Goal: Task Accomplishment & Management: Manage account settings

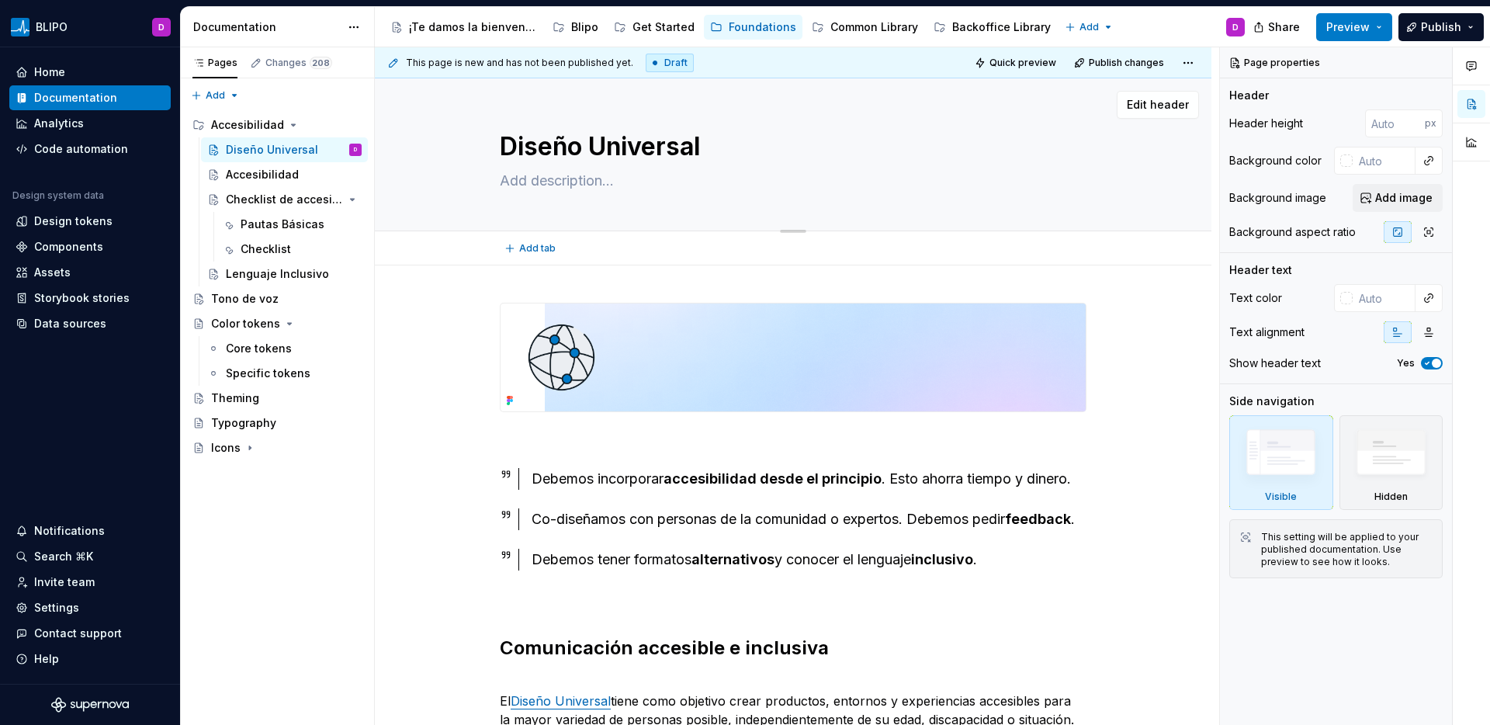
click at [520, 184] on textarea at bounding box center [790, 180] width 587 height 25
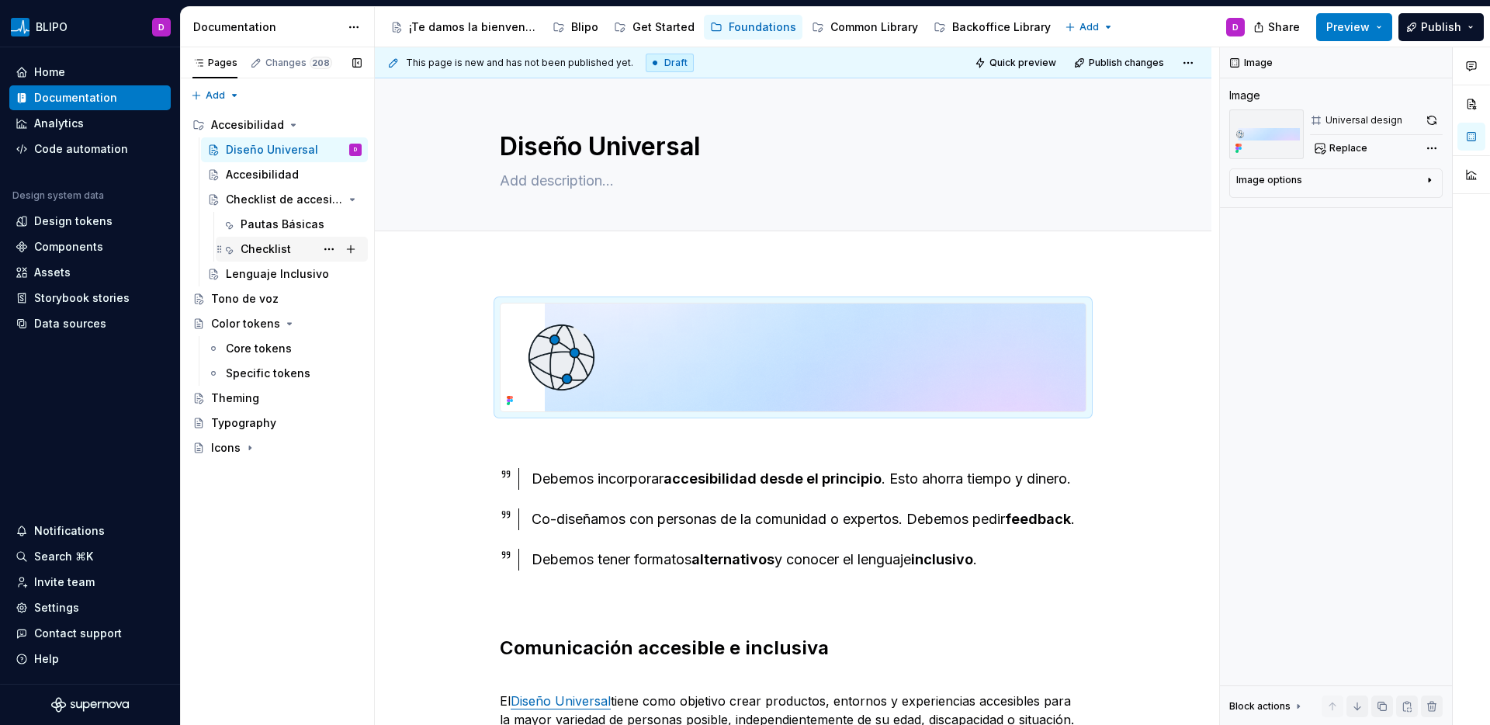
click at [271, 249] on div "Checklist" at bounding box center [266, 249] width 50 height 16
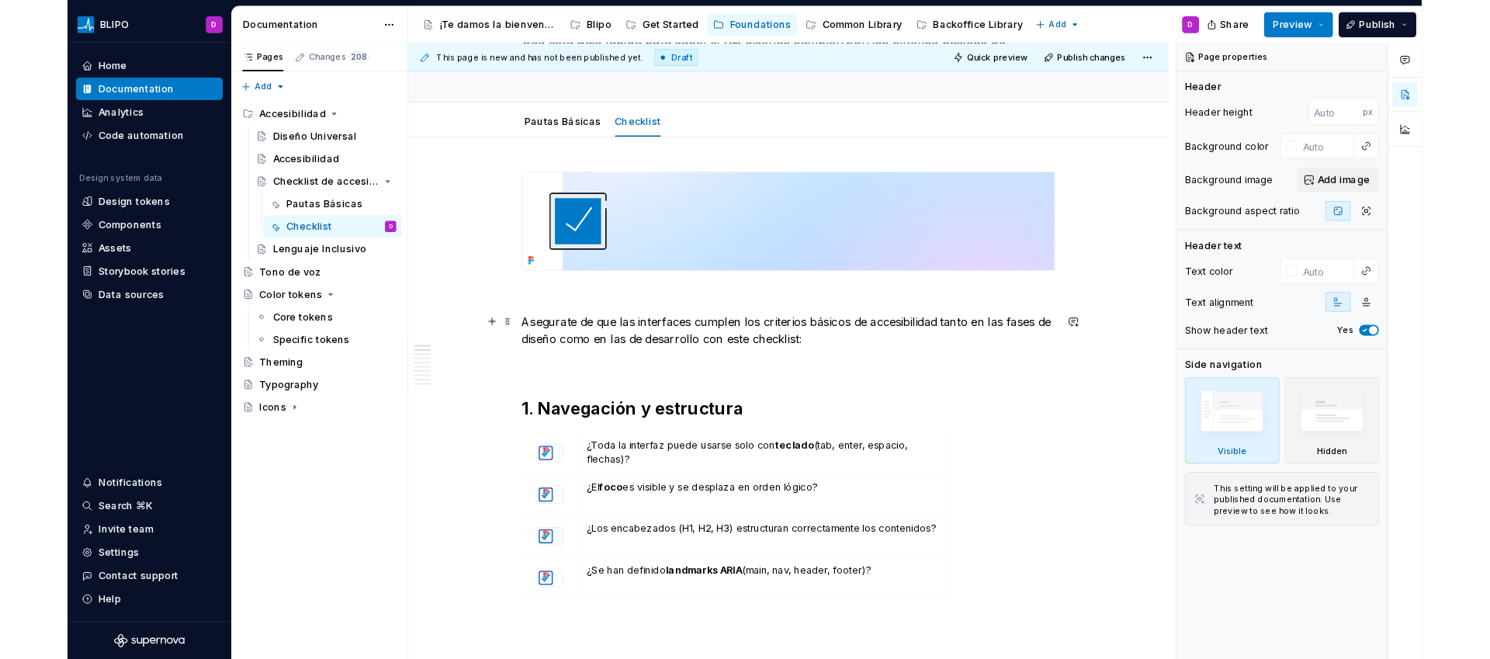
scroll to position [357, 0]
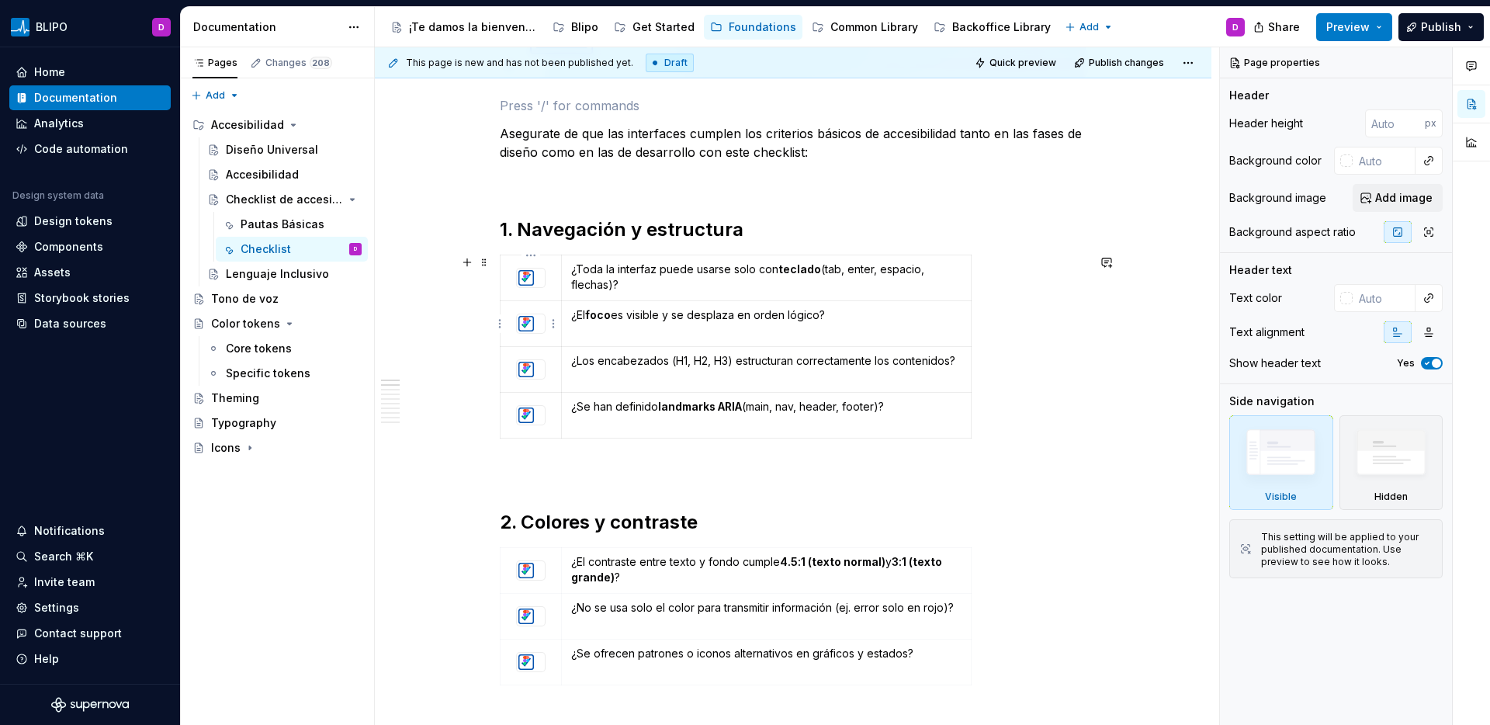
click at [543, 334] on div at bounding box center [530, 324] width 29 height 20
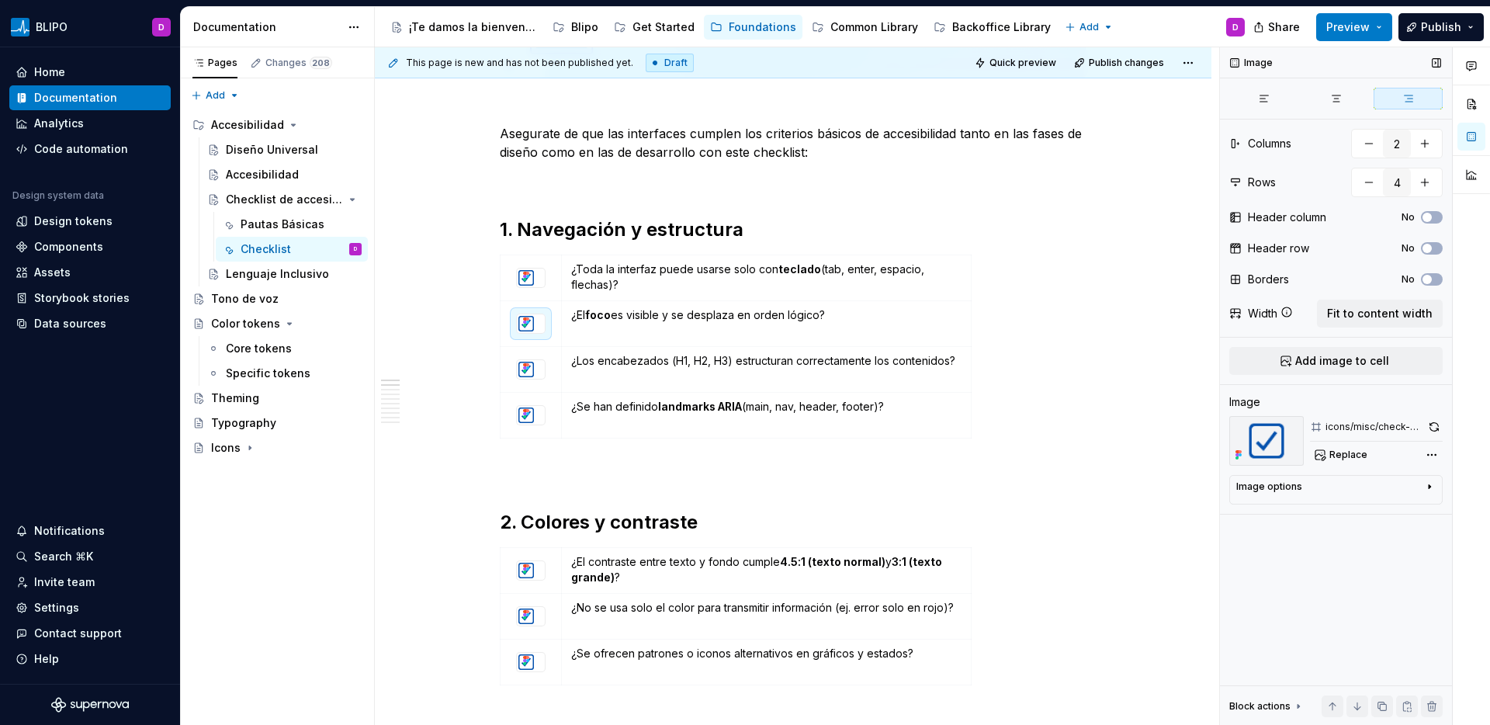
click at [1369, 483] on div "Image options" at bounding box center [1330, 490] width 187 height 19
click at [1396, 513] on icon "button" at bounding box center [1391, 510] width 12 height 12
click at [1426, 513] on icon "button" at bounding box center [1422, 510] width 12 height 12
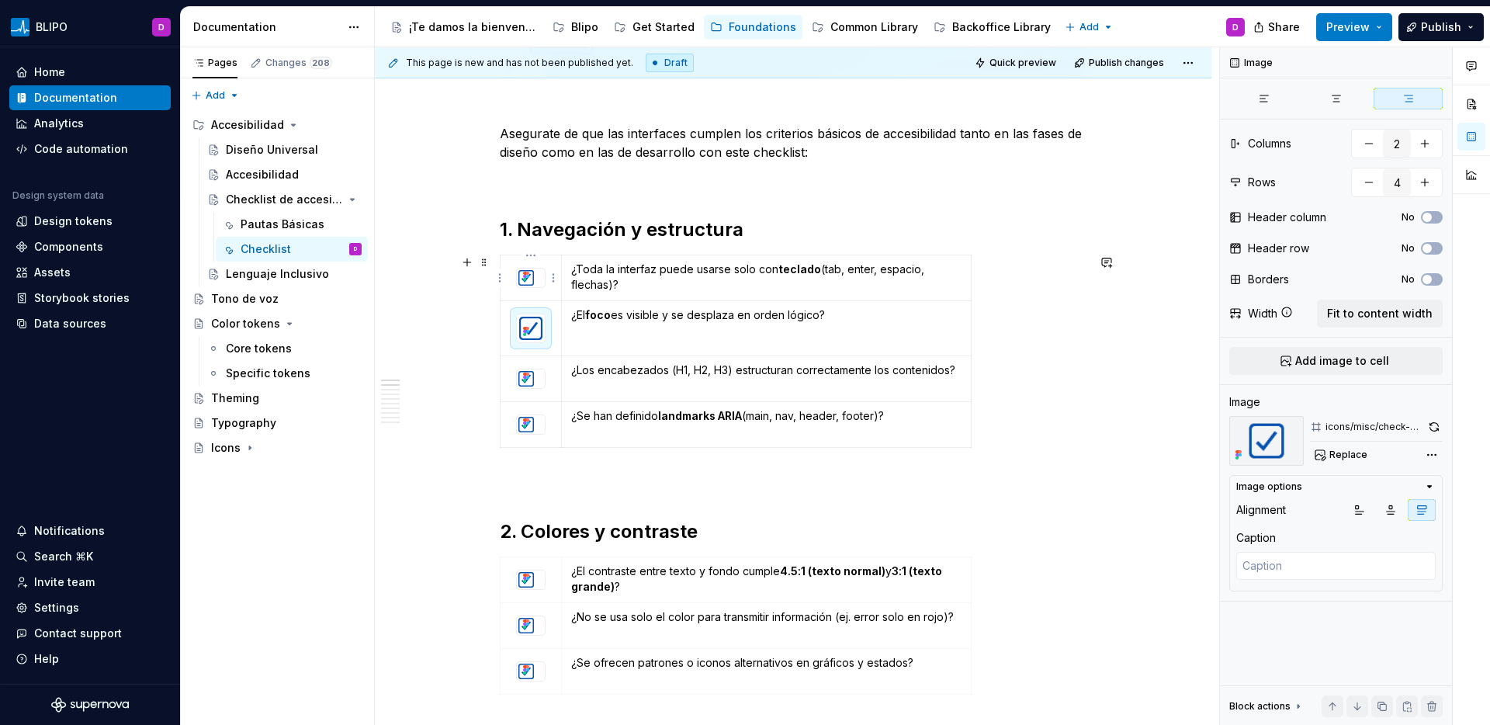
click at [544, 288] on div at bounding box center [530, 278] width 29 height 20
click at [542, 281] on div at bounding box center [531, 278] width 28 height 19
click at [1420, 509] on icon "button" at bounding box center [1422, 510] width 12 height 12
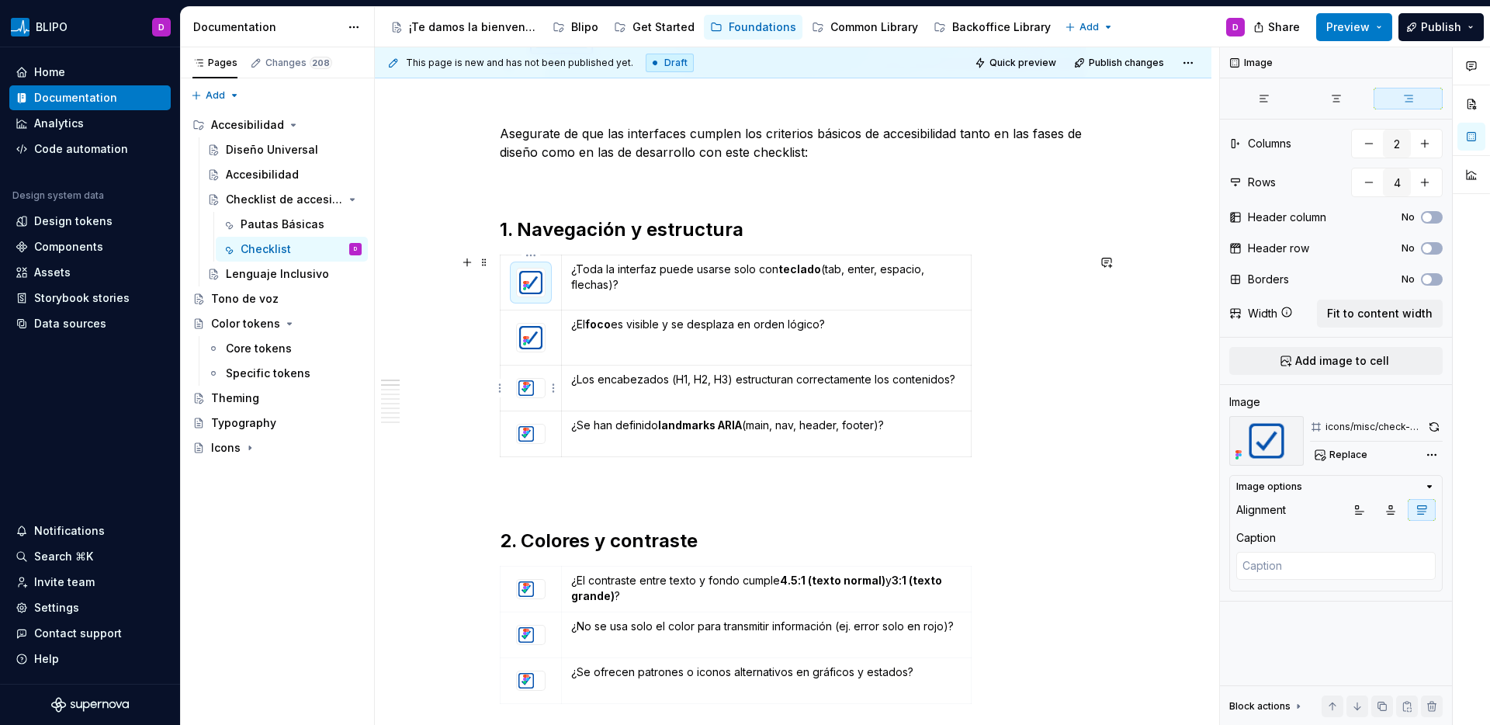
click at [543, 395] on div at bounding box center [531, 388] width 28 height 19
click at [1417, 508] on icon "button" at bounding box center [1422, 510] width 12 height 12
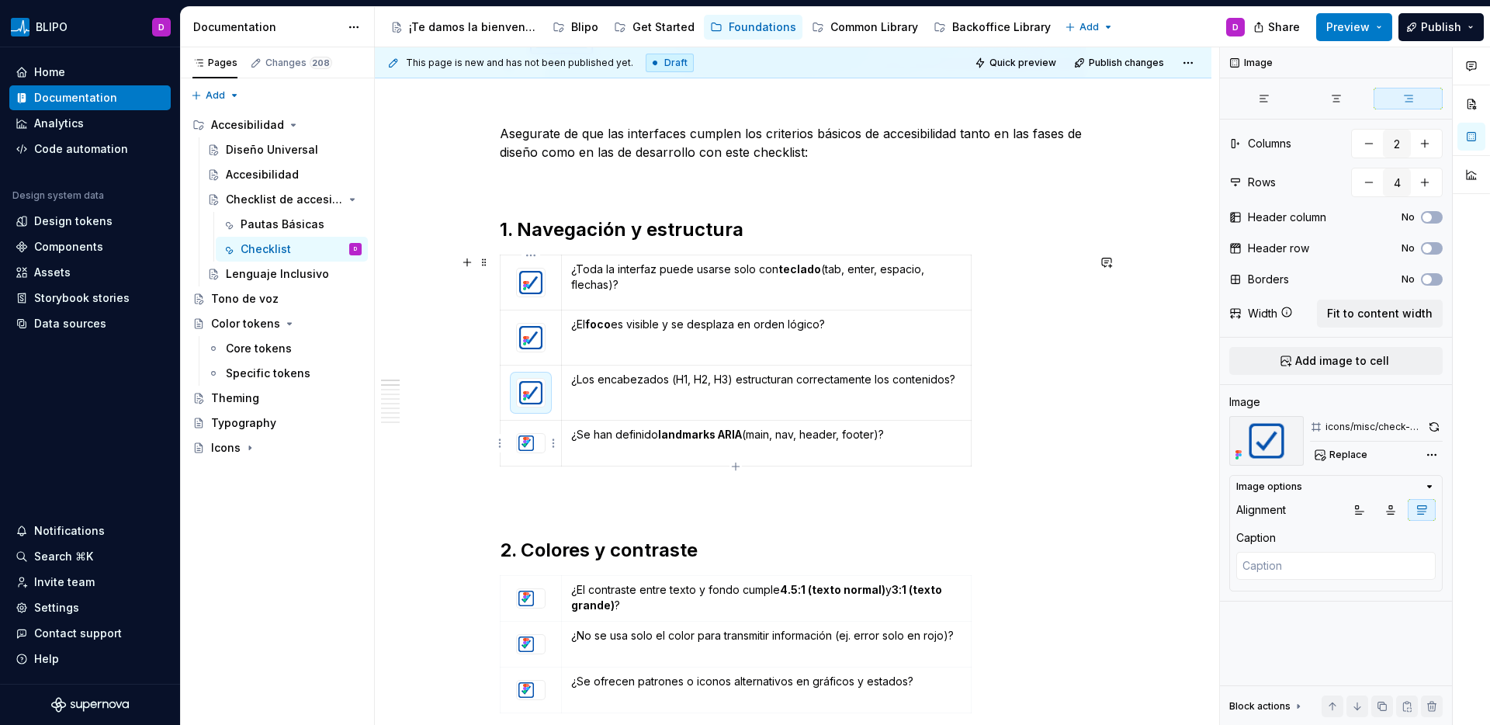
click at [537, 446] on div at bounding box center [531, 443] width 28 height 19
click at [1431, 508] on button "button" at bounding box center [1422, 510] width 28 height 22
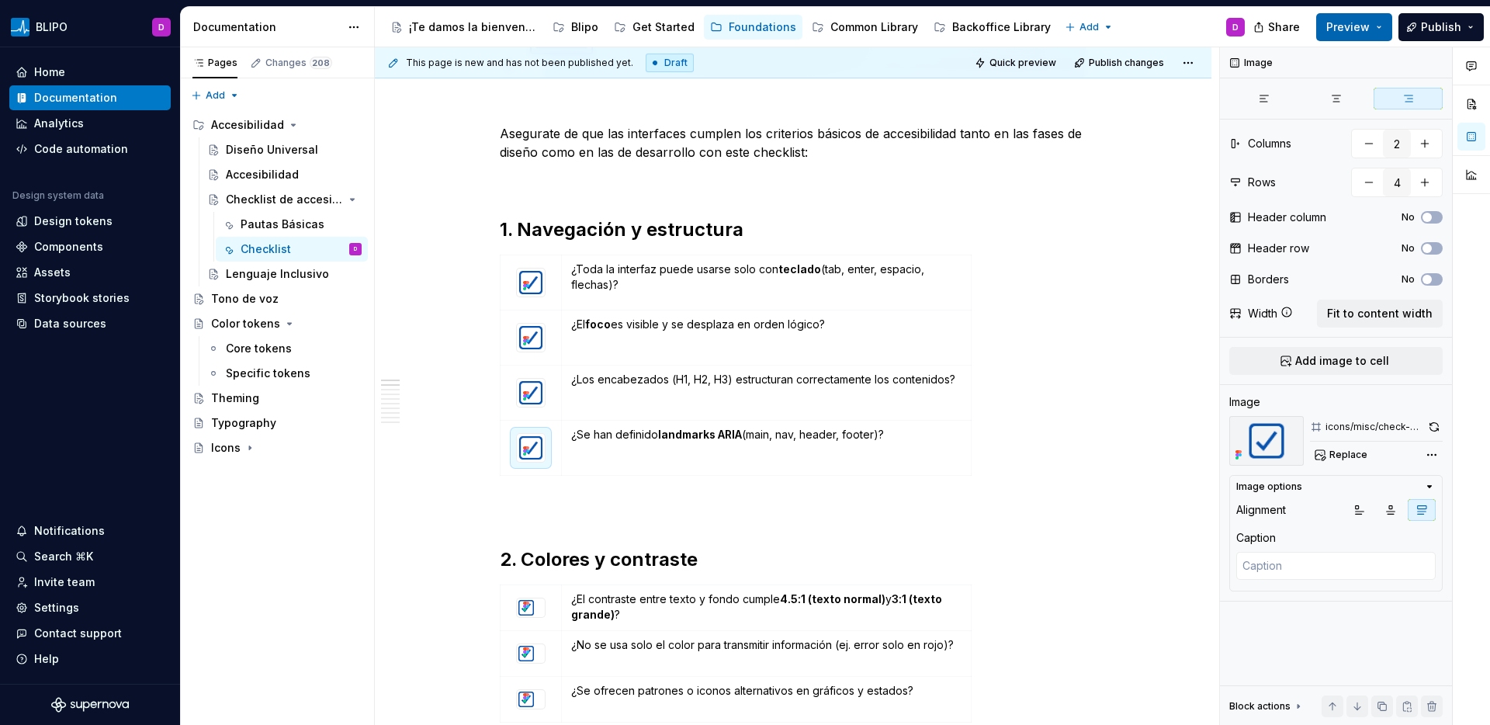
click at [1358, 23] on span "Preview" at bounding box center [1348, 27] width 43 height 16
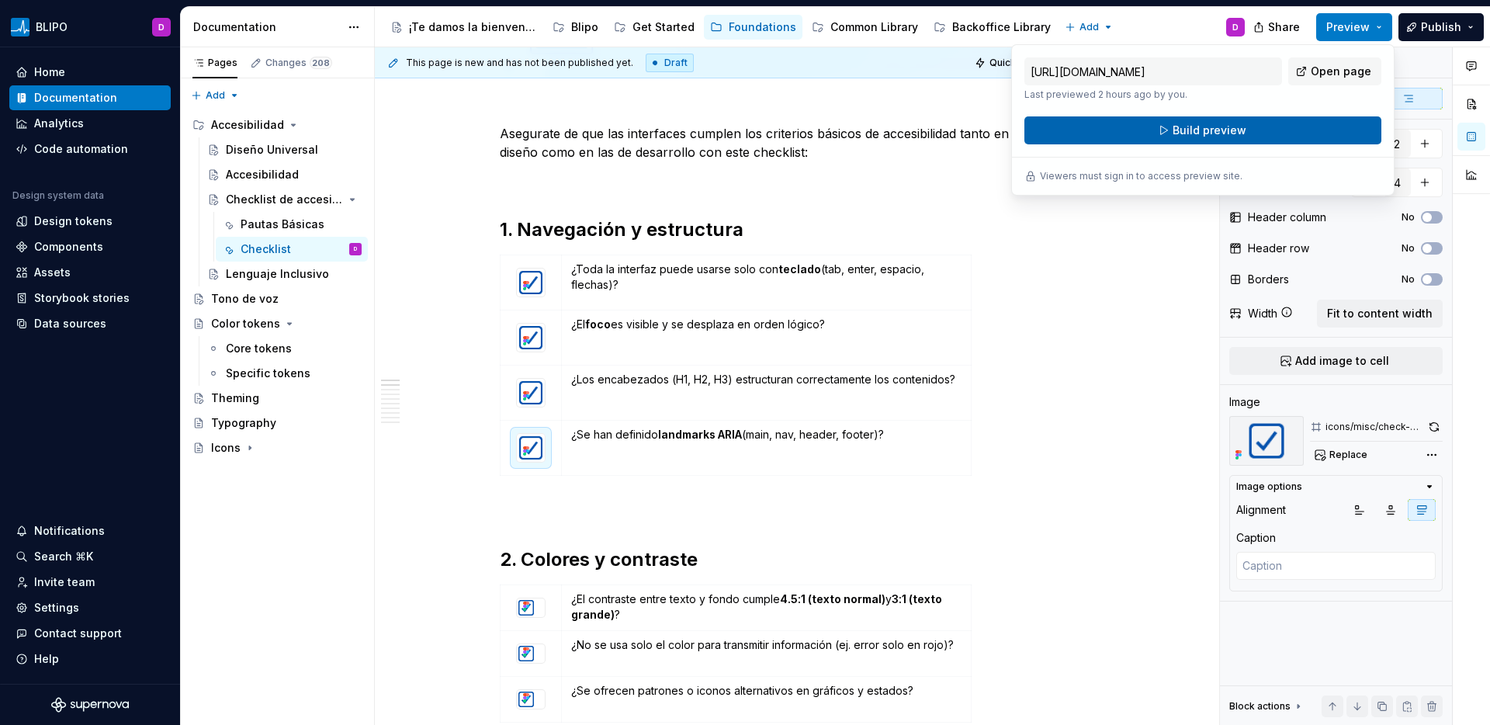
click at [1294, 133] on button "Build preview" at bounding box center [1203, 130] width 357 height 28
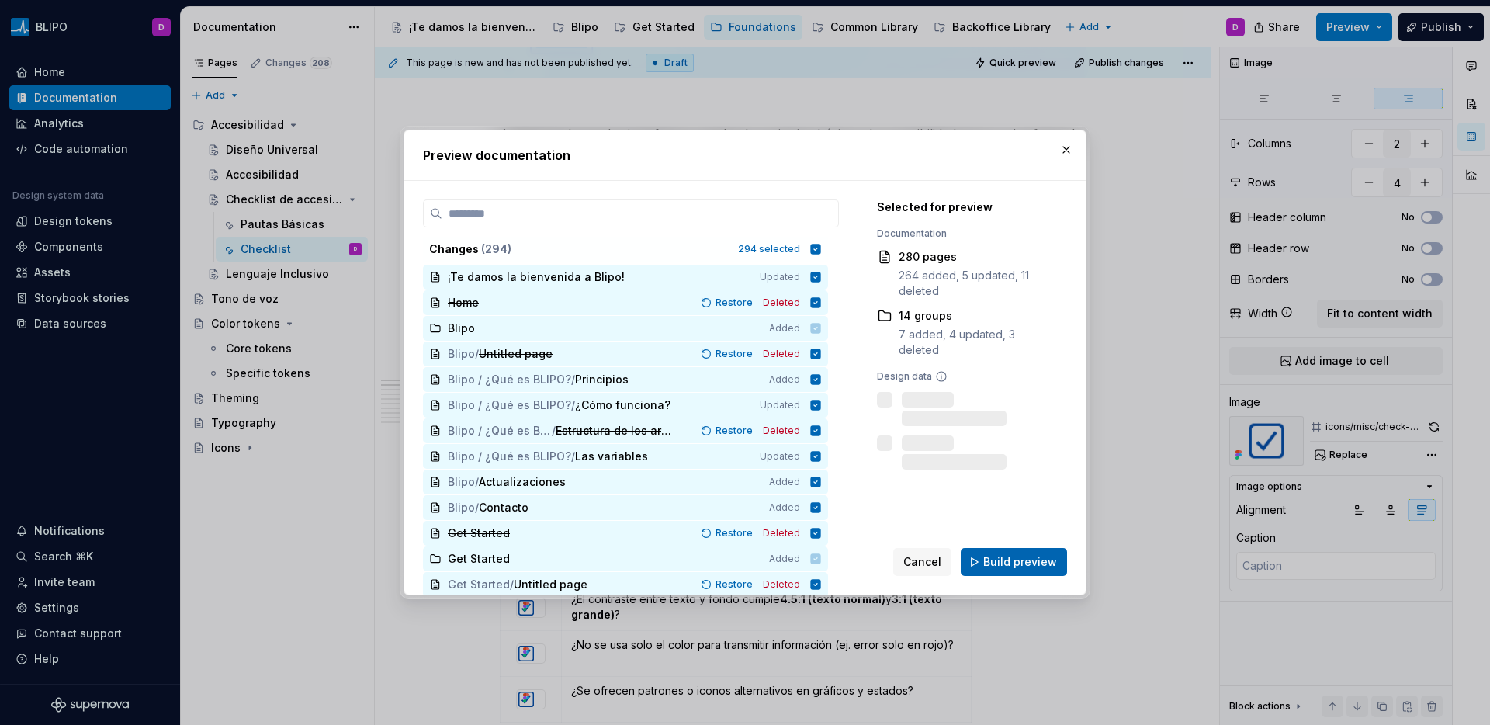
click at [1023, 574] on button "Build preview" at bounding box center [1014, 562] width 106 height 28
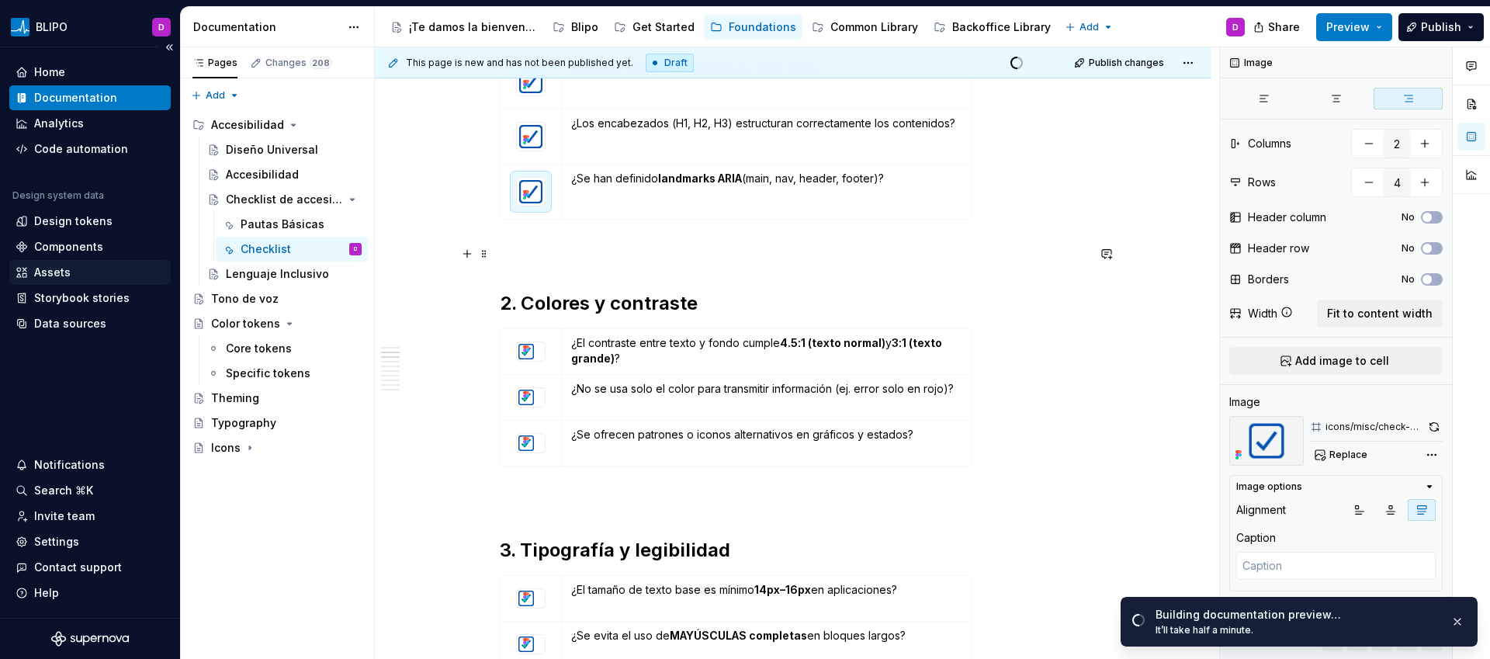
scroll to position [624, 0]
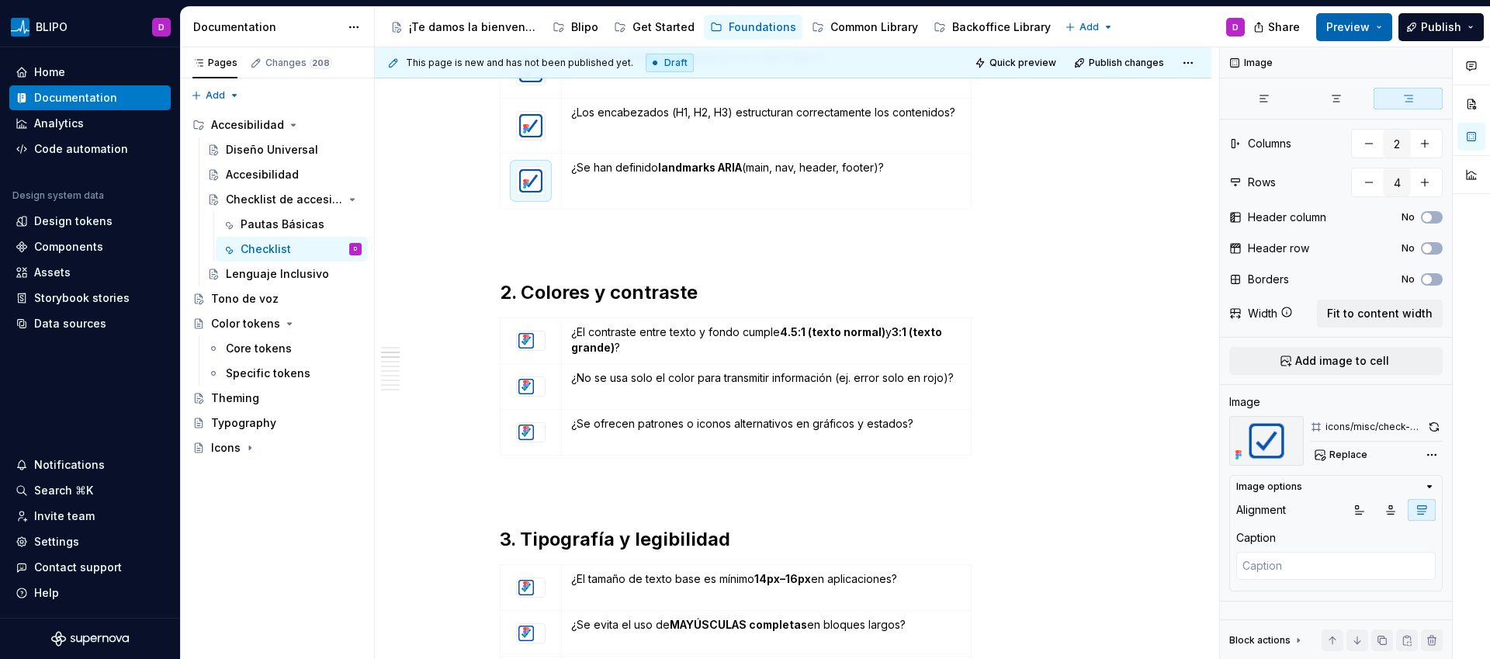
click at [1377, 29] on button "Preview" at bounding box center [1355, 27] width 76 height 28
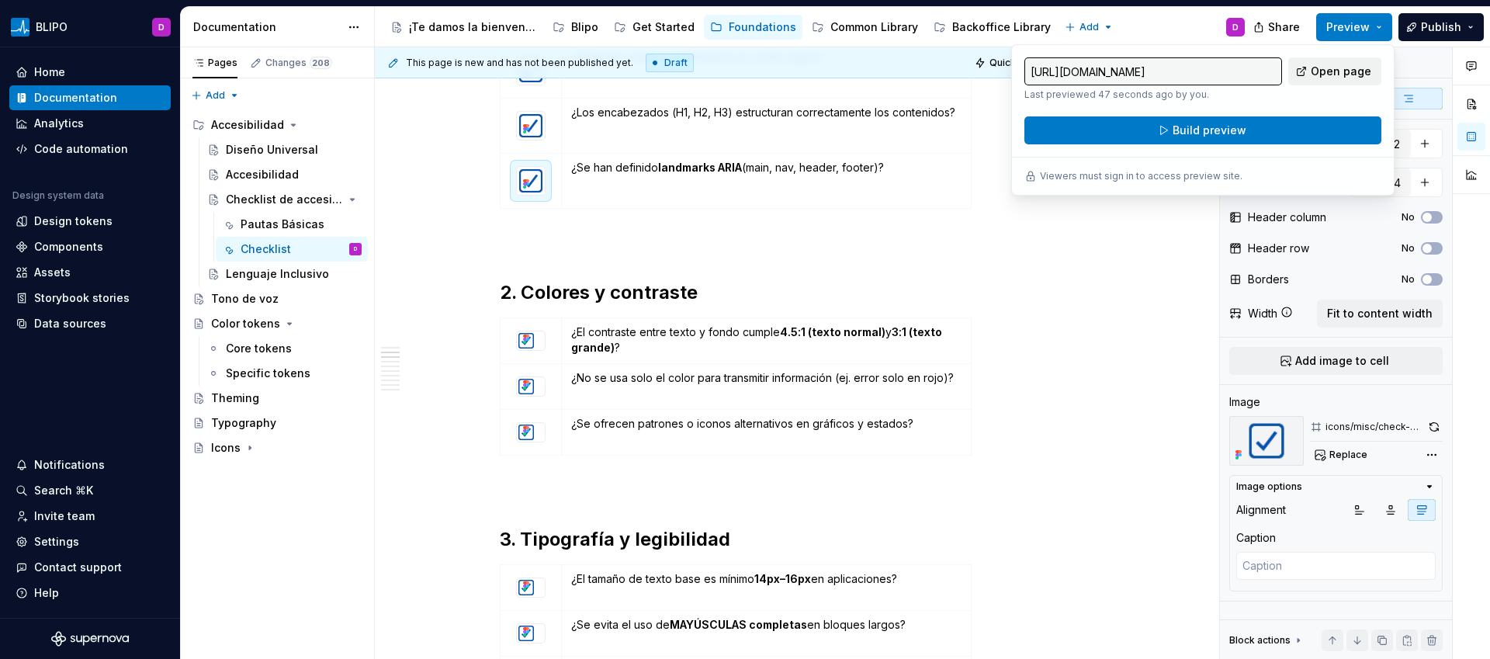
click at [1338, 68] on span "Open page" at bounding box center [1341, 72] width 61 height 16
type textarea "*"
type input "3"
click at [540, 345] on div at bounding box center [531, 340] width 28 height 19
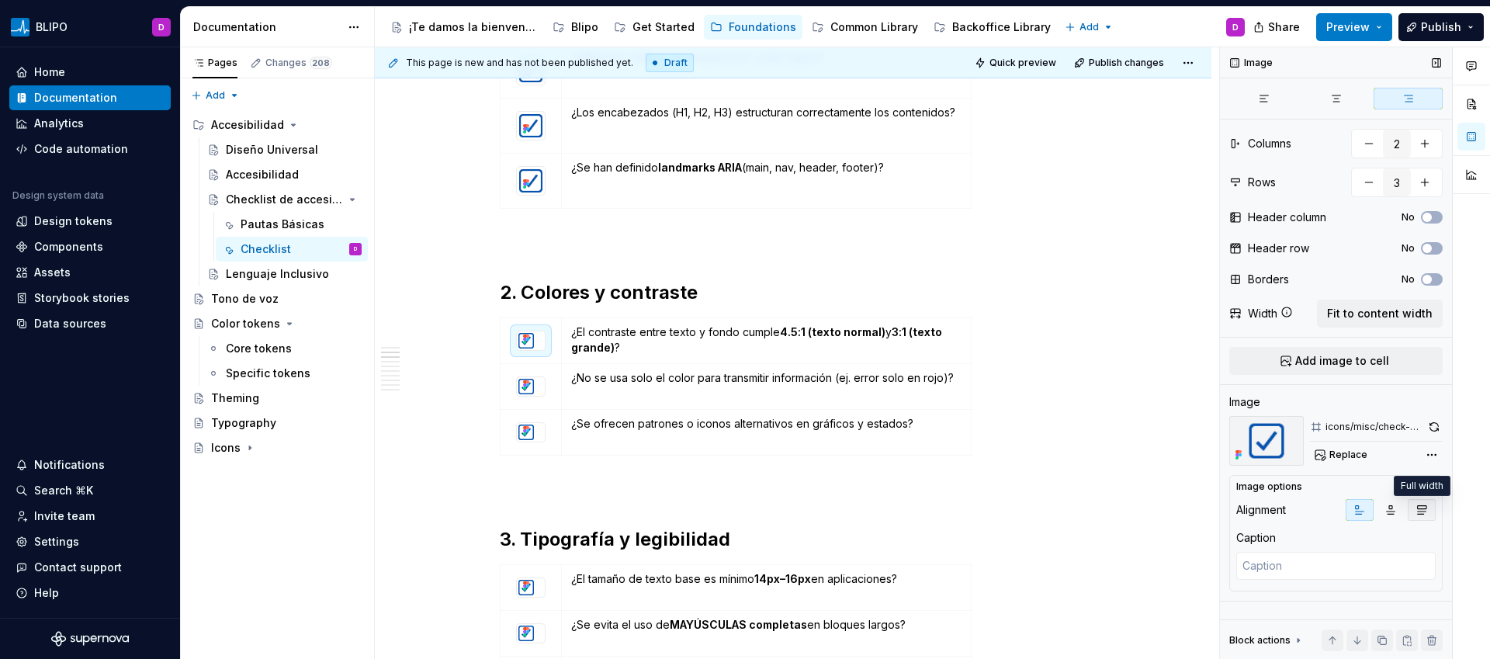
click at [1421, 504] on icon "button" at bounding box center [1422, 510] width 12 height 12
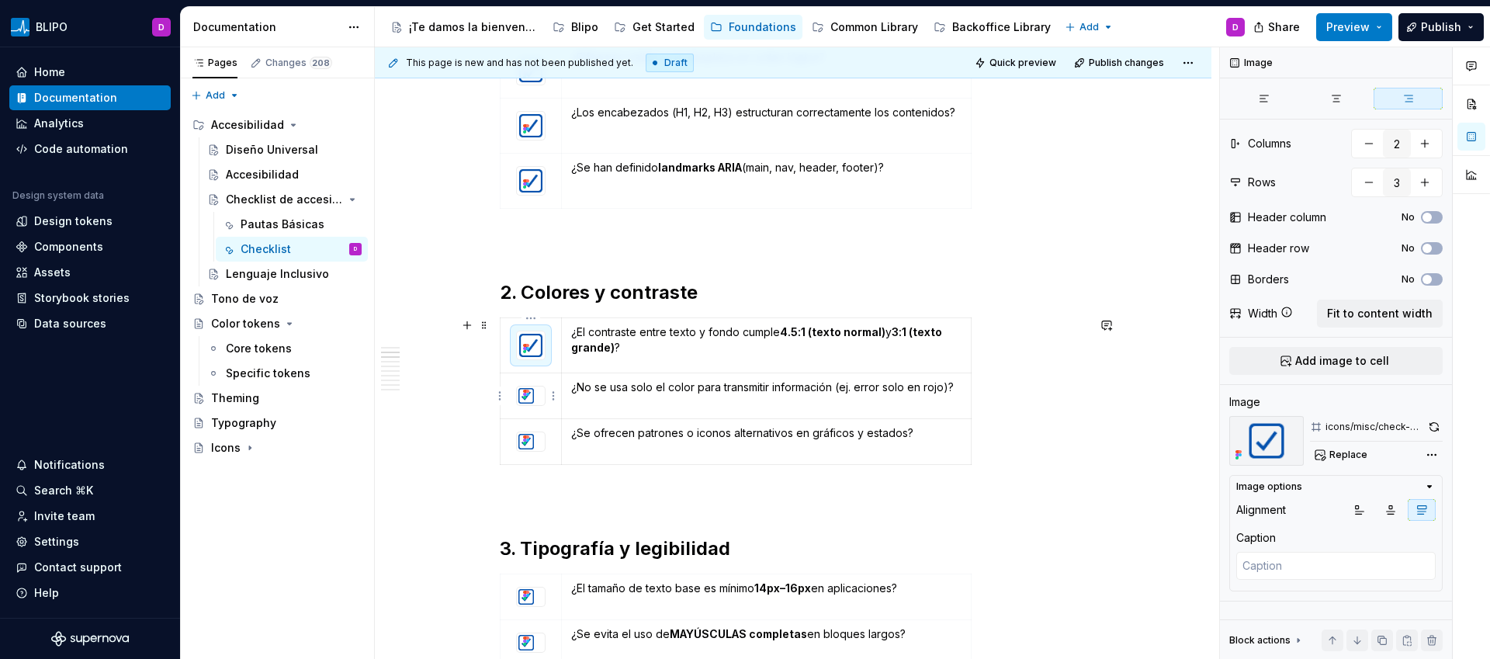
click at [536, 404] on div at bounding box center [531, 396] width 28 height 19
click at [1429, 508] on button "button" at bounding box center [1422, 510] width 28 height 22
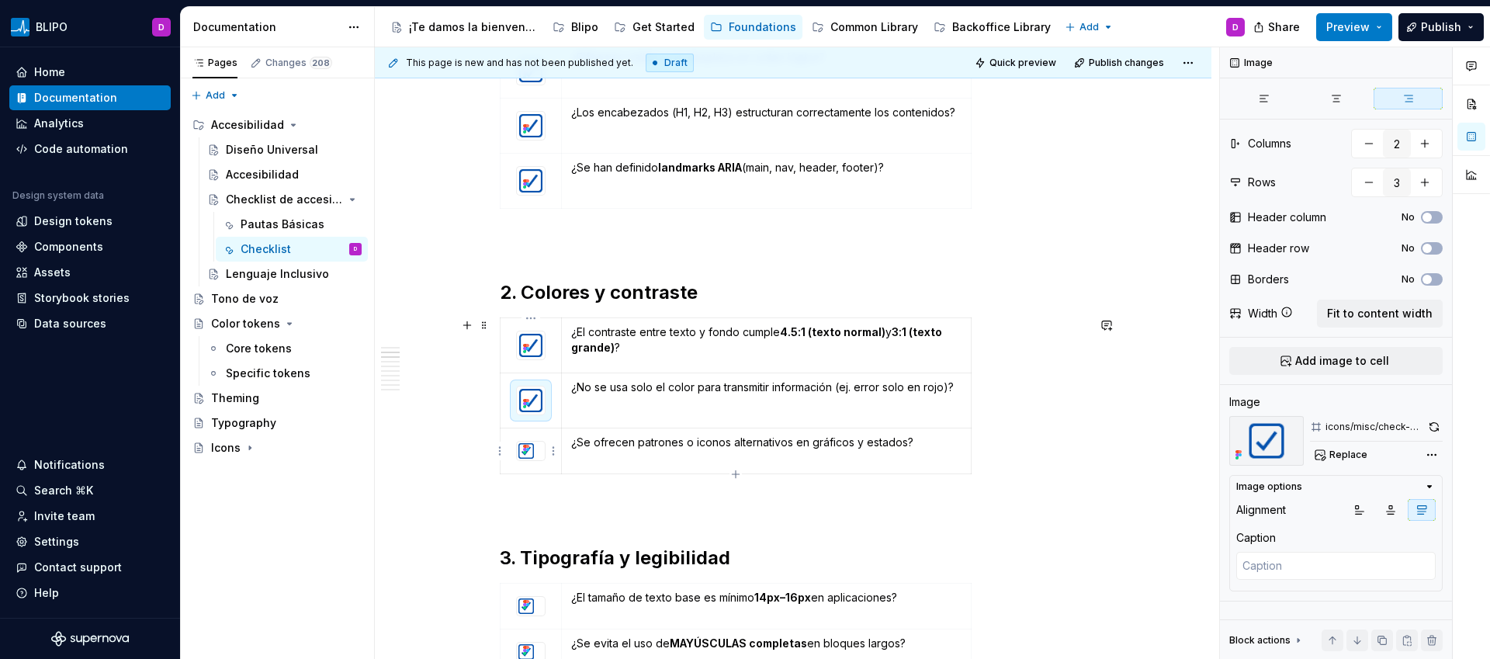
click at [537, 459] on div at bounding box center [531, 451] width 28 height 19
click at [1422, 512] on icon "button" at bounding box center [1422, 510] width 9 height 9
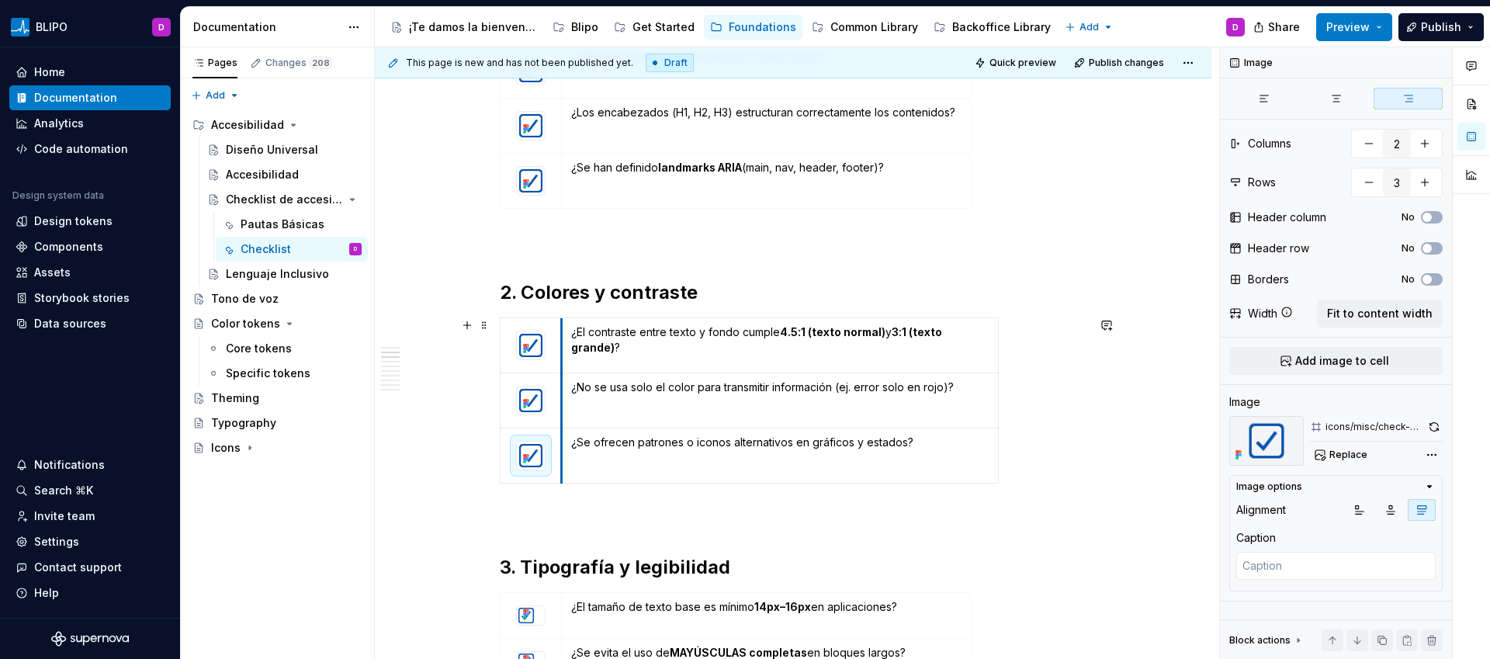
drag, startPoint x: 563, startPoint y: 377, endPoint x: 590, endPoint y: 376, distance: 27.2
click at [590, 376] on td "¿No se usa solo el color para transmitir información (ej. error solo en rojo)?" at bounding box center [780, 400] width 437 height 55
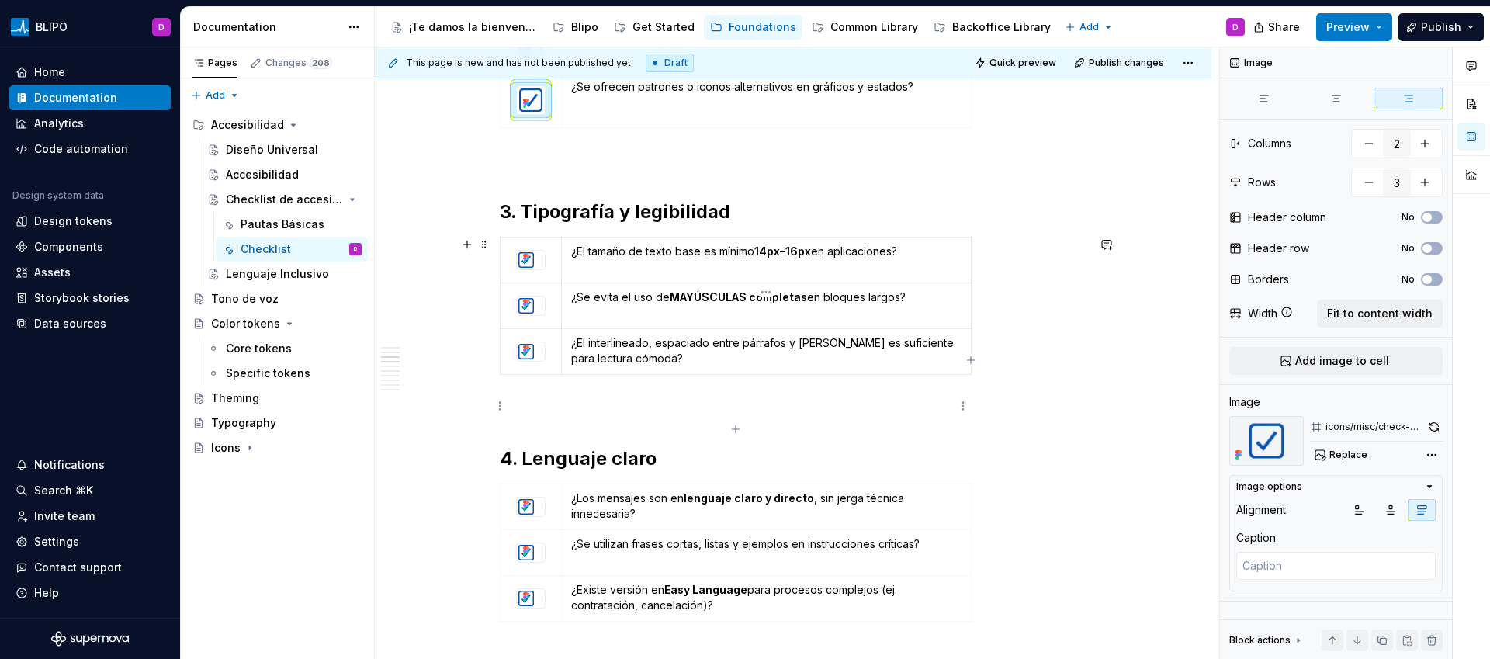
scroll to position [988, 0]
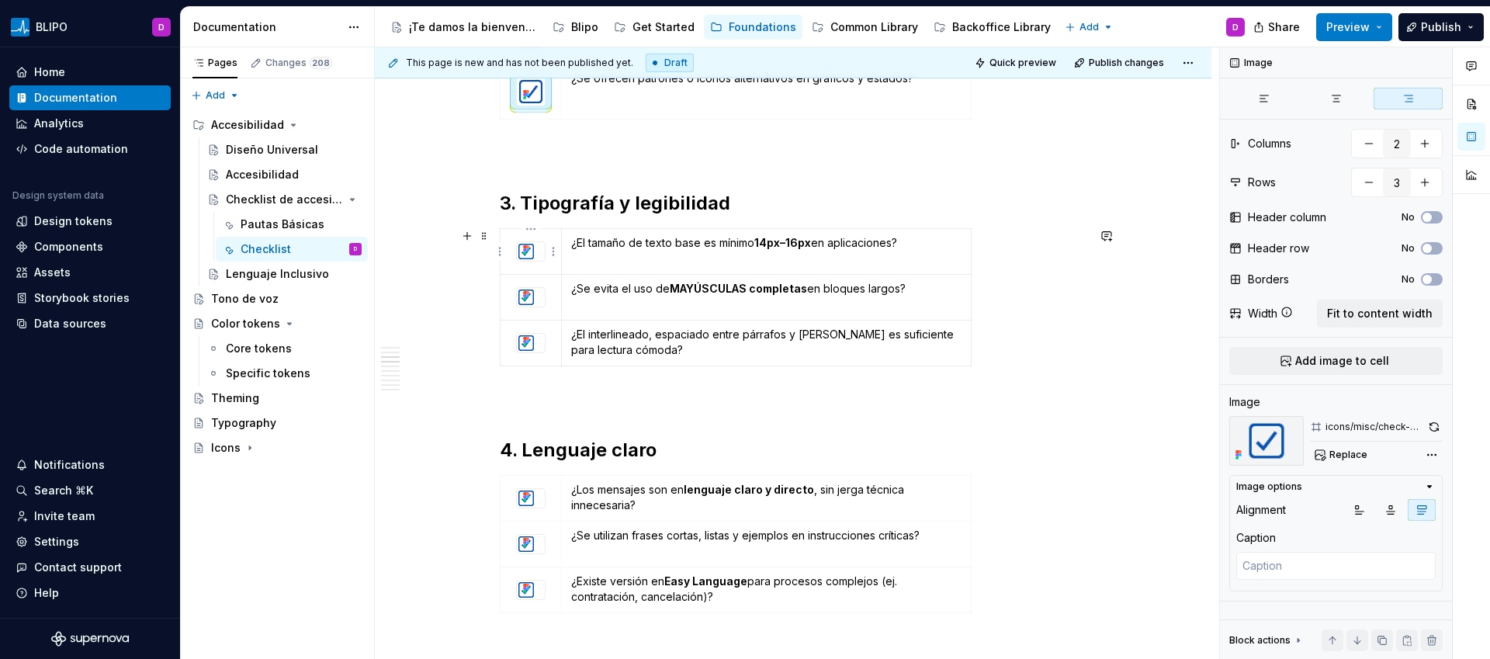
click at [534, 255] on img at bounding box center [526, 251] width 19 height 19
click at [1428, 509] on button "button" at bounding box center [1422, 510] width 28 height 22
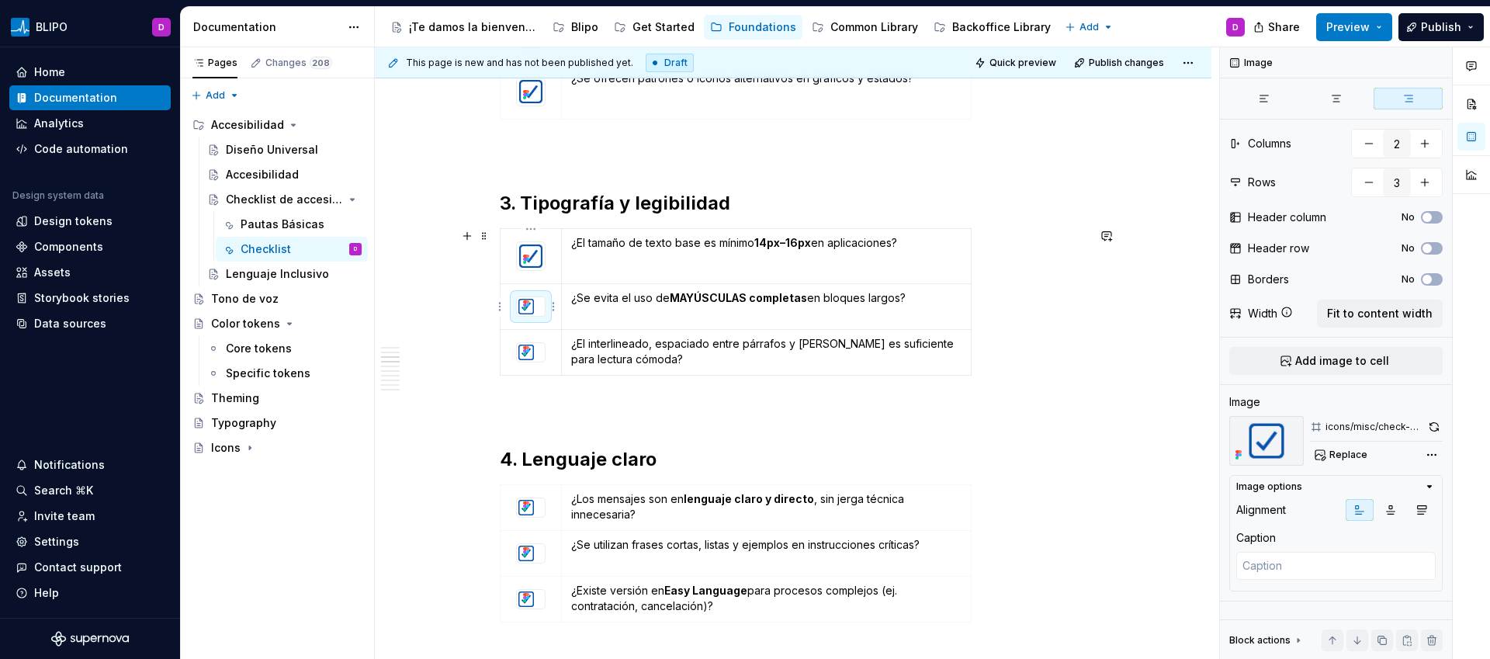
click at [537, 312] on div at bounding box center [531, 306] width 28 height 19
click at [1424, 511] on icon "button" at bounding box center [1422, 510] width 9 height 9
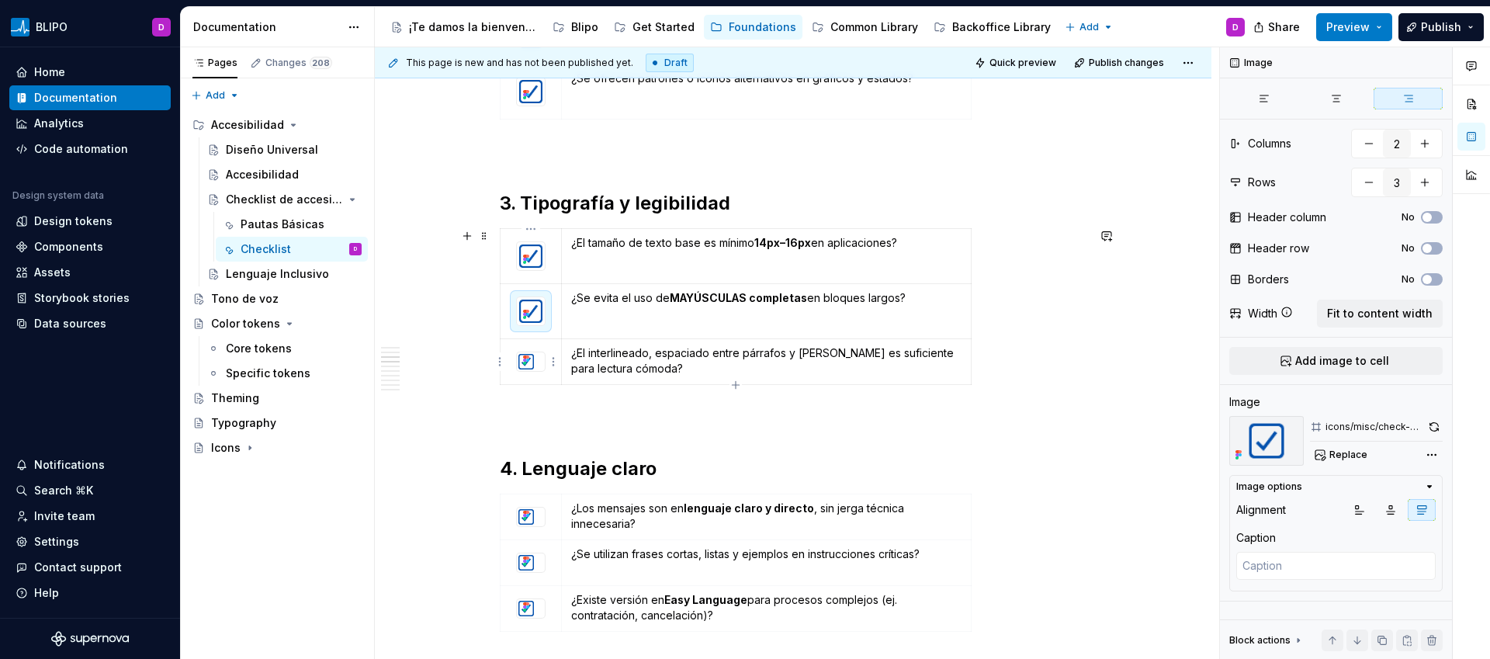
click at [533, 369] on img at bounding box center [526, 361] width 19 height 19
click at [1417, 508] on icon "button" at bounding box center [1422, 510] width 12 height 12
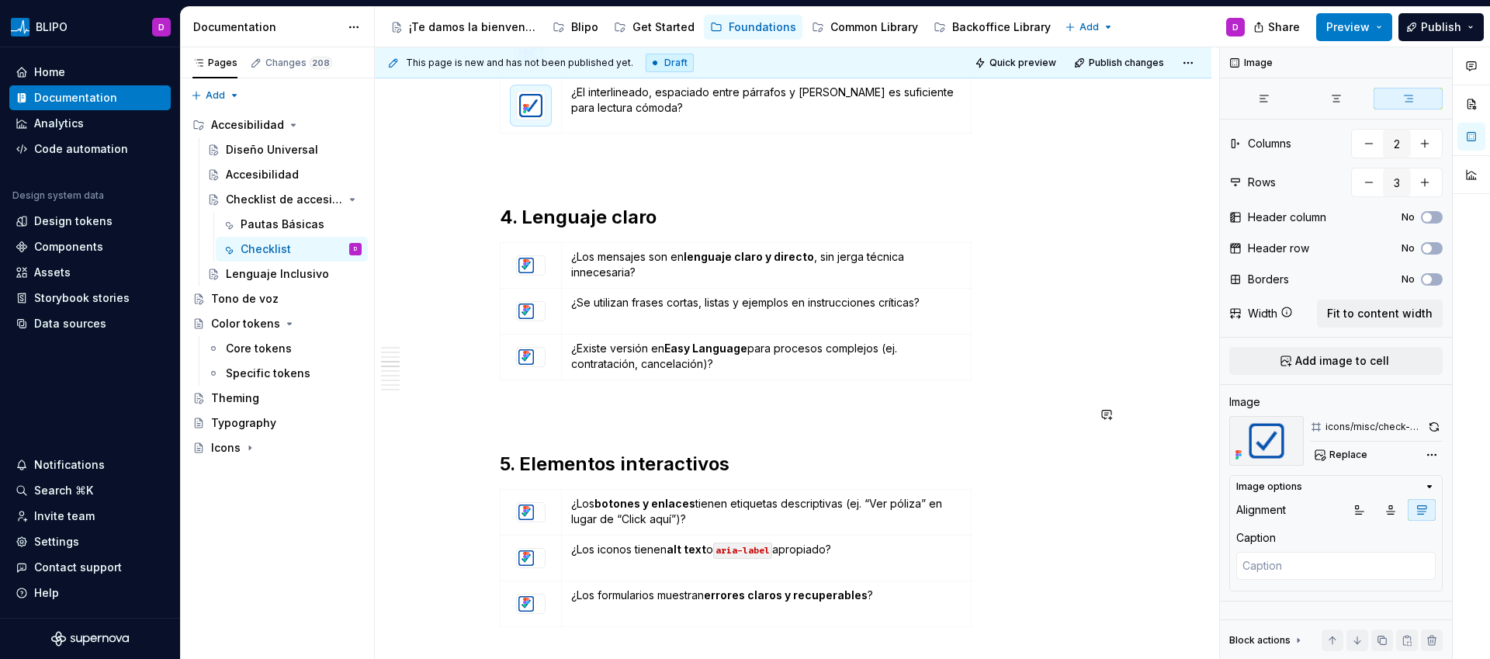
scroll to position [1251, 0]
click at [540, 265] on div at bounding box center [531, 263] width 28 height 19
click at [1423, 508] on icon "button" at bounding box center [1422, 510] width 12 height 12
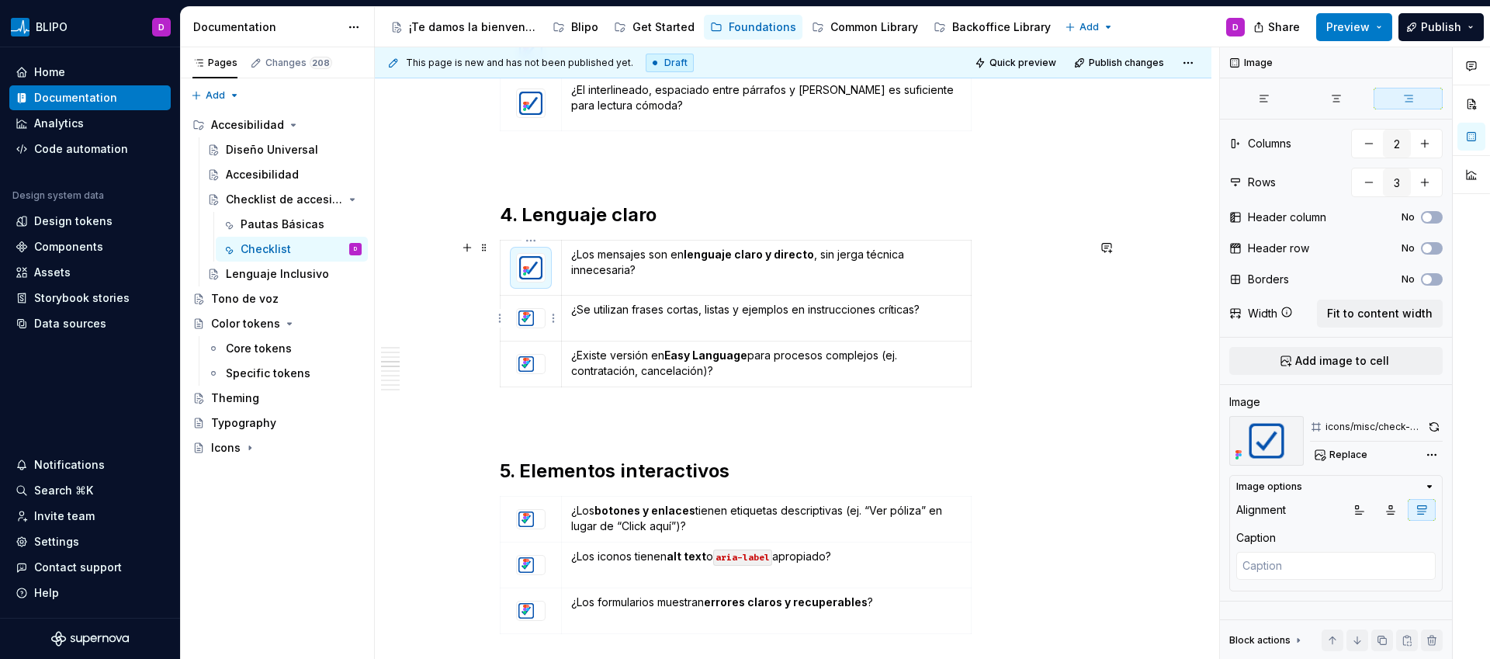
click at [540, 322] on div at bounding box center [531, 318] width 28 height 19
click at [1421, 505] on icon "button" at bounding box center [1422, 510] width 12 height 12
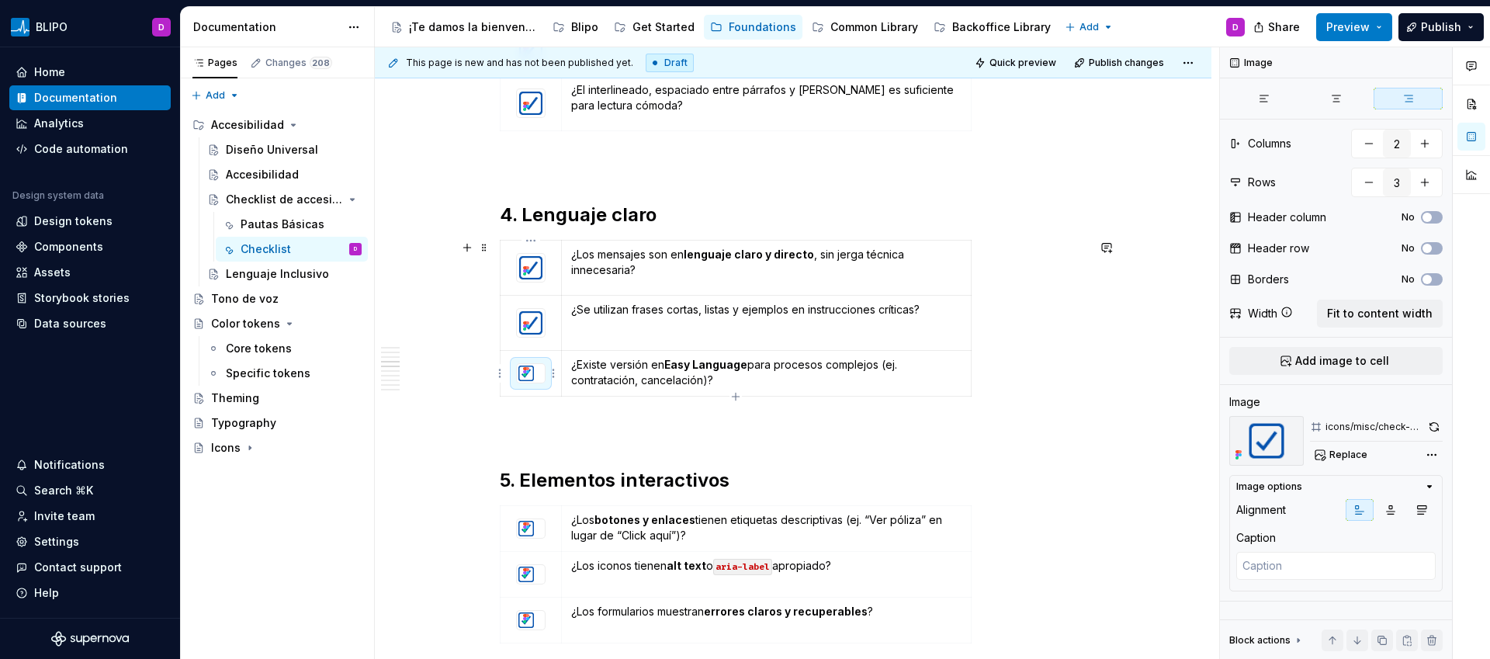
click at [539, 376] on div at bounding box center [531, 373] width 28 height 19
click at [1411, 512] on button "button" at bounding box center [1422, 510] width 28 height 22
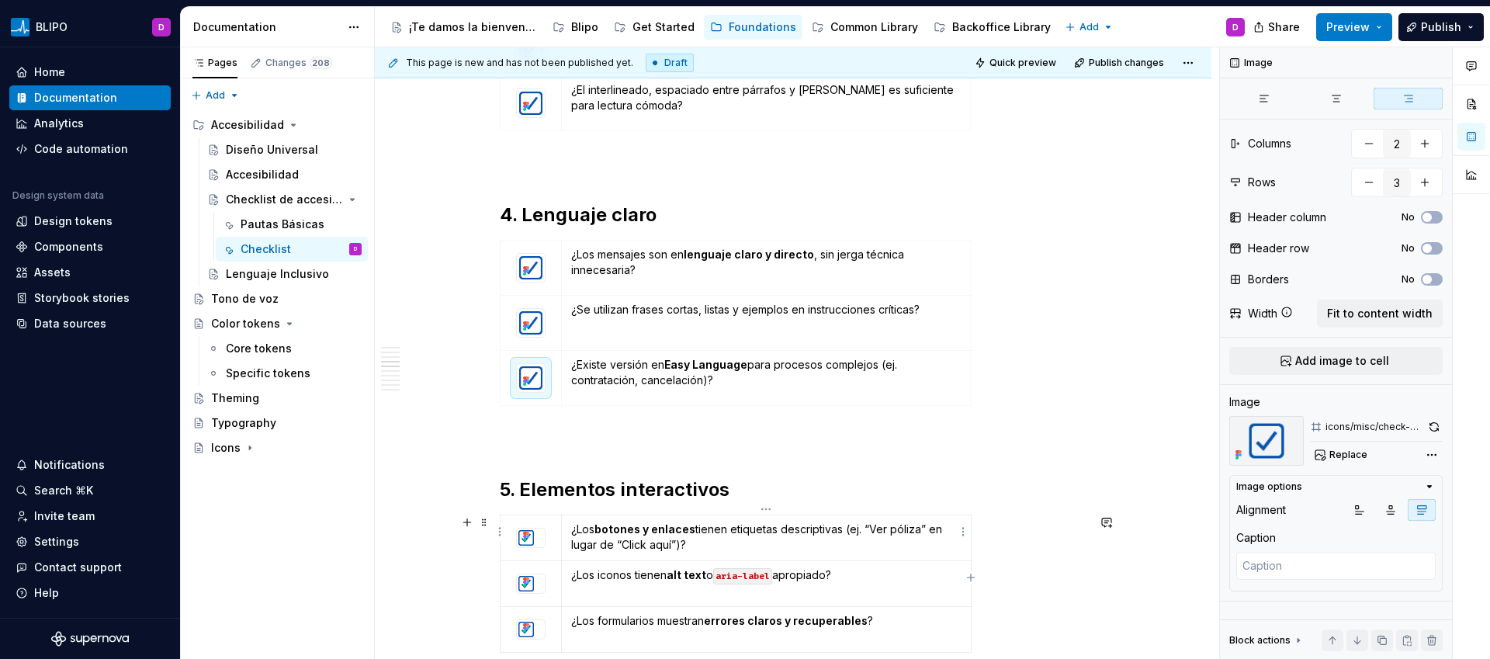
scroll to position [1382, 0]
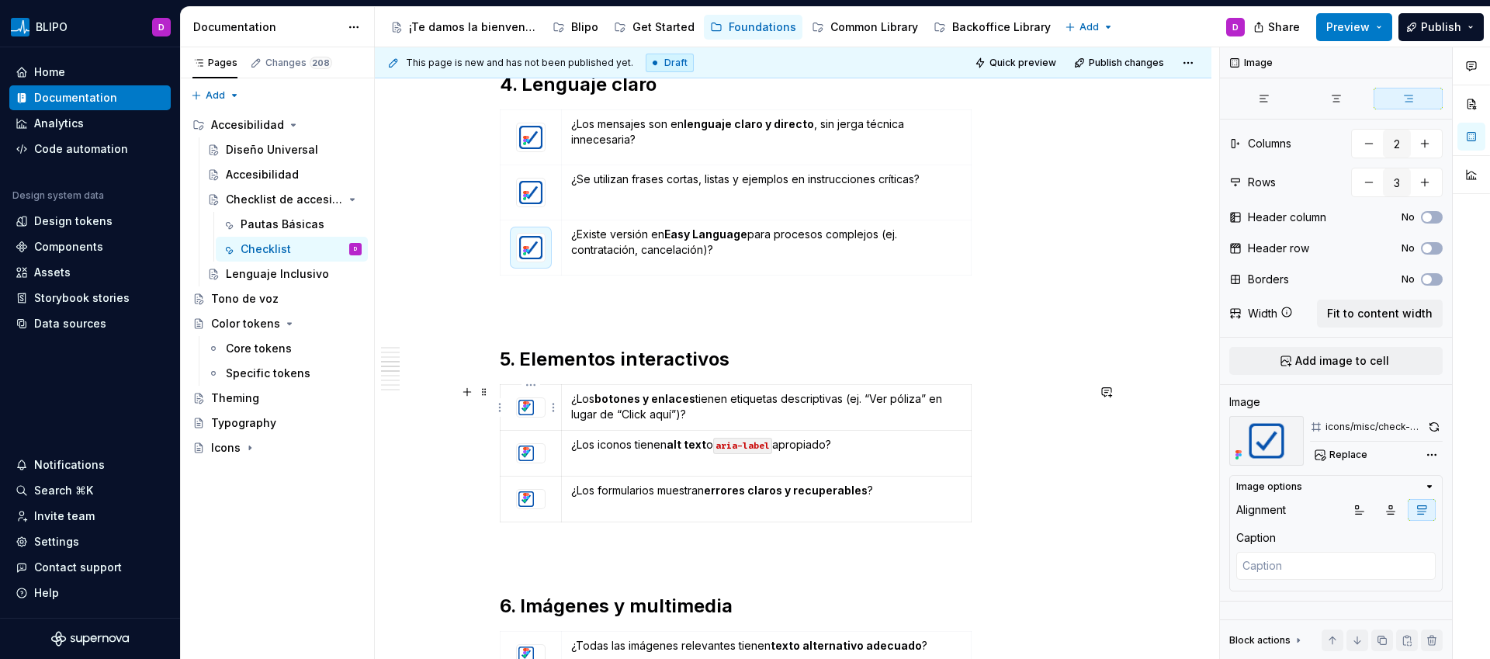
click at [540, 410] on div at bounding box center [531, 407] width 28 height 19
click at [1420, 512] on icon "button" at bounding box center [1422, 510] width 12 height 12
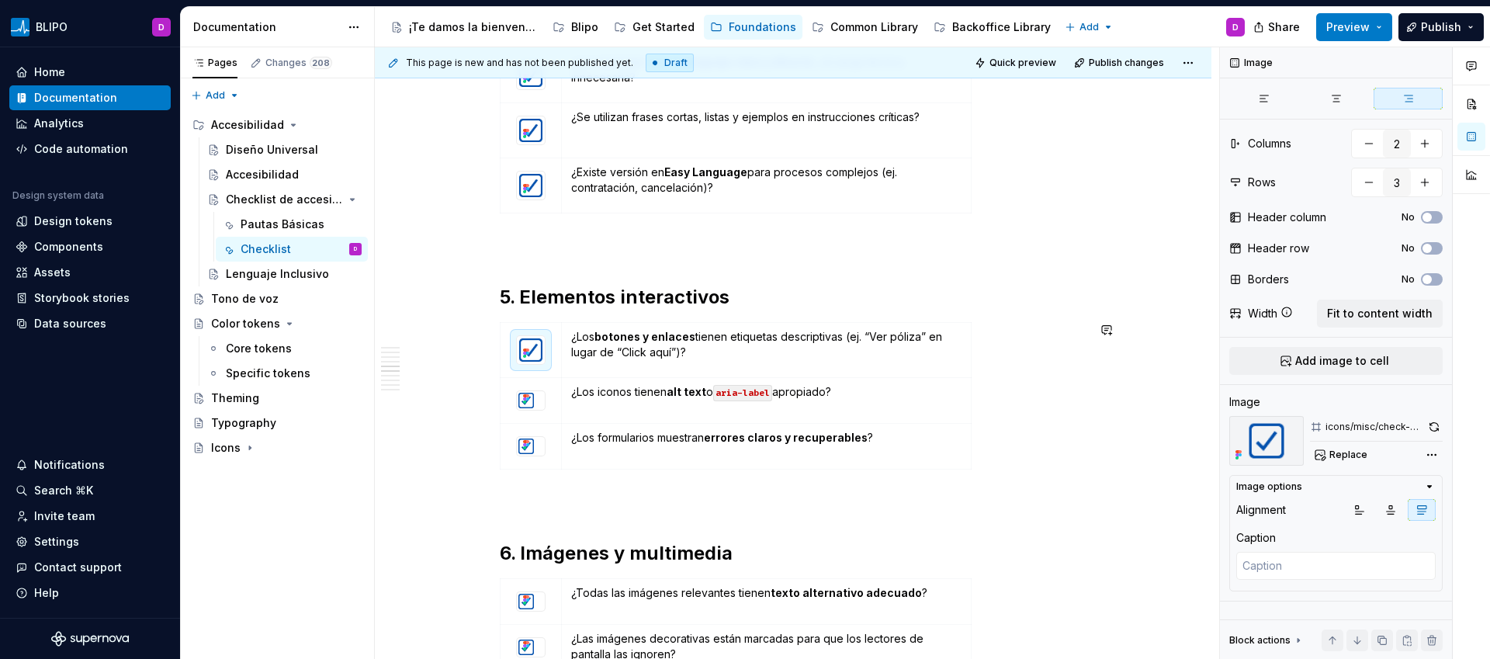
scroll to position [1505, 0]
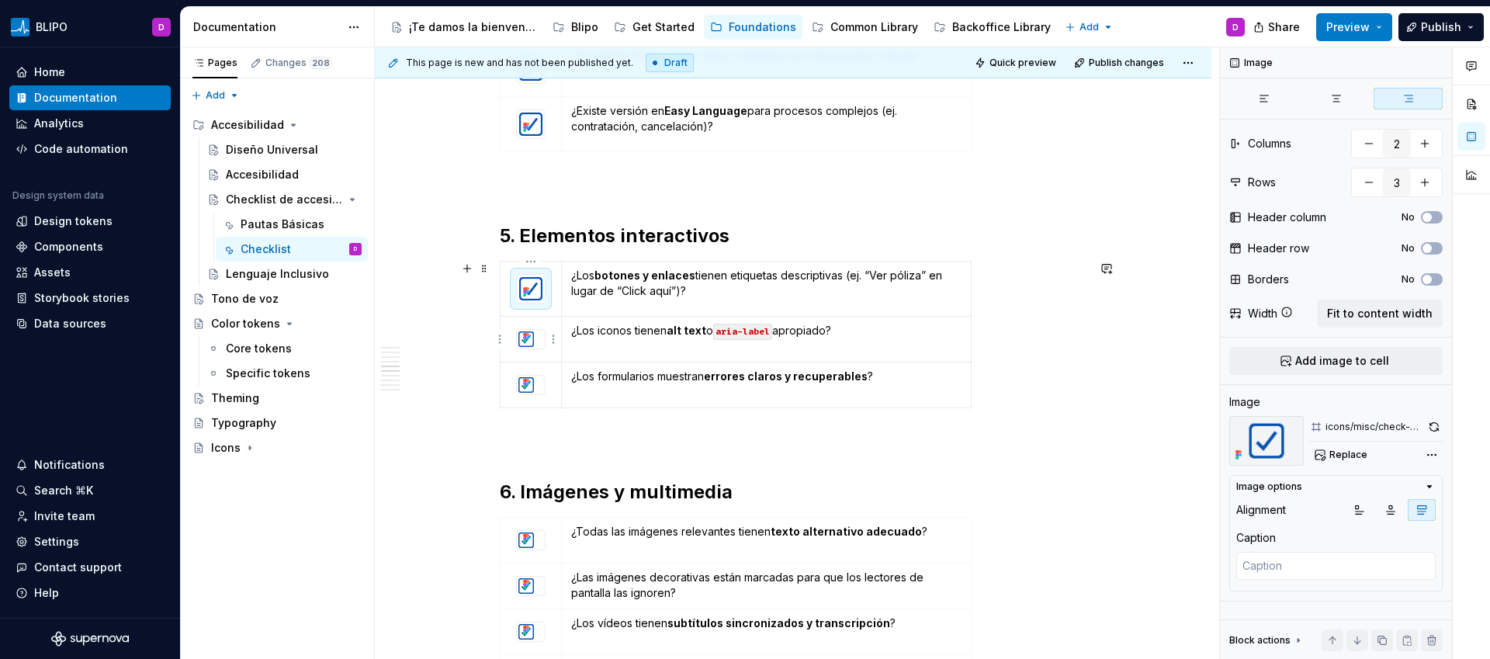
click at [539, 345] on div at bounding box center [531, 339] width 28 height 19
click at [1419, 508] on icon "button" at bounding box center [1422, 510] width 12 height 12
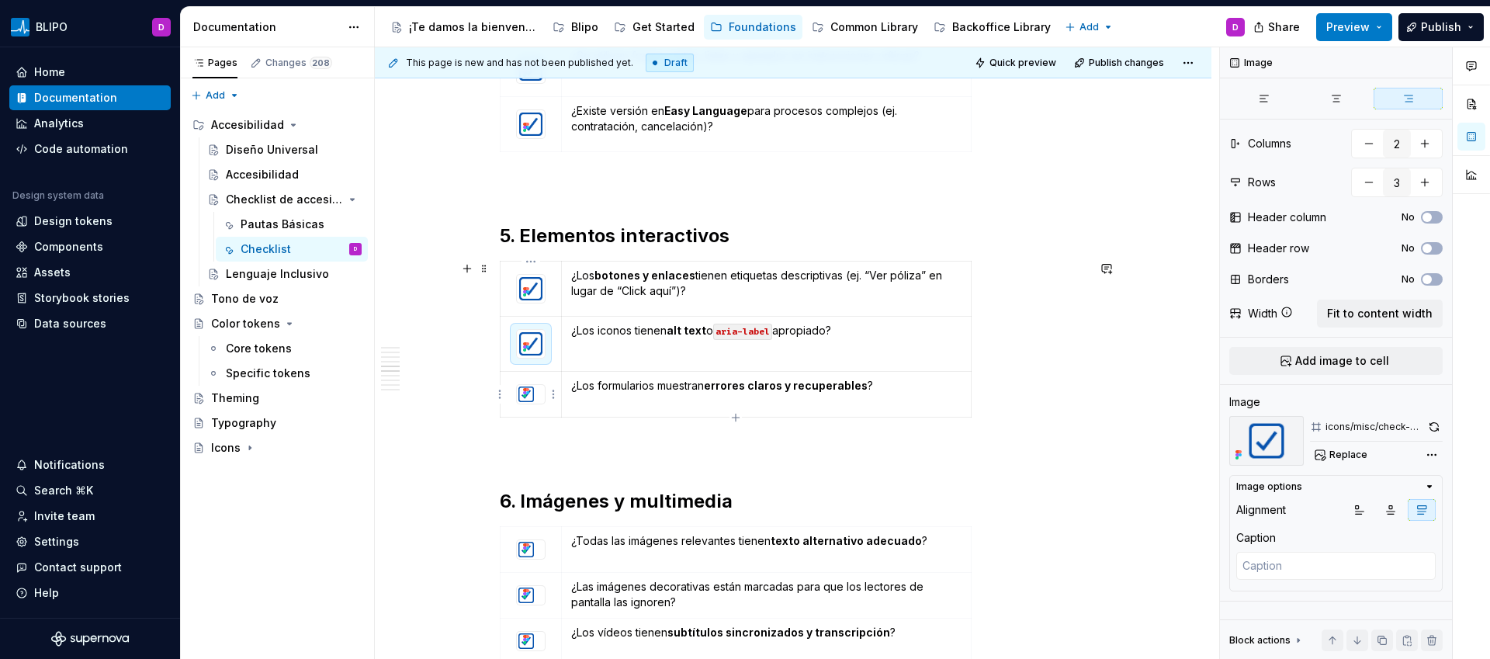
click at [537, 394] on div at bounding box center [531, 394] width 28 height 19
click at [1414, 513] on button "button" at bounding box center [1422, 510] width 28 height 22
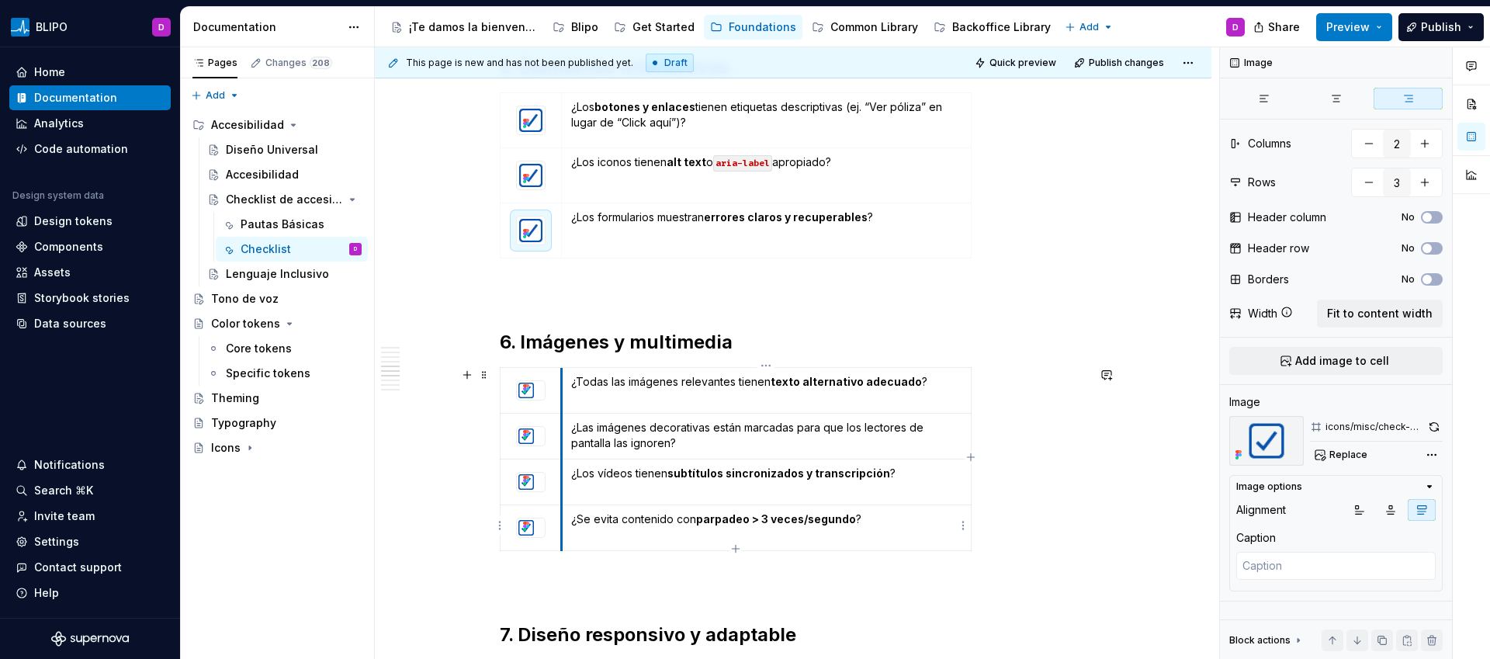
scroll to position [1681, 0]
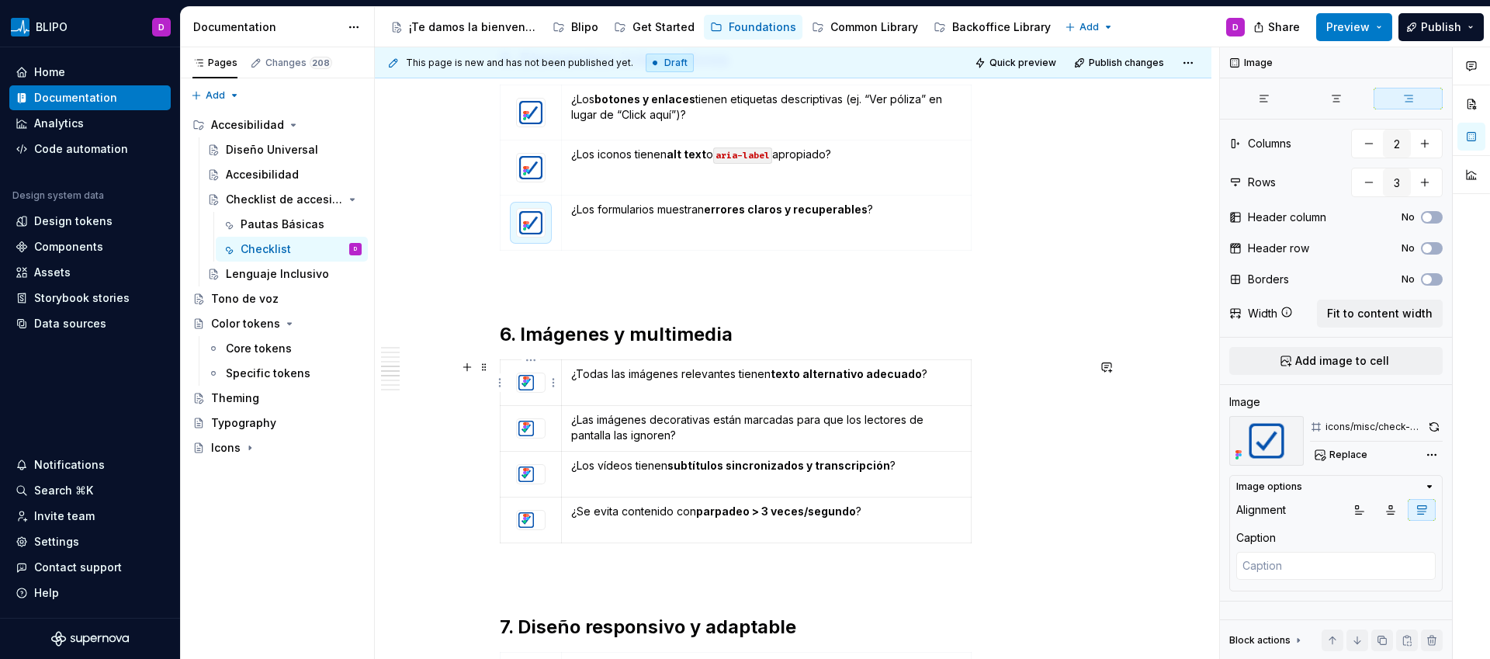
type textarea "*"
type input "4"
click at [538, 381] on div at bounding box center [531, 382] width 28 height 19
click at [1426, 508] on icon "button" at bounding box center [1422, 510] width 9 height 9
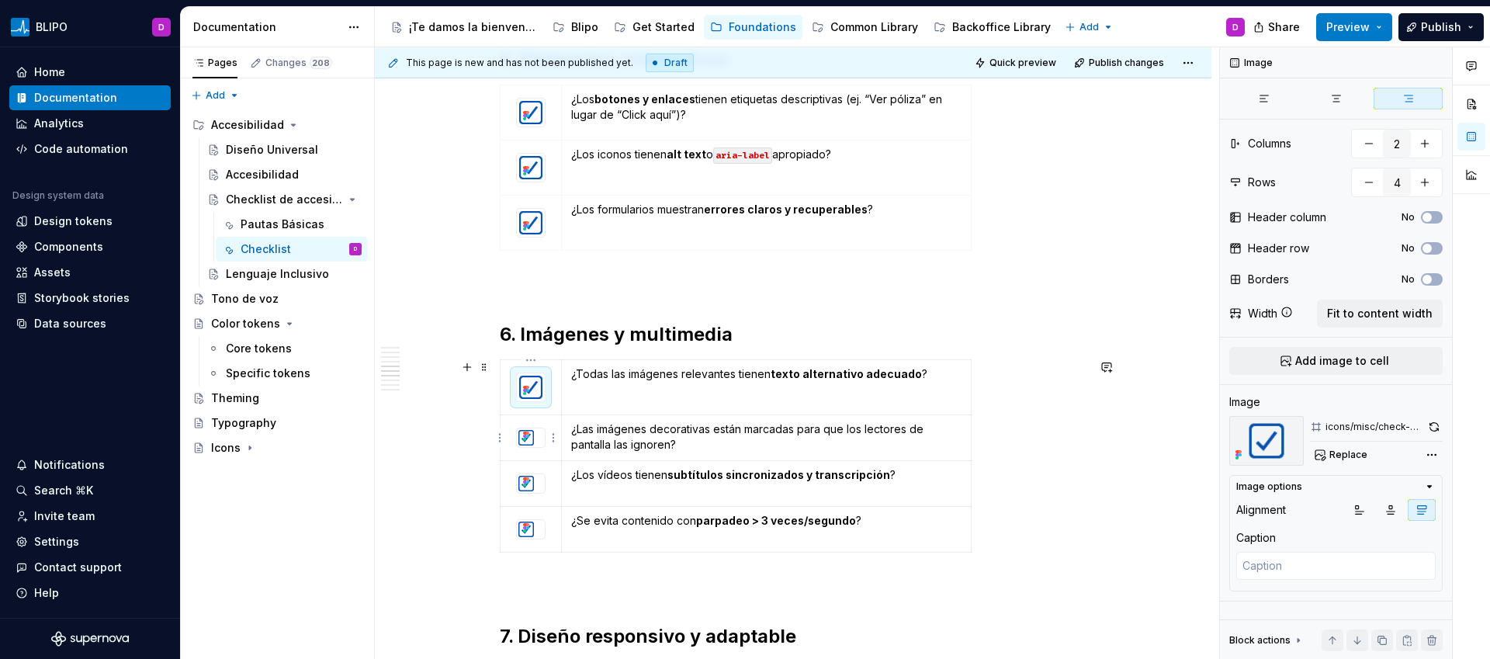
click at [534, 438] on img at bounding box center [526, 437] width 19 height 19
click at [1408, 512] on button "button" at bounding box center [1422, 510] width 28 height 22
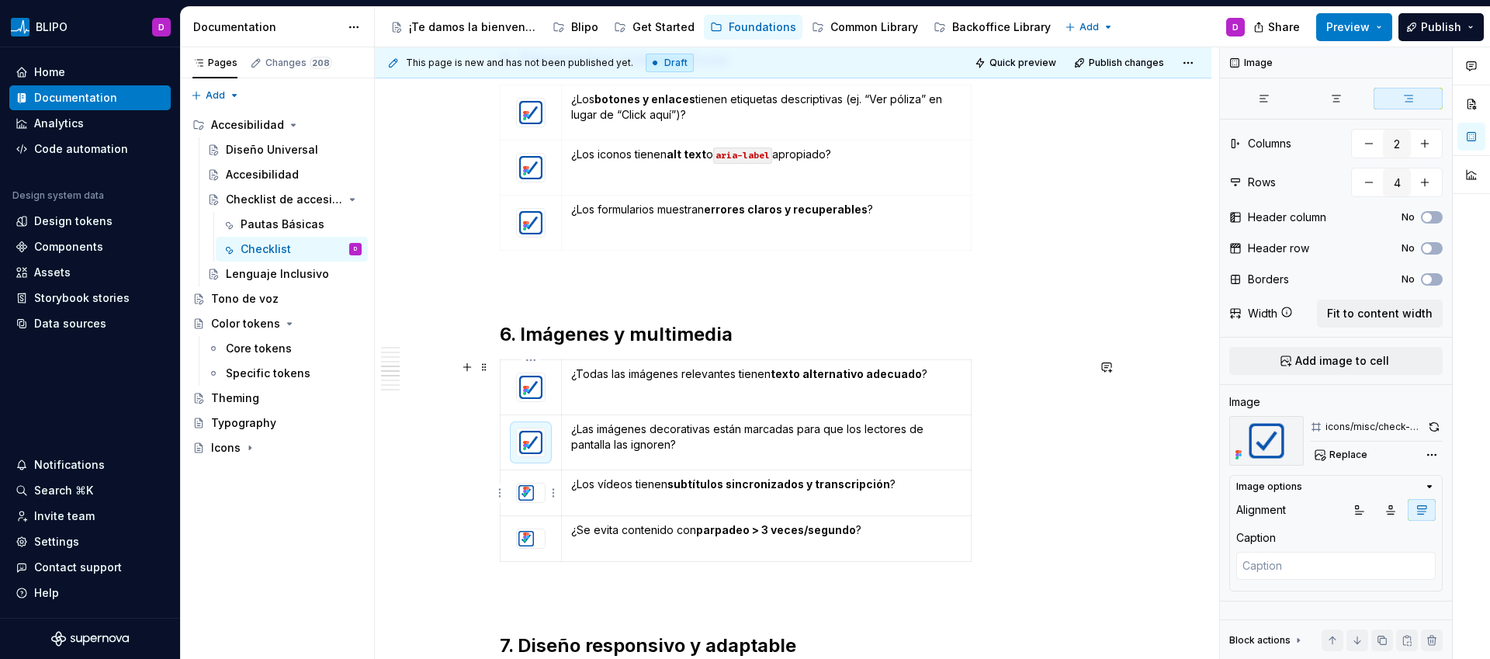
click at [537, 494] on div at bounding box center [531, 493] width 28 height 19
click at [1421, 518] on button "button" at bounding box center [1422, 510] width 28 height 22
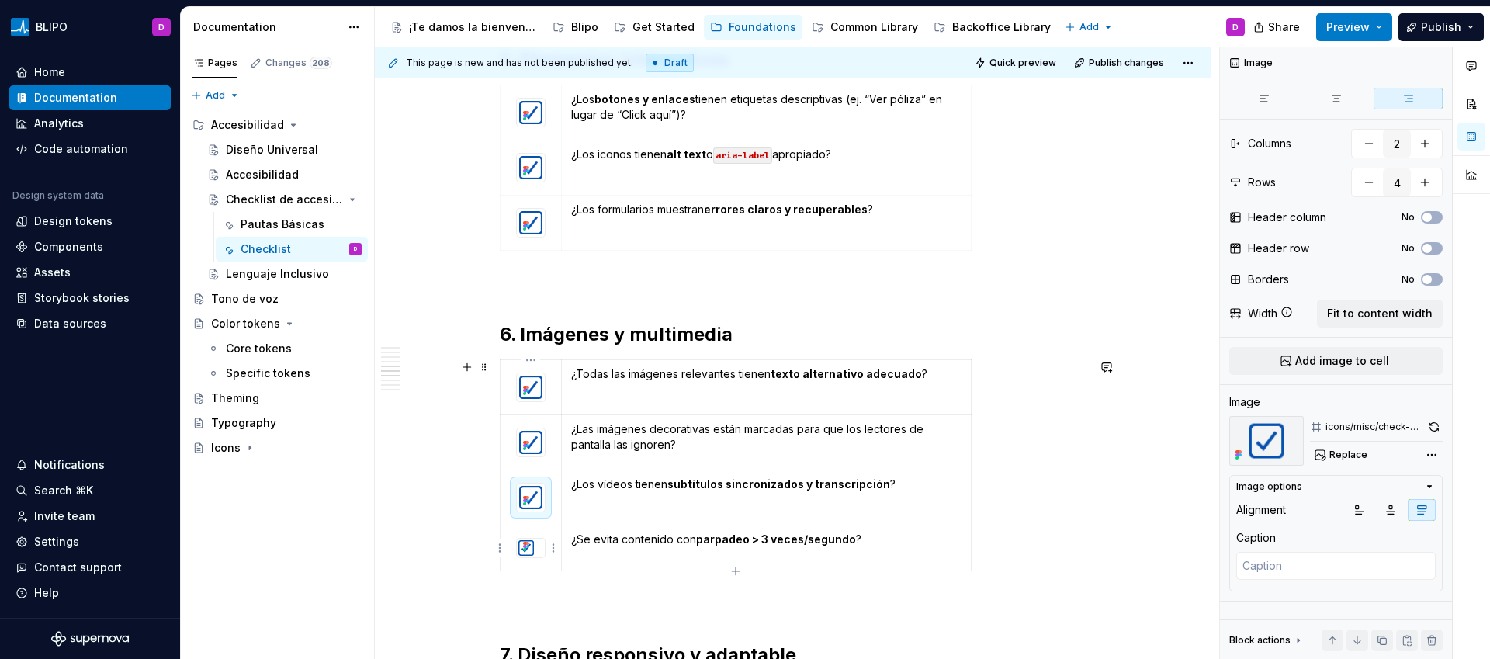
click at [536, 552] on div at bounding box center [531, 548] width 28 height 19
click at [1431, 507] on button "button" at bounding box center [1422, 510] width 28 height 22
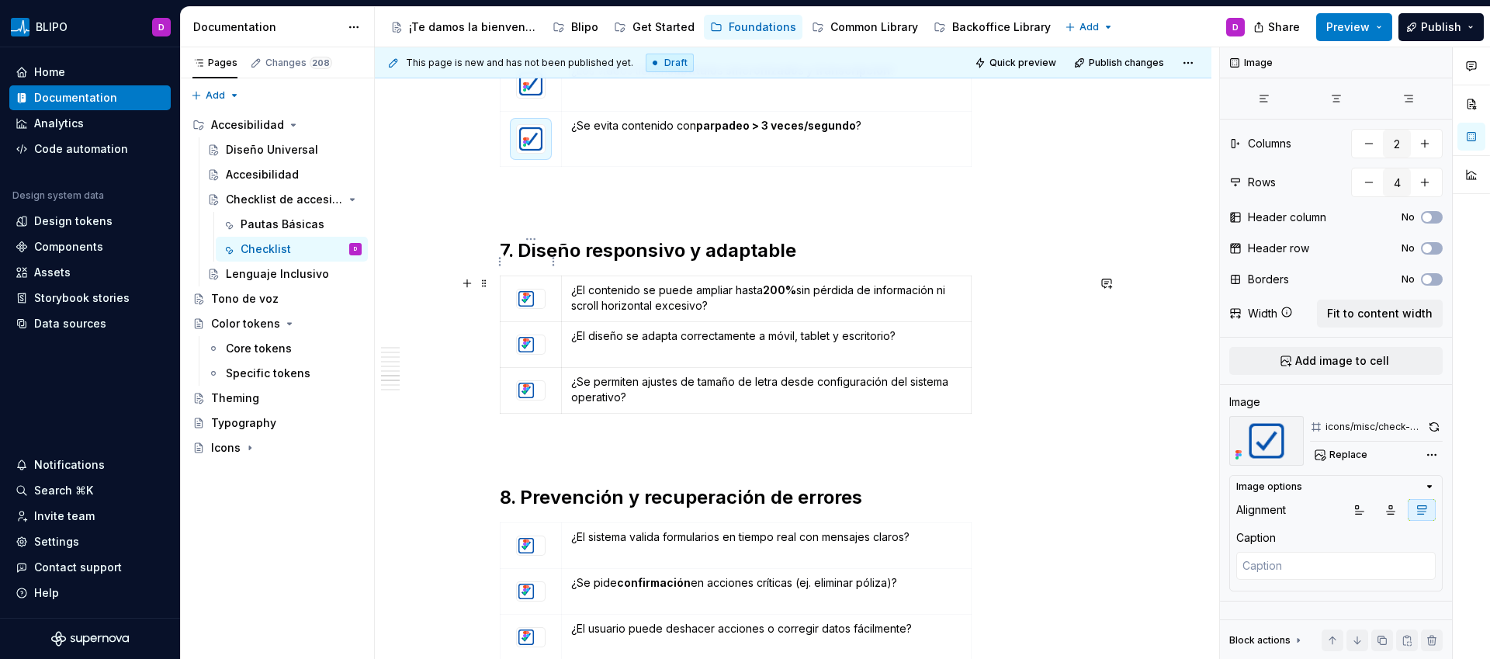
scroll to position [2203, 0]
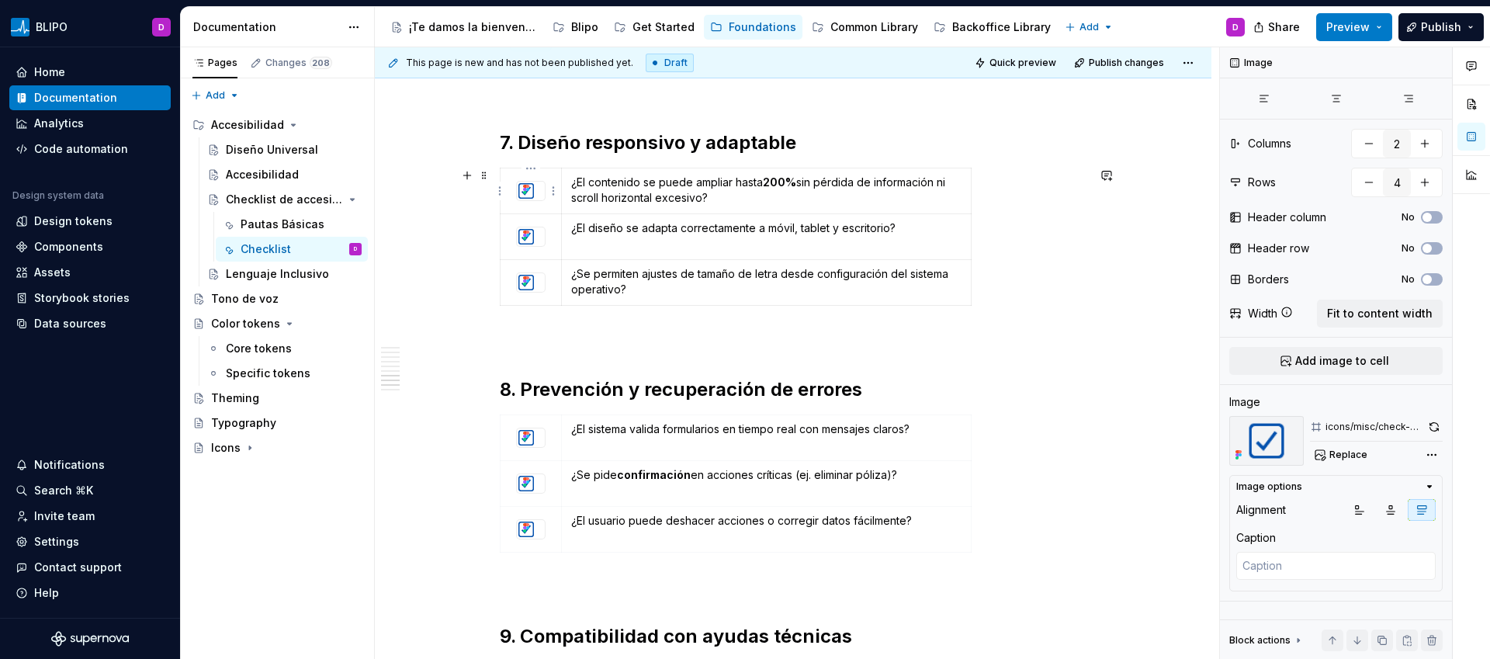
type textarea "*"
type input "3"
click at [540, 192] on div at bounding box center [531, 191] width 28 height 19
click at [1431, 512] on button "button" at bounding box center [1422, 510] width 28 height 22
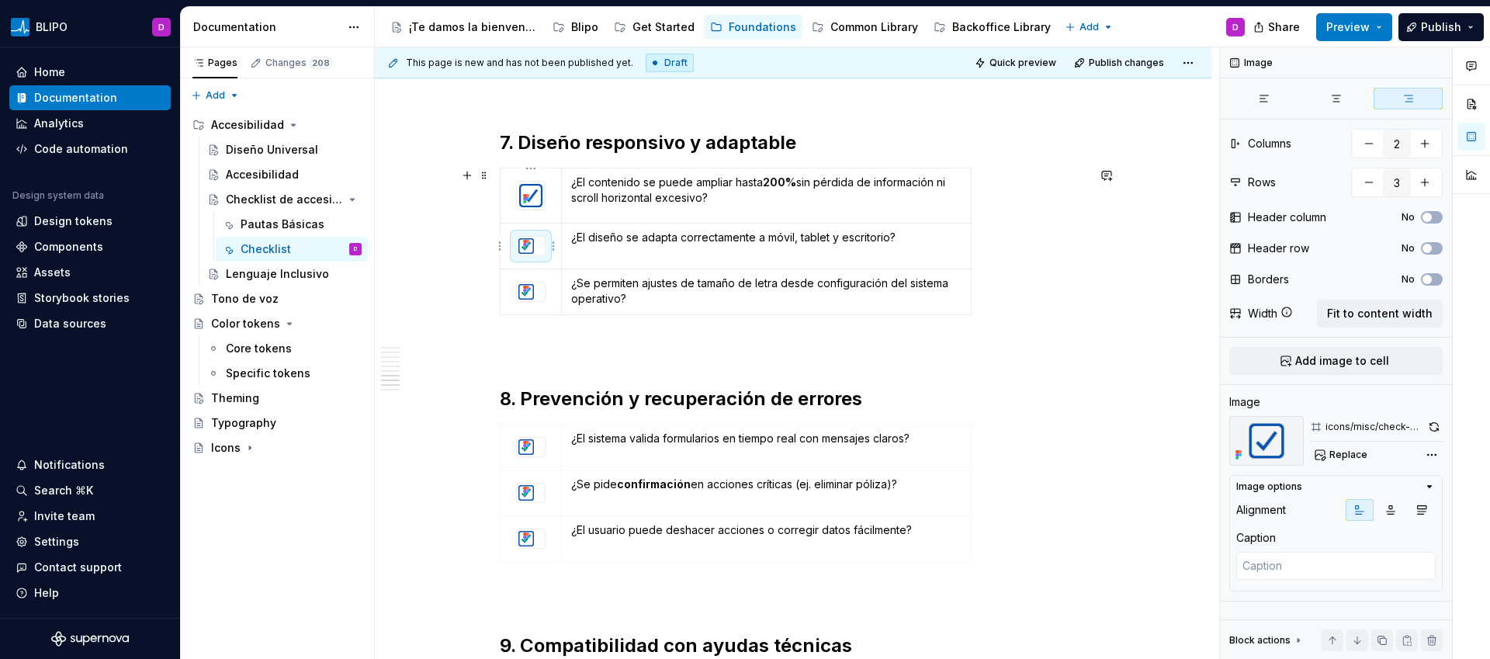
click at [537, 248] on div at bounding box center [531, 246] width 28 height 19
click at [1421, 511] on icon "button" at bounding box center [1422, 510] width 9 height 9
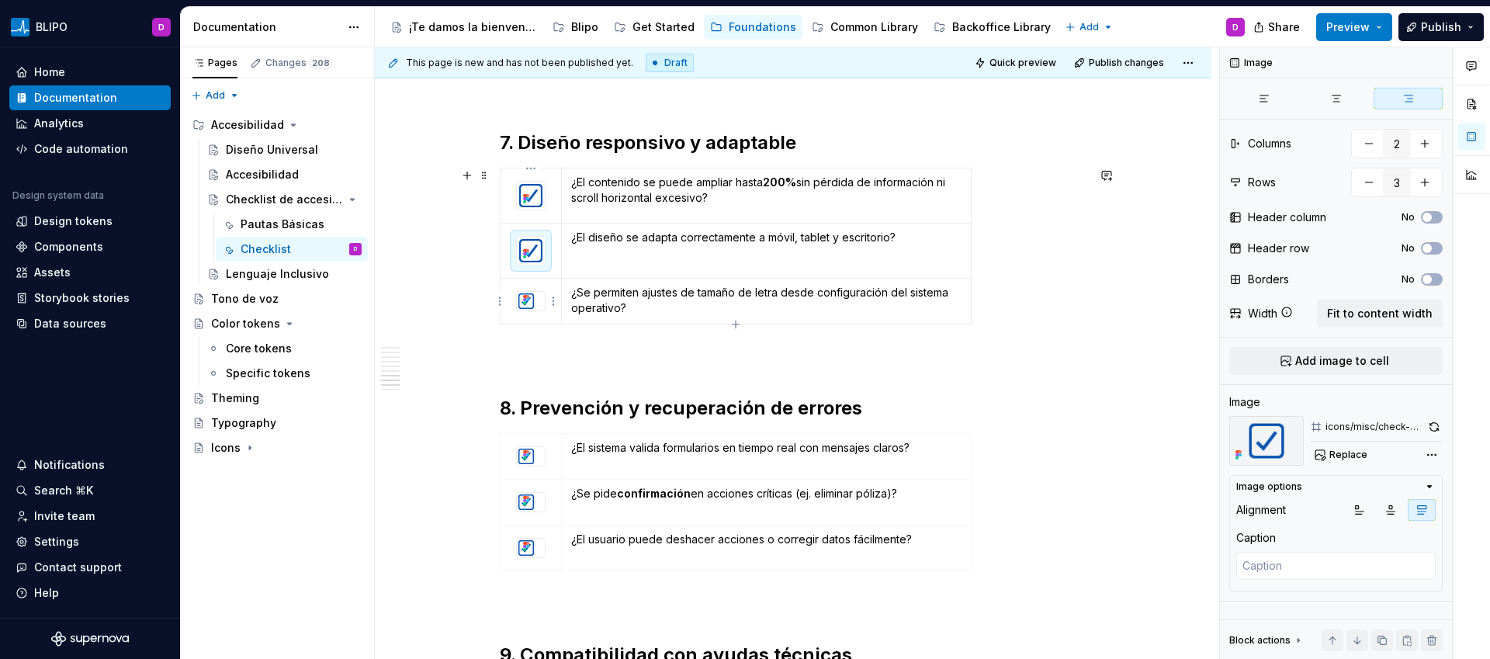
click at [539, 302] on div at bounding box center [531, 301] width 28 height 19
click at [1431, 506] on button "button" at bounding box center [1422, 510] width 28 height 22
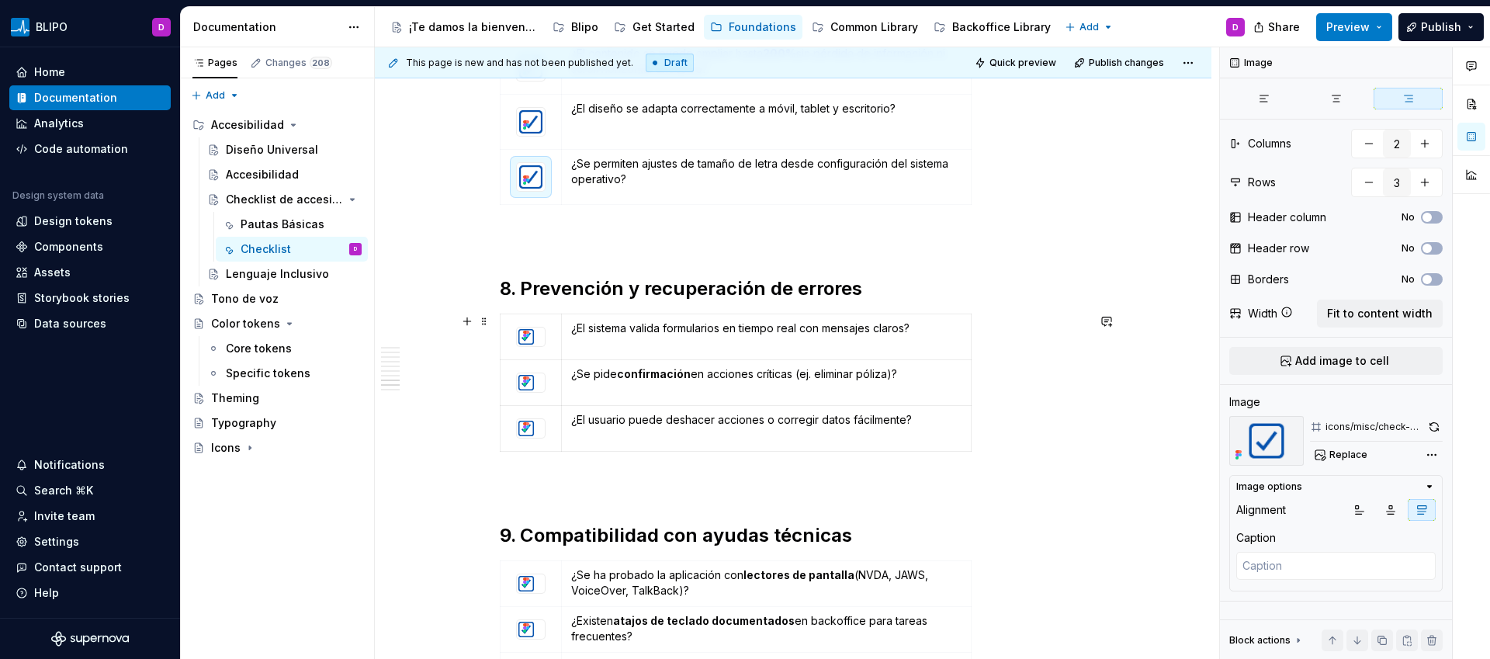
scroll to position [2340, 0]
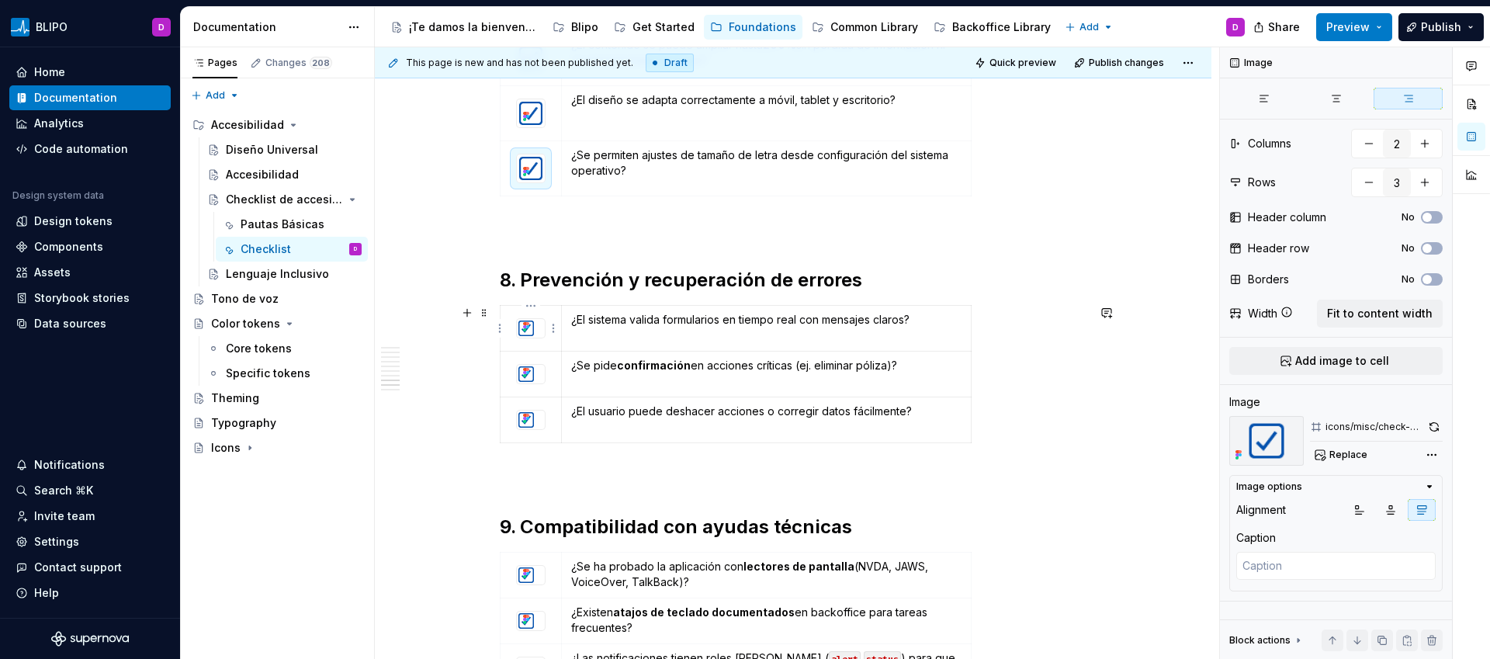
click at [534, 335] on img at bounding box center [526, 328] width 19 height 19
click at [1425, 515] on icon "button" at bounding box center [1422, 510] width 12 height 12
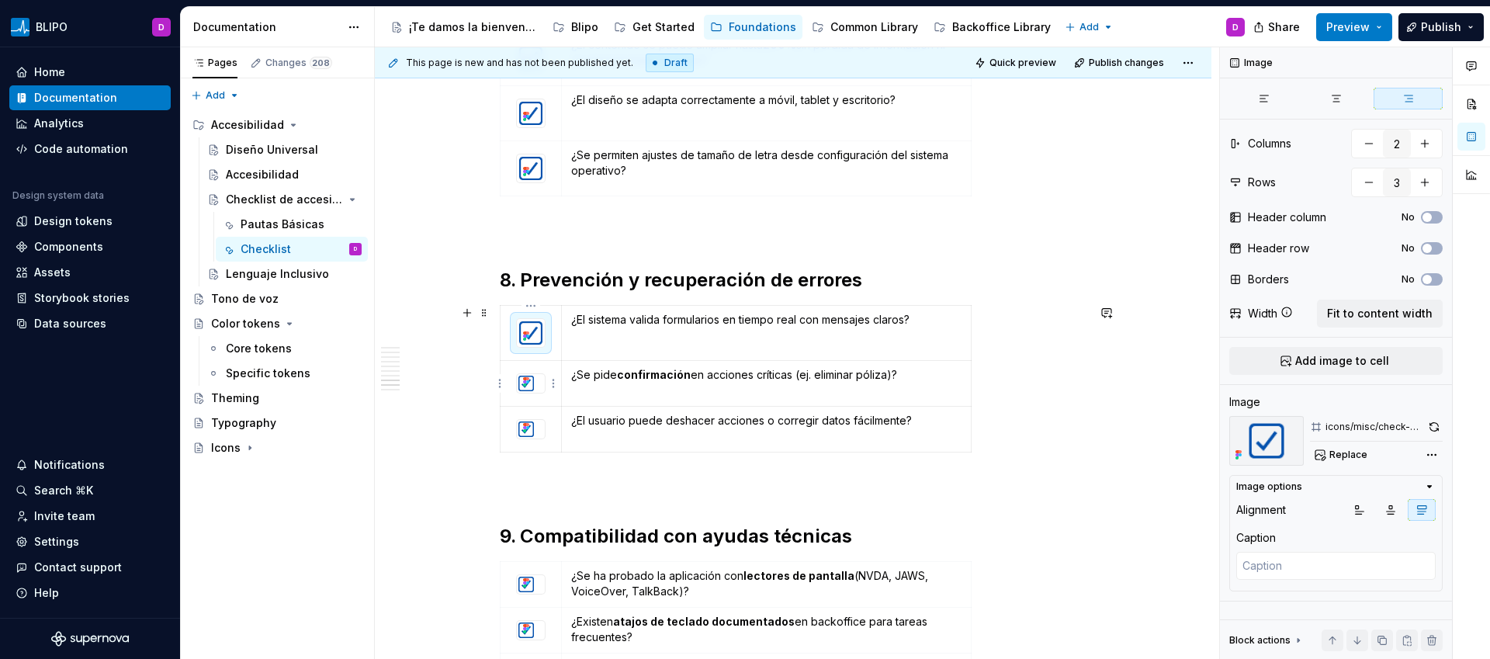
click at [534, 387] on img at bounding box center [526, 383] width 19 height 19
click at [1437, 508] on div "Image options Alignment Caption" at bounding box center [1336, 533] width 213 height 116
click at [1423, 506] on icon "button" at bounding box center [1422, 510] width 12 height 12
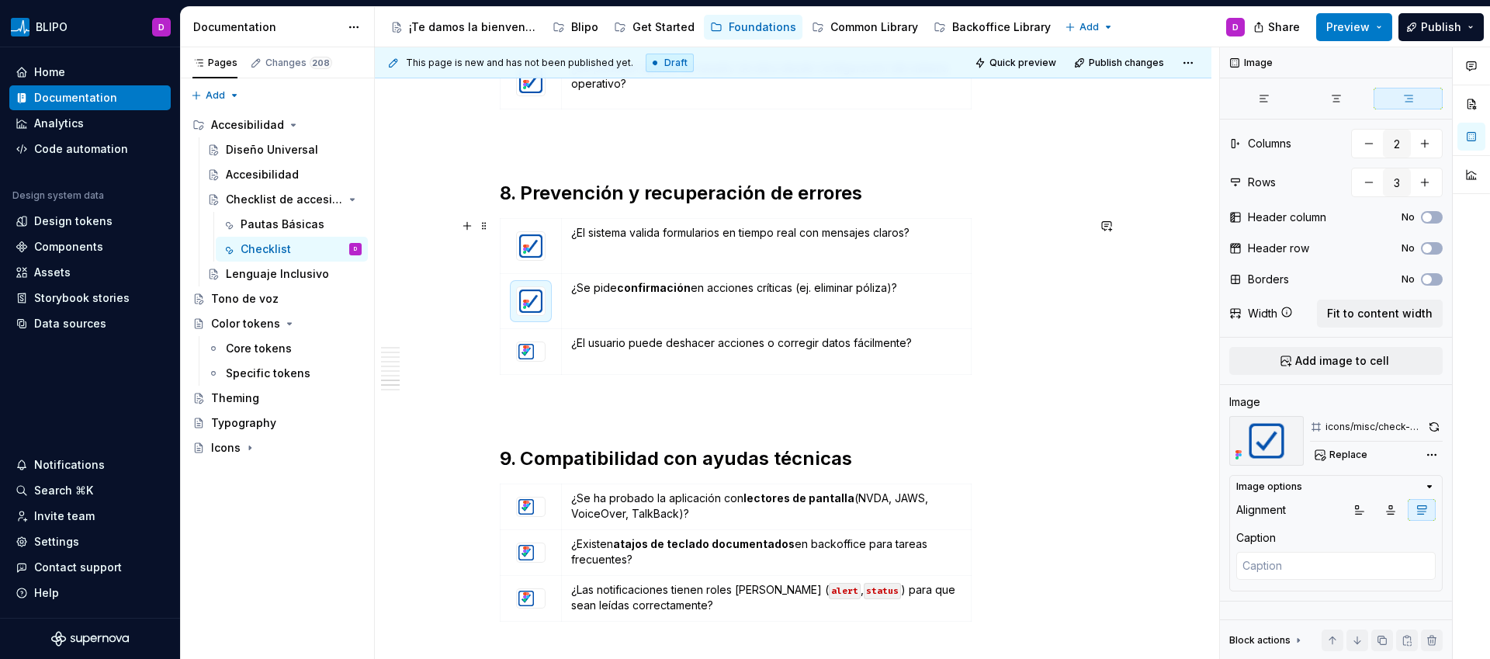
scroll to position [2461, 0]
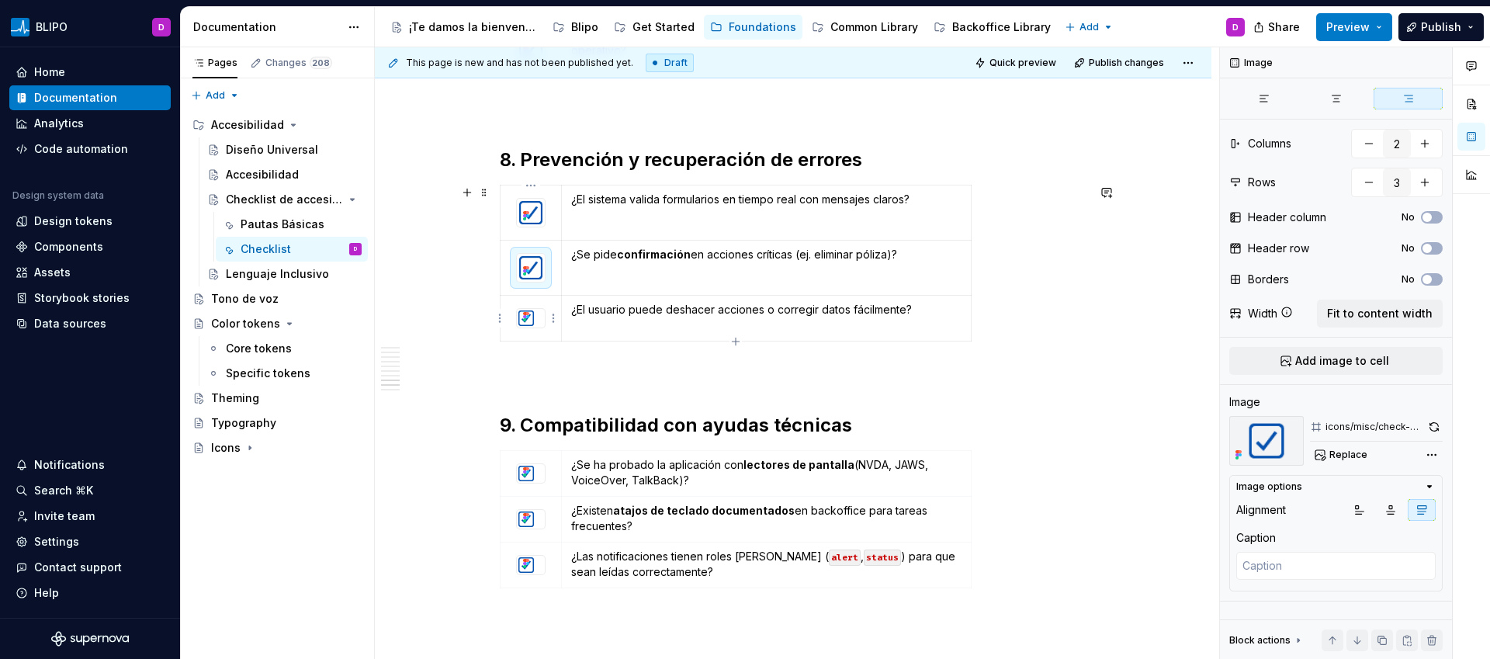
click at [539, 325] on div at bounding box center [531, 318] width 28 height 19
click at [1413, 509] on button "button" at bounding box center [1422, 510] width 28 height 22
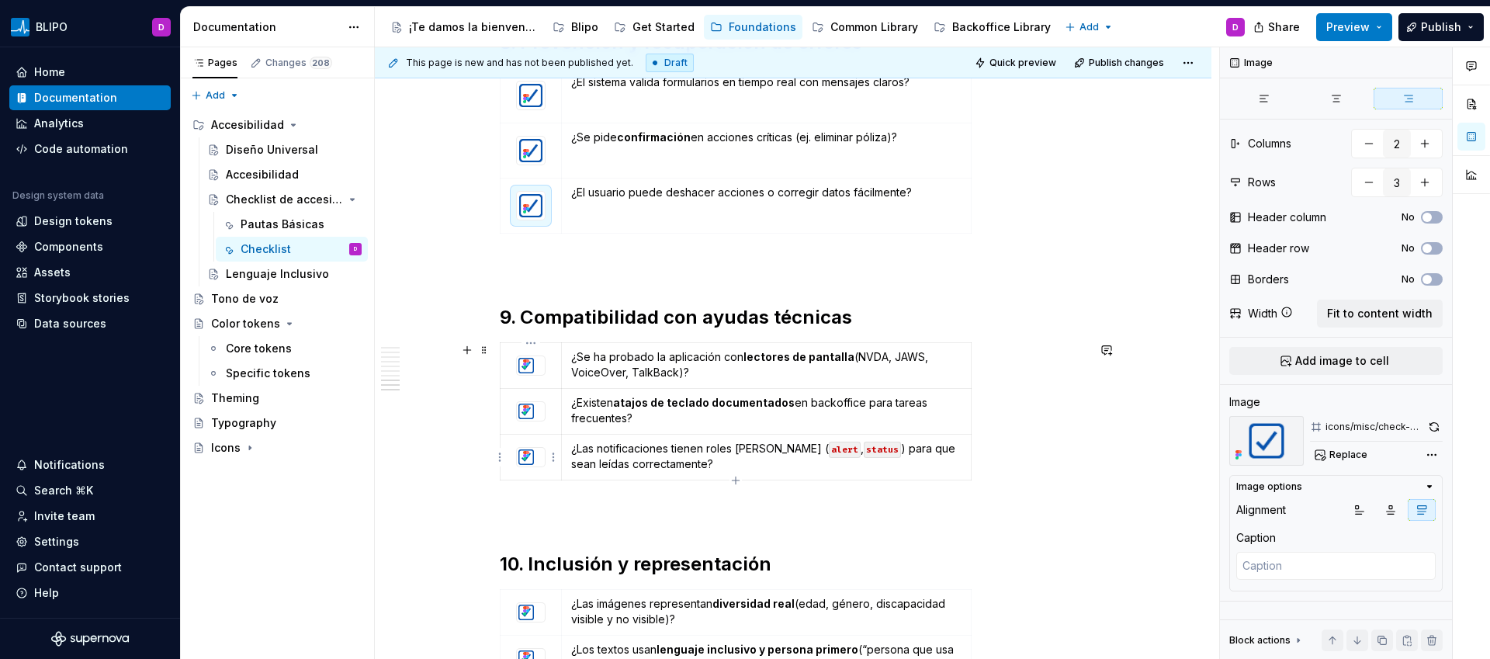
scroll to position [2593, 0]
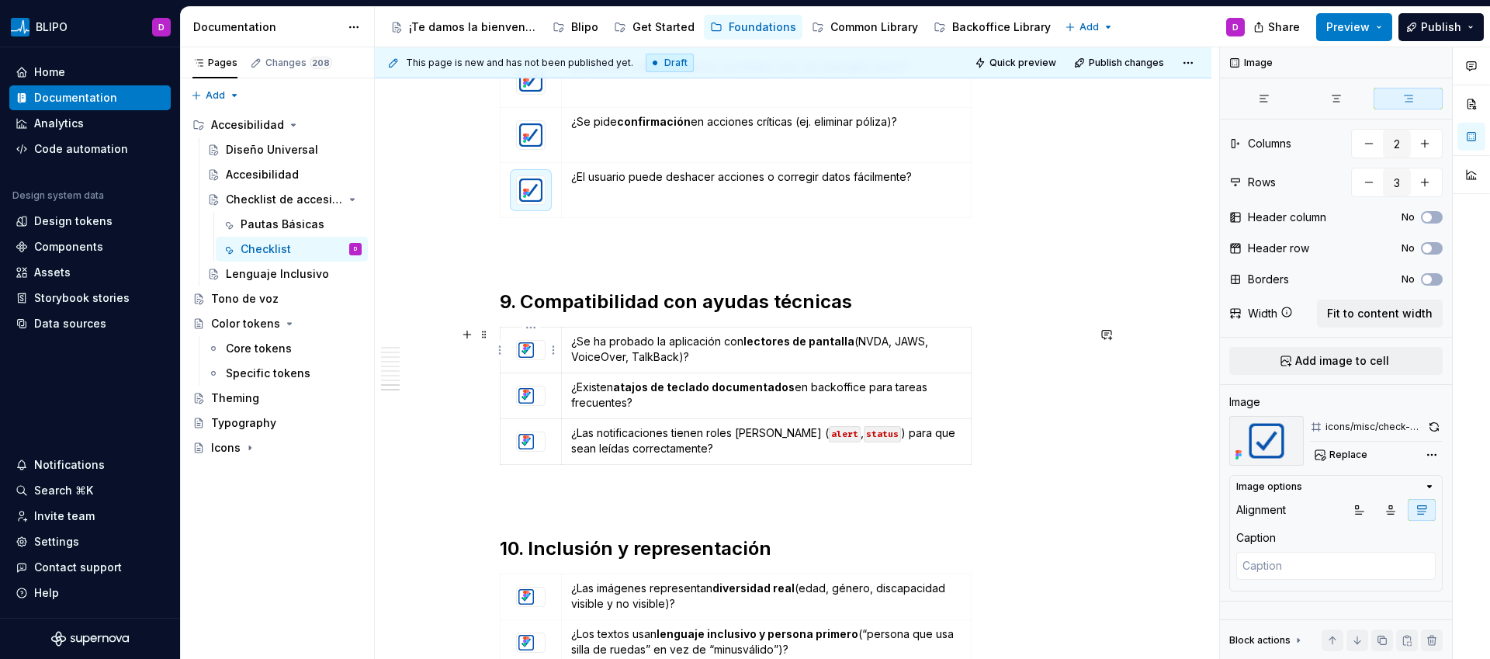
click at [542, 359] on div at bounding box center [531, 350] width 28 height 19
click at [1418, 510] on icon "button" at bounding box center [1422, 510] width 12 height 12
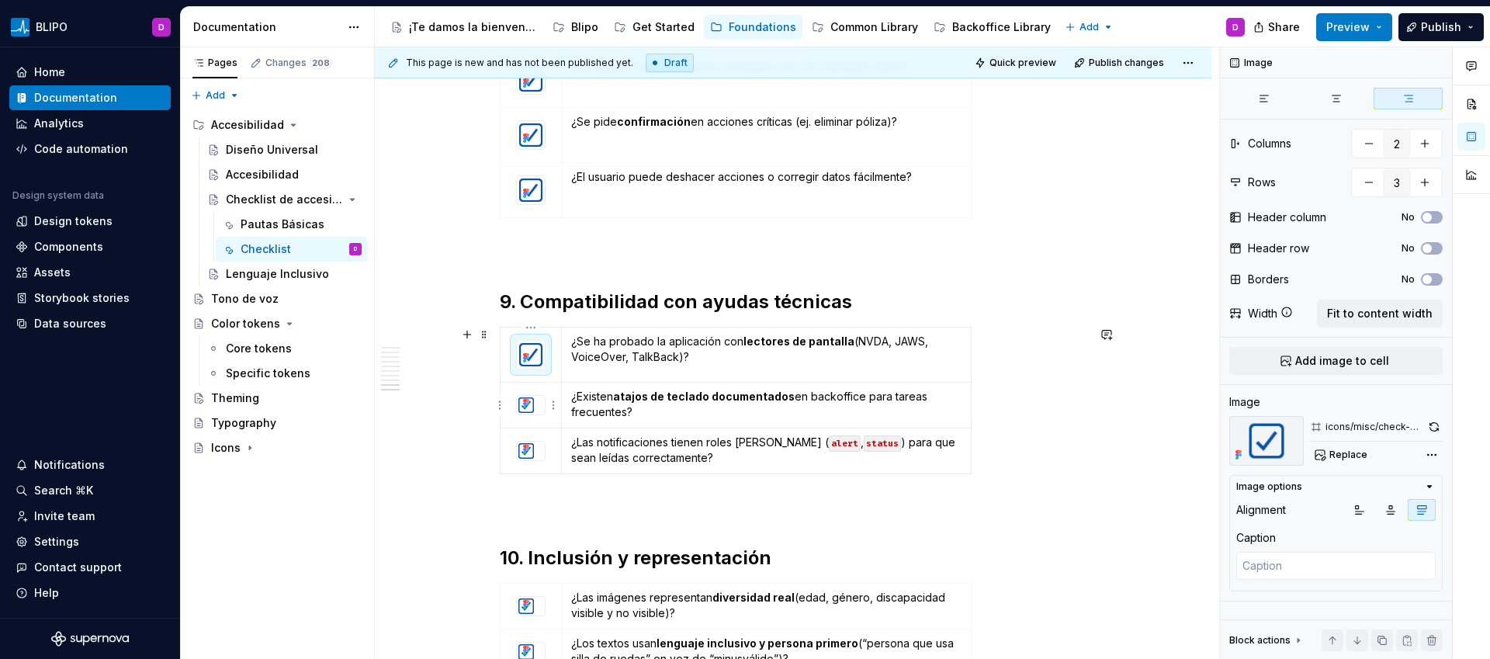
click at [537, 405] on div at bounding box center [531, 405] width 28 height 19
click at [1424, 501] on button "button" at bounding box center [1422, 510] width 28 height 22
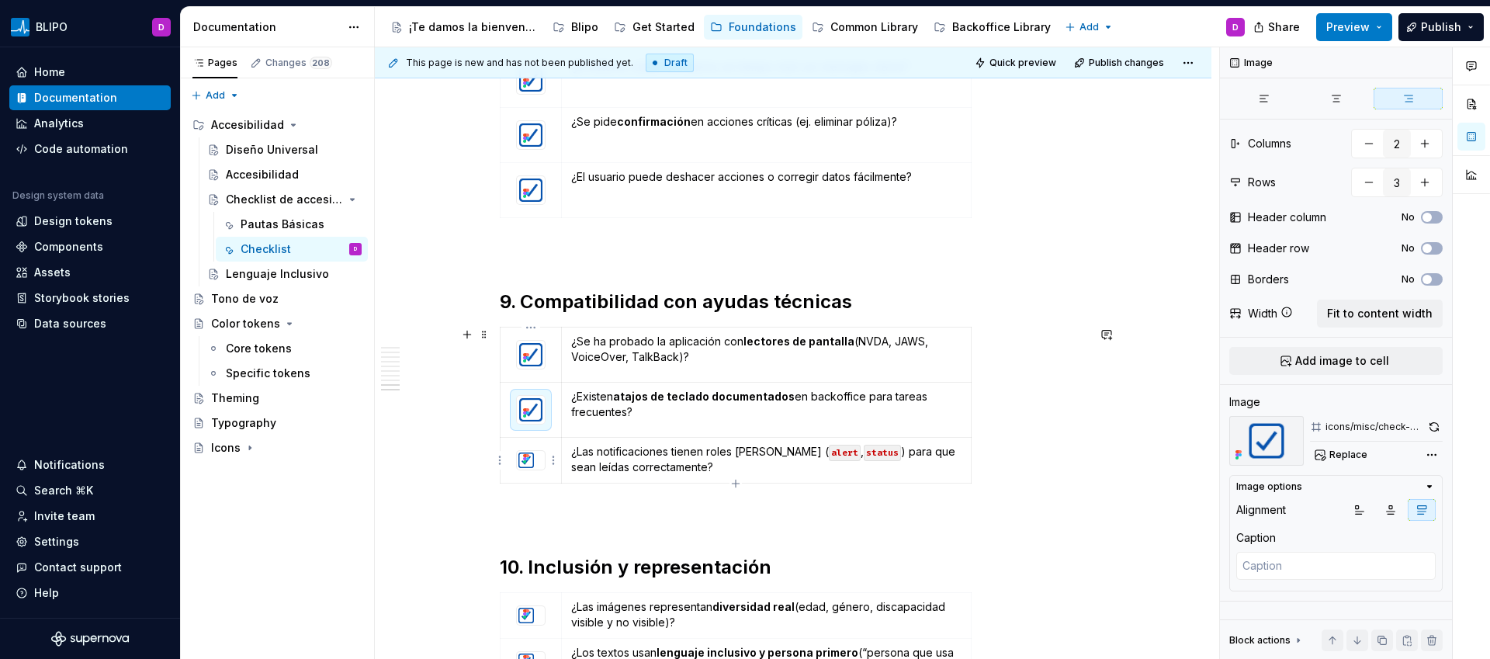
click at [533, 459] on img at bounding box center [526, 460] width 19 height 19
click at [1413, 511] on button "button" at bounding box center [1422, 510] width 28 height 22
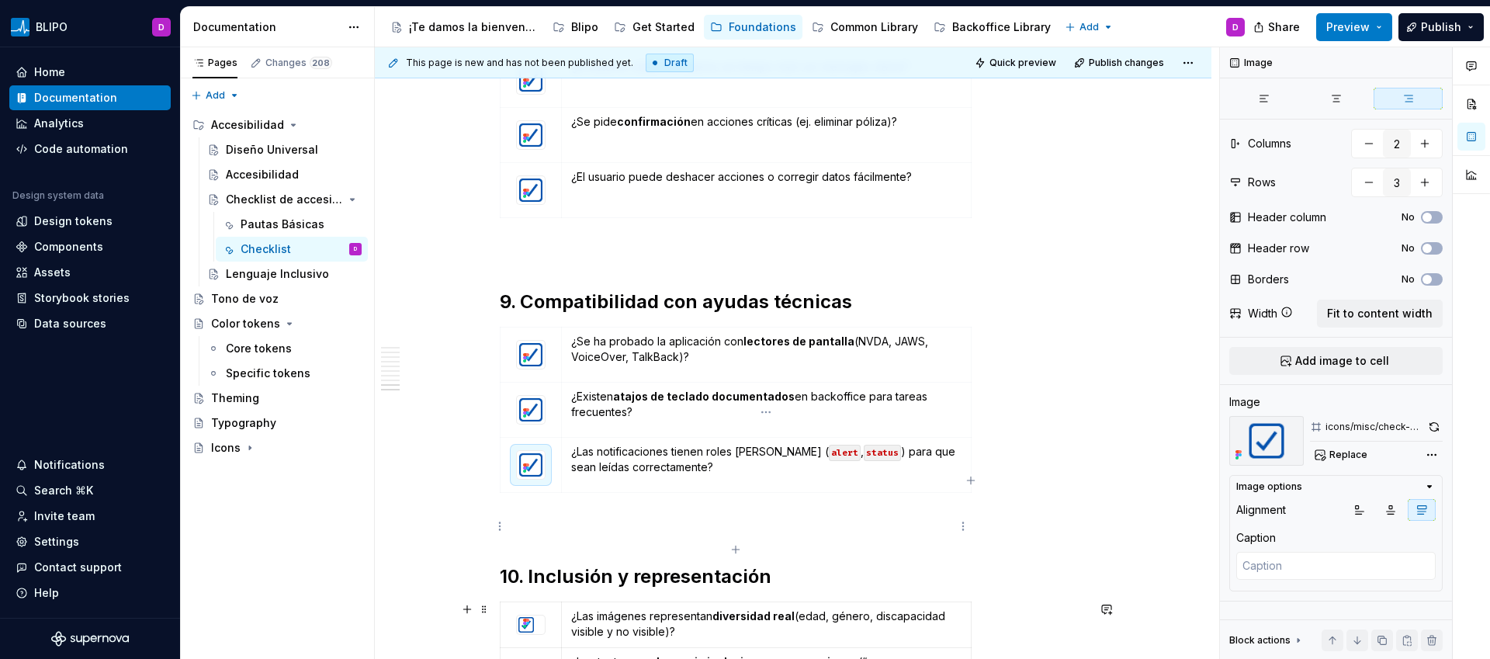
scroll to position [3027, 0]
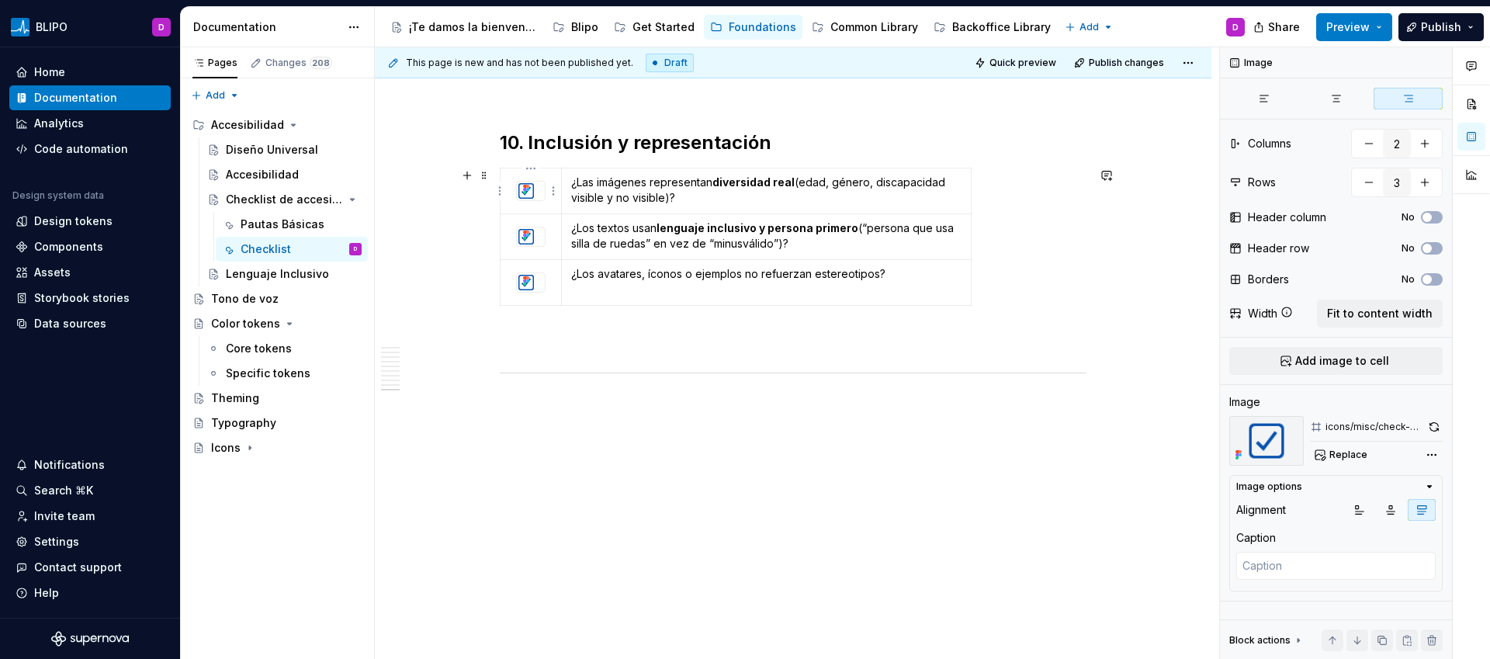
click at [539, 193] on div at bounding box center [531, 191] width 28 height 19
click at [1425, 504] on icon "button" at bounding box center [1422, 510] width 12 height 12
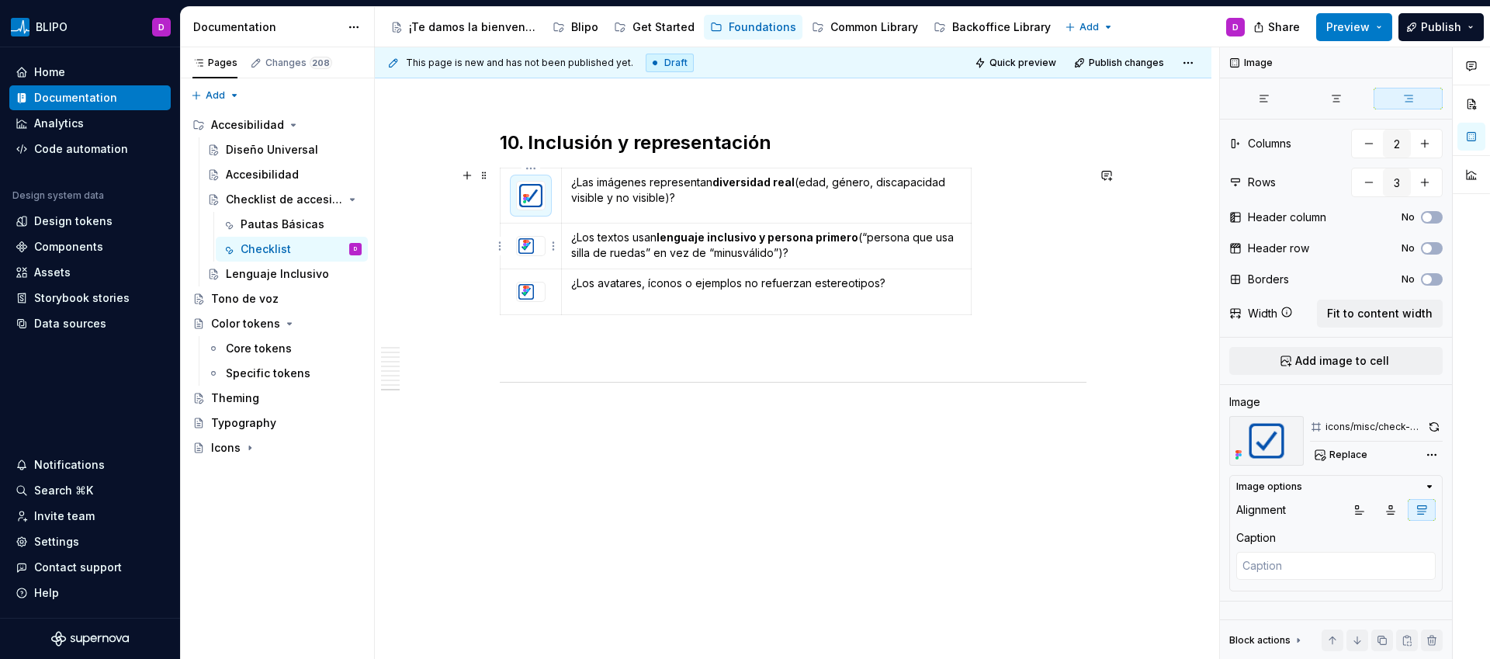
click at [542, 245] on div at bounding box center [531, 246] width 28 height 19
click at [1413, 506] on button "button" at bounding box center [1422, 510] width 28 height 22
click at [542, 303] on div at bounding box center [531, 301] width 28 height 19
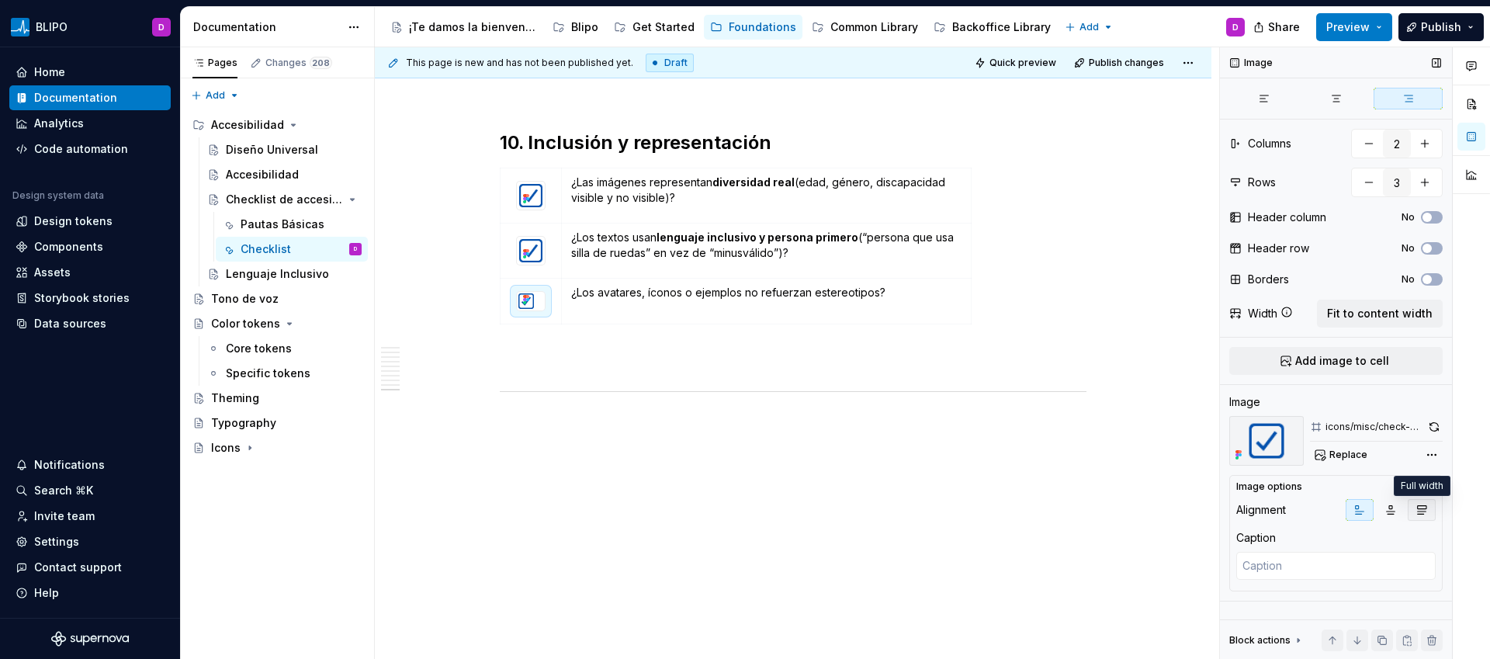
click at [1428, 504] on icon "button" at bounding box center [1422, 510] width 12 height 12
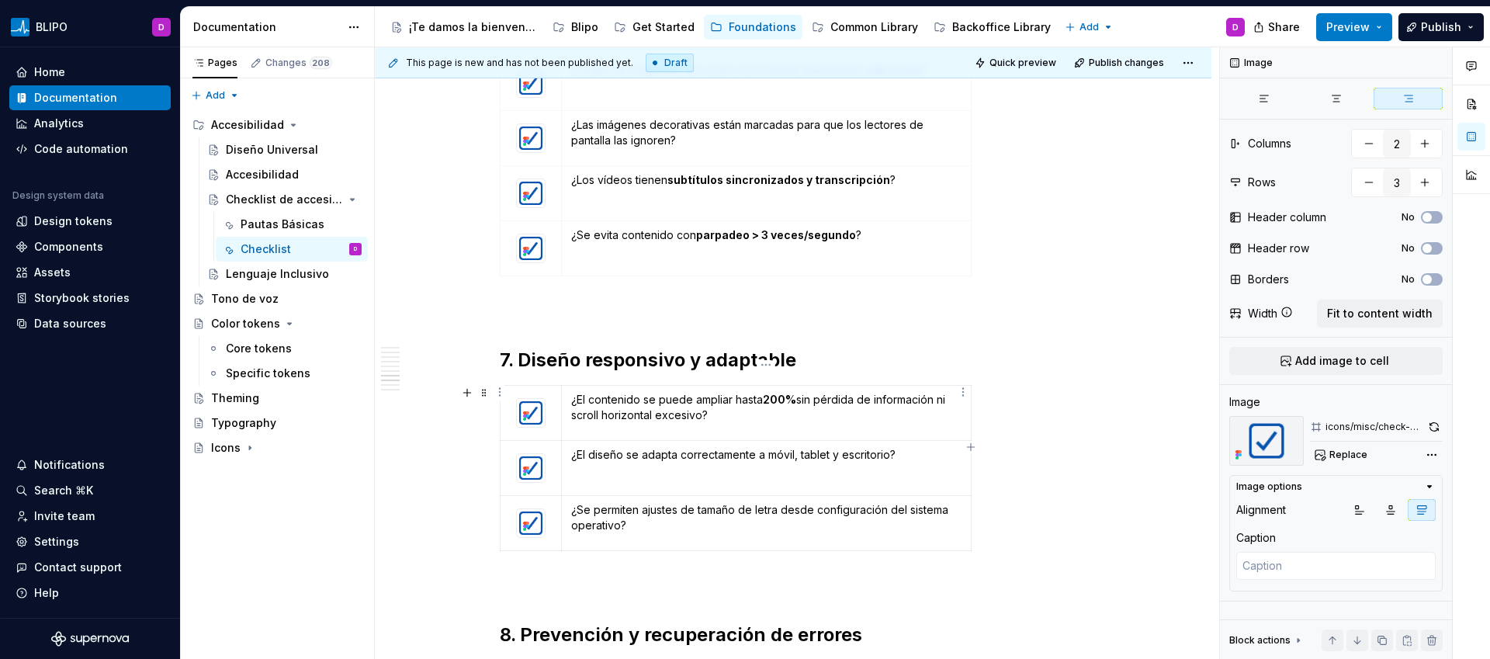
scroll to position [1979, 0]
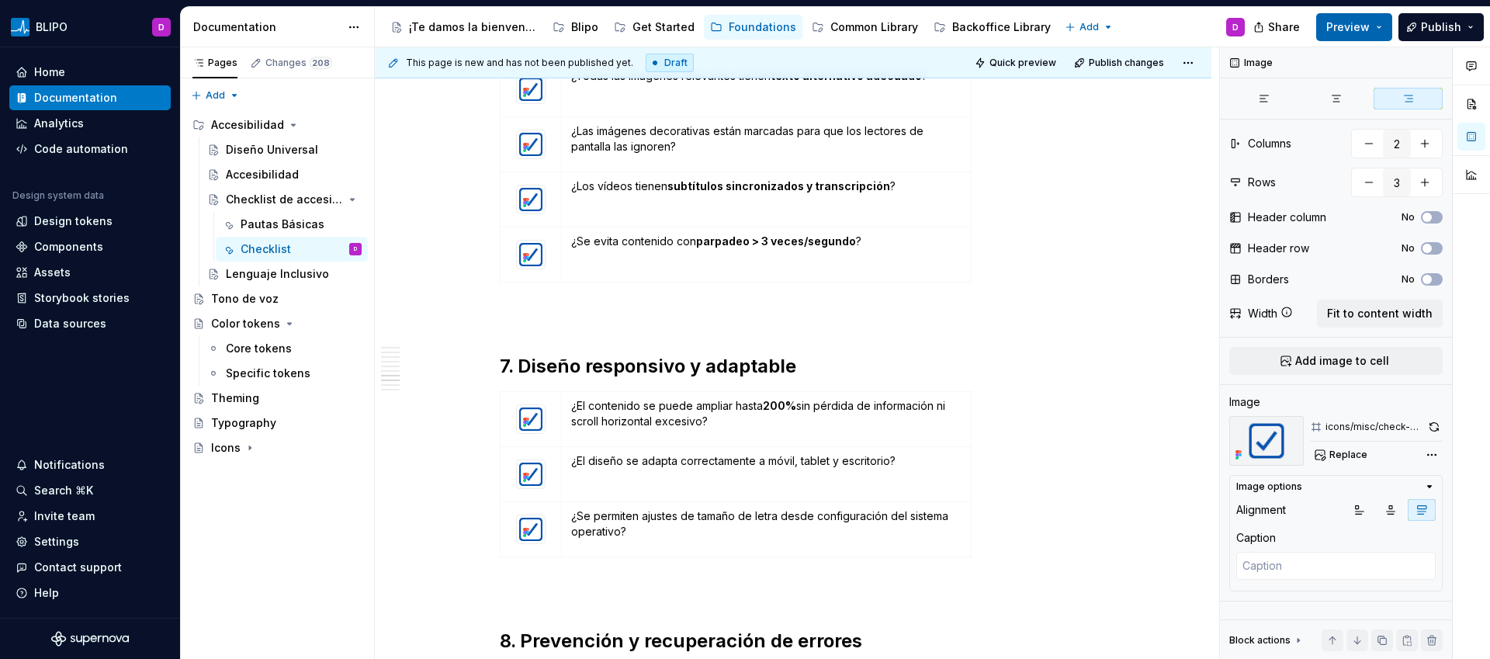
click at [1380, 26] on button "Preview" at bounding box center [1355, 27] width 76 height 28
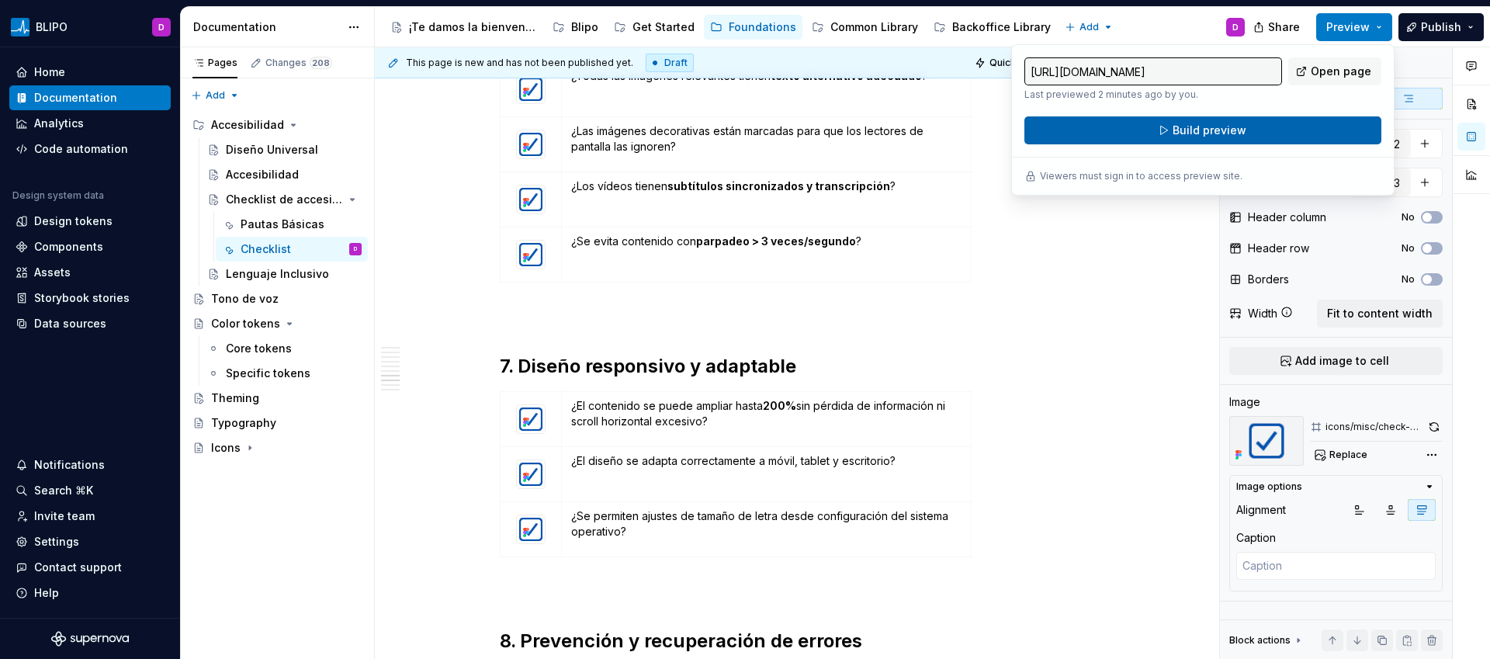
click at [1244, 126] on button "Build preview" at bounding box center [1203, 130] width 357 height 28
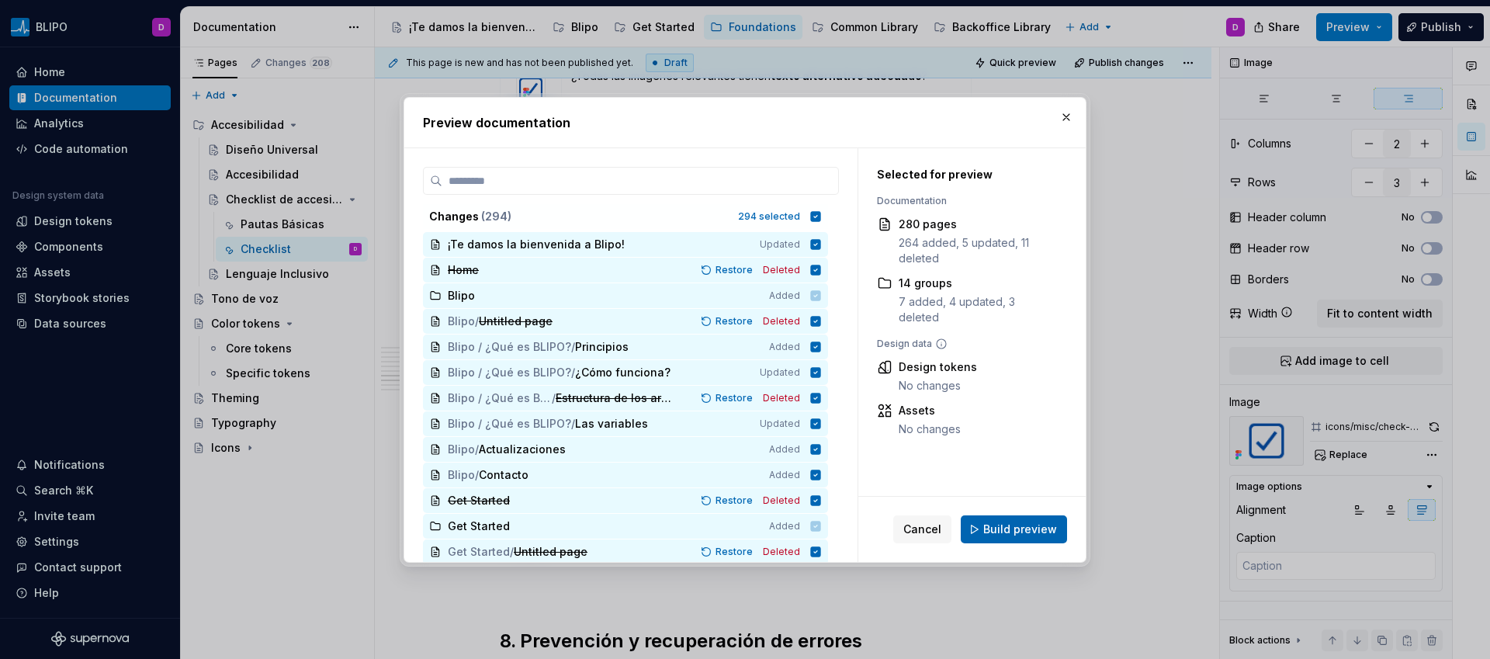
click at [1019, 529] on span "Build preview" at bounding box center [1021, 530] width 74 height 16
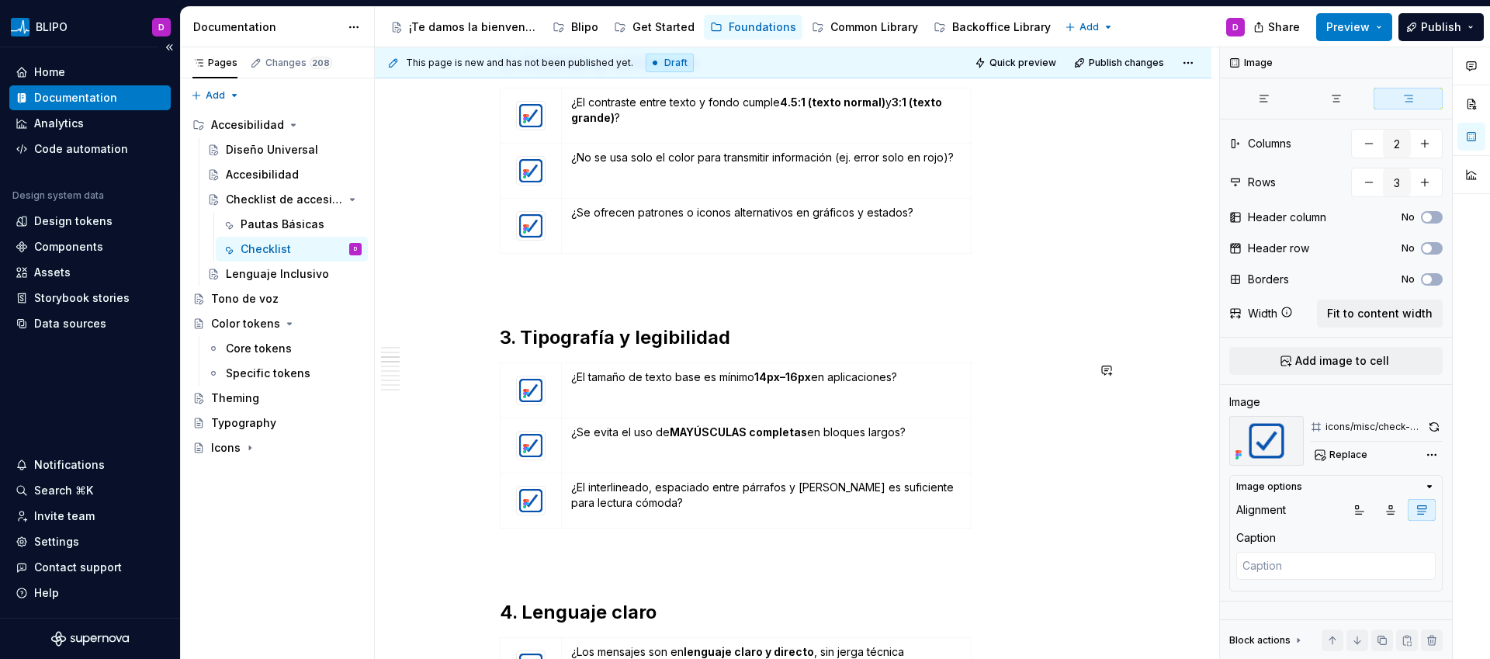
scroll to position [849, 0]
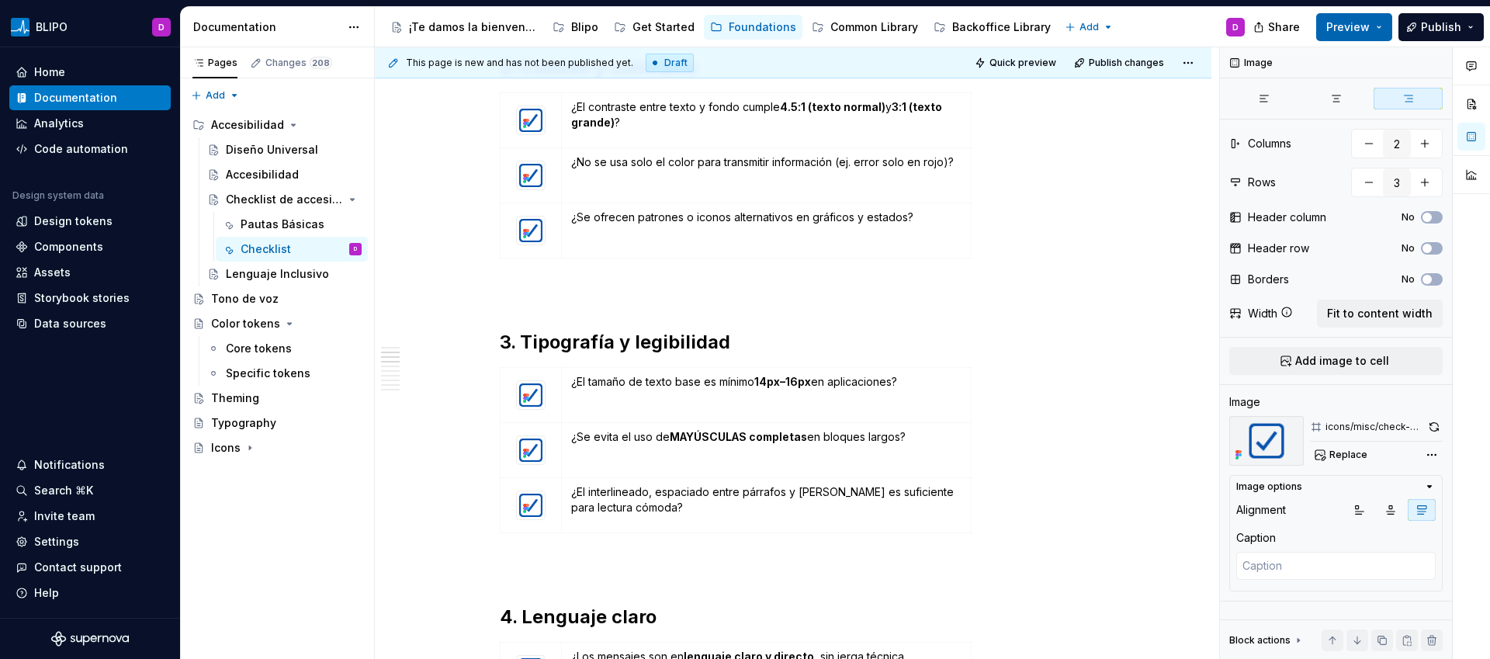
click at [1389, 16] on button "Preview" at bounding box center [1355, 27] width 76 height 28
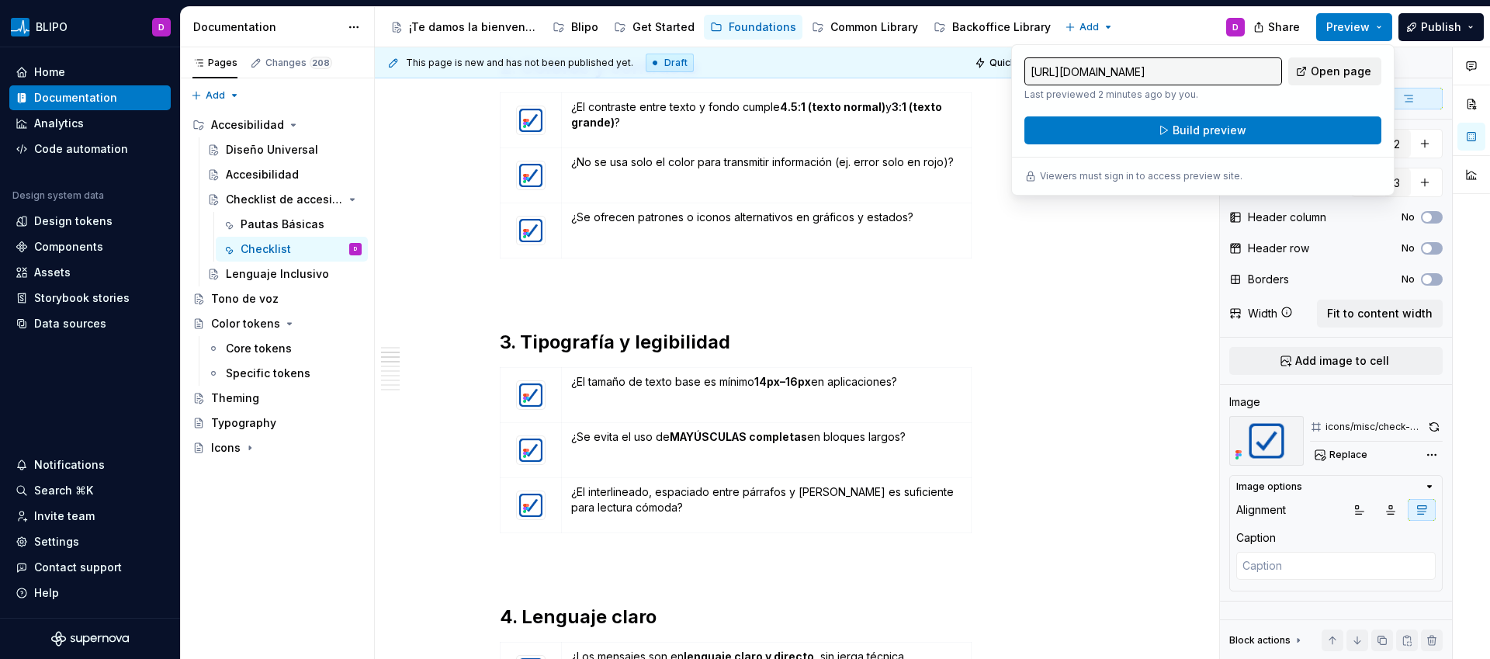
click at [1331, 72] on span "Open page" at bounding box center [1341, 72] width 61 height 16
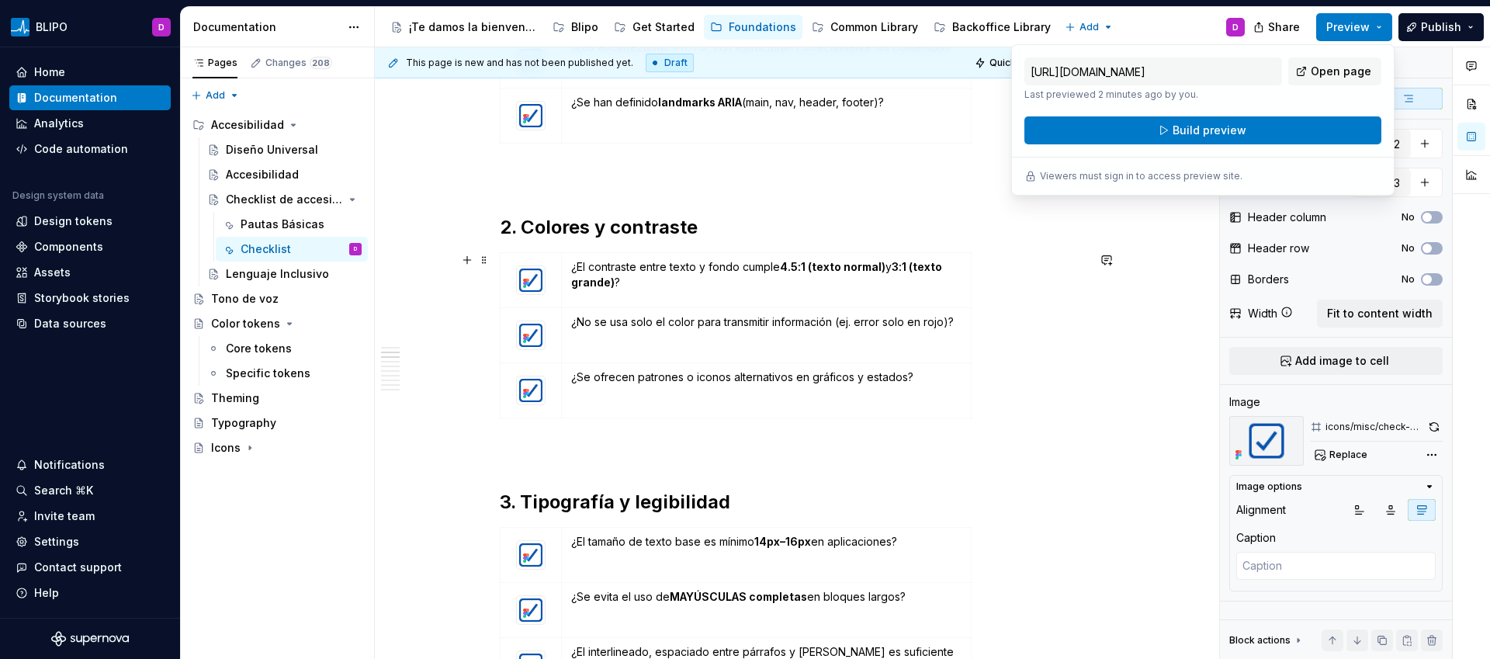
scroll to position [680, 0]
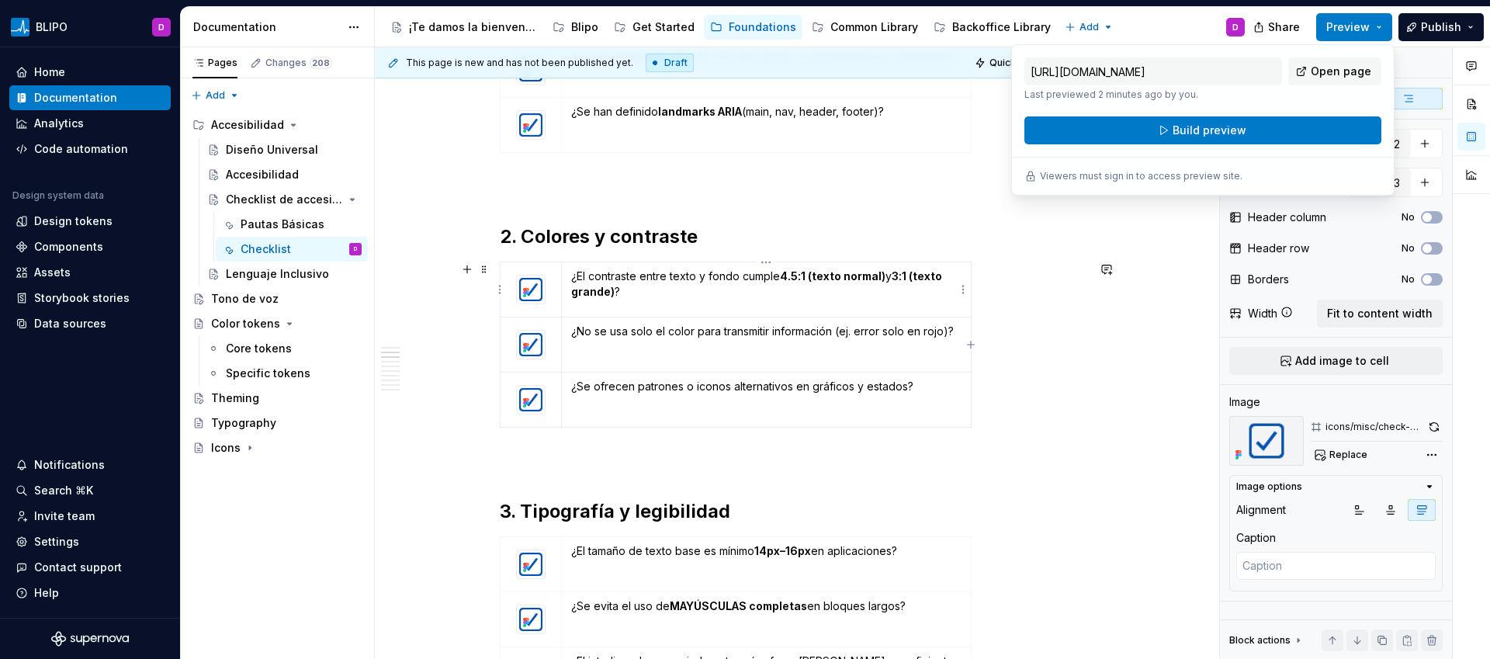
type textarea "*"
click at [609, 294] on strong "3:1 (texto grande)" at bounding box center [757, 283] width 373 height 29
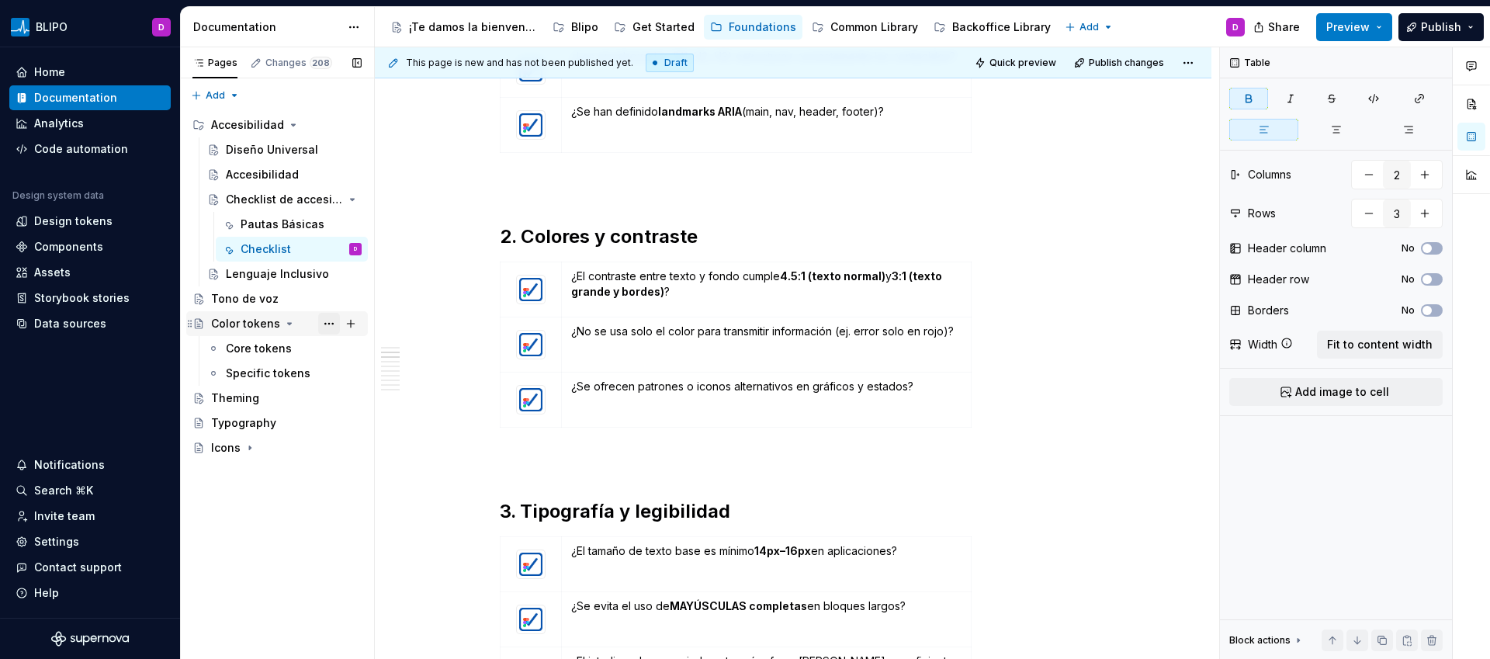
click at [327, 328] on button "Page tree" at bounding box center [329, 324] width 22 height 22
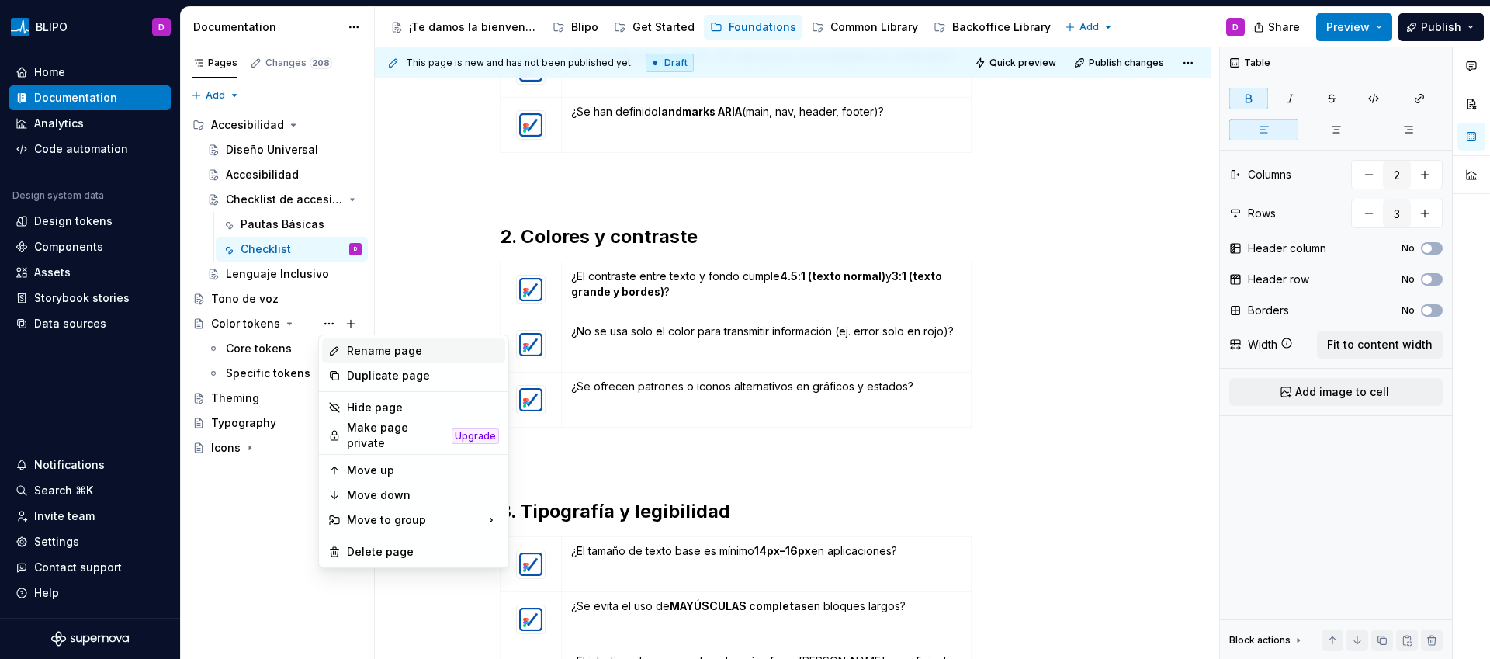
click at [371, 349] on div "Rename page" at bounding box center [423, 351] width 152 height 16
type textarea "*"
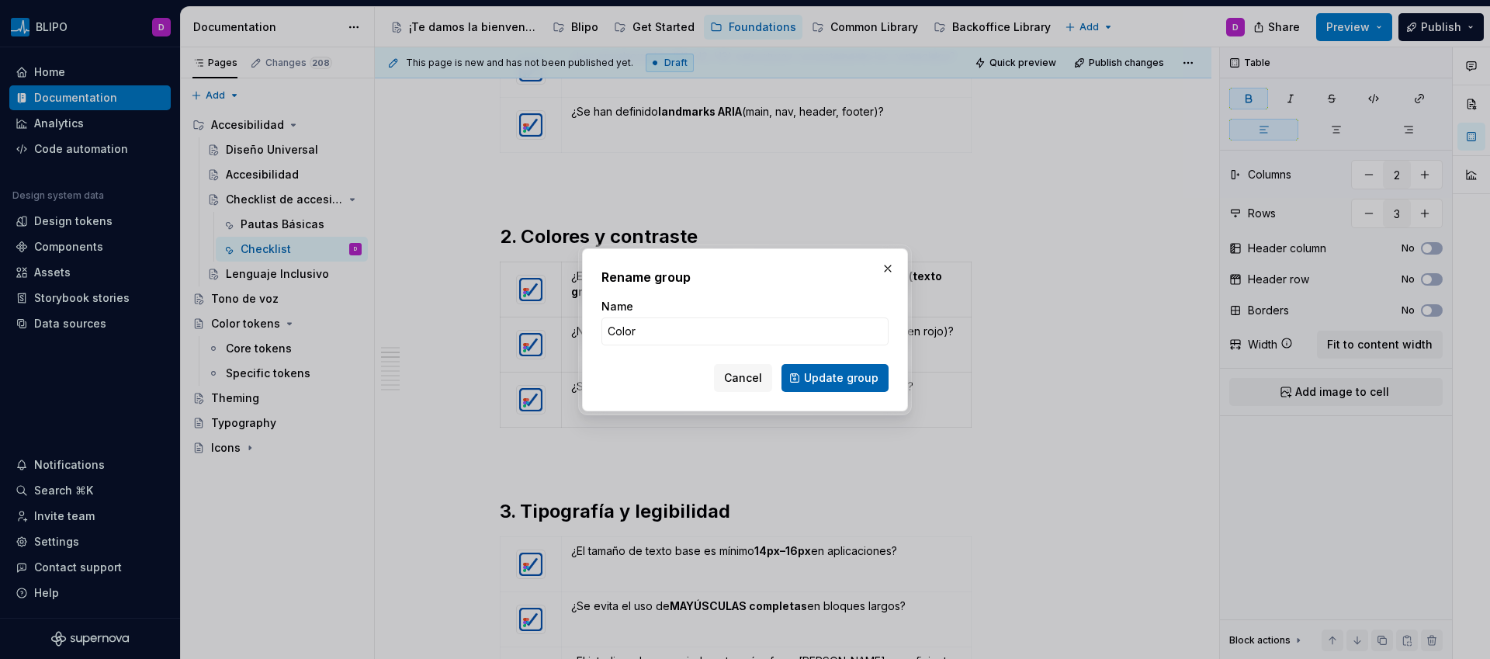
type input "Color"
drag, startPoint x: 810, startPoint y: 382, endPoint x: 799, endPoint y: 376, distance: 12.2
click at [810, 382] on span "Update group" at bounding box center [841, 378] width 75 height 16
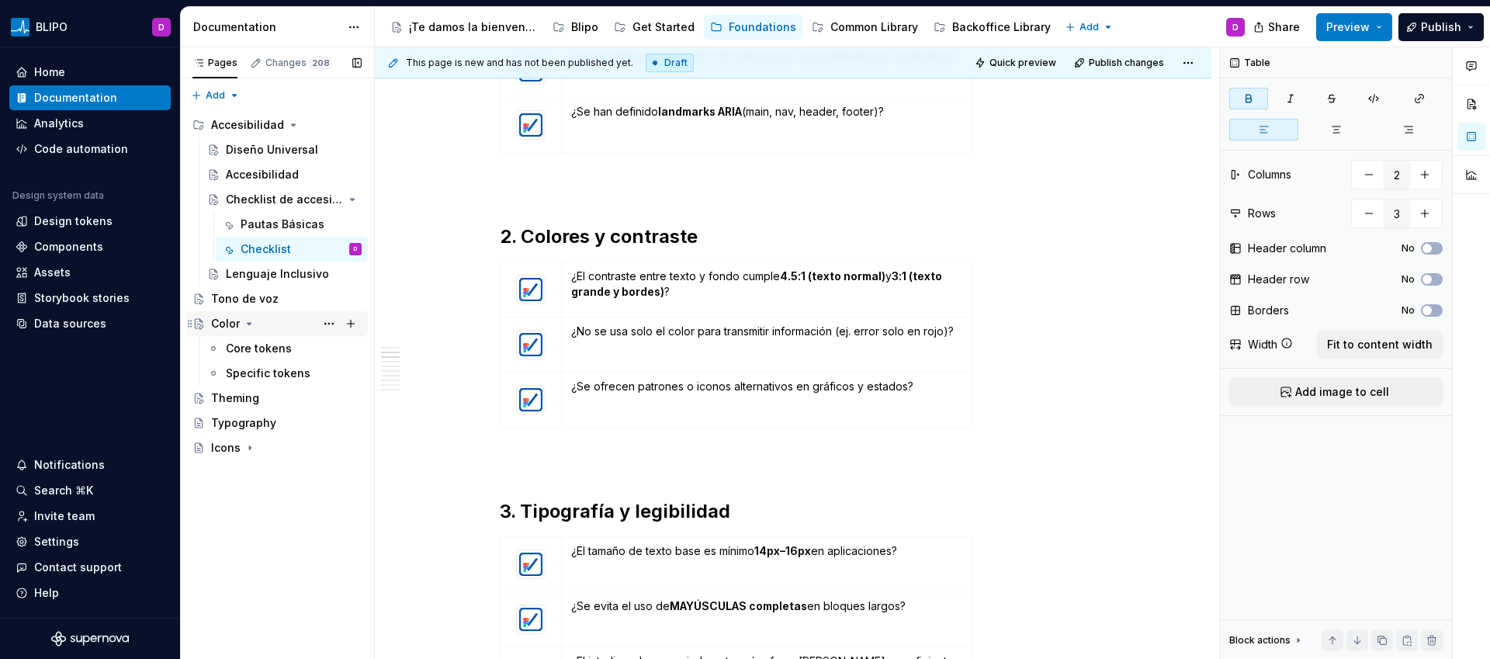
type textarea "*"
click at [236, 92] on div "Pages Changes 208 Add Accessibility guide for tree Page tree. Navigate the tree…" at bounding box center [277, 353] width 194 height 612
click at [255, 153] on div "New group" at bounding box center [265, 151] width 101 height 16
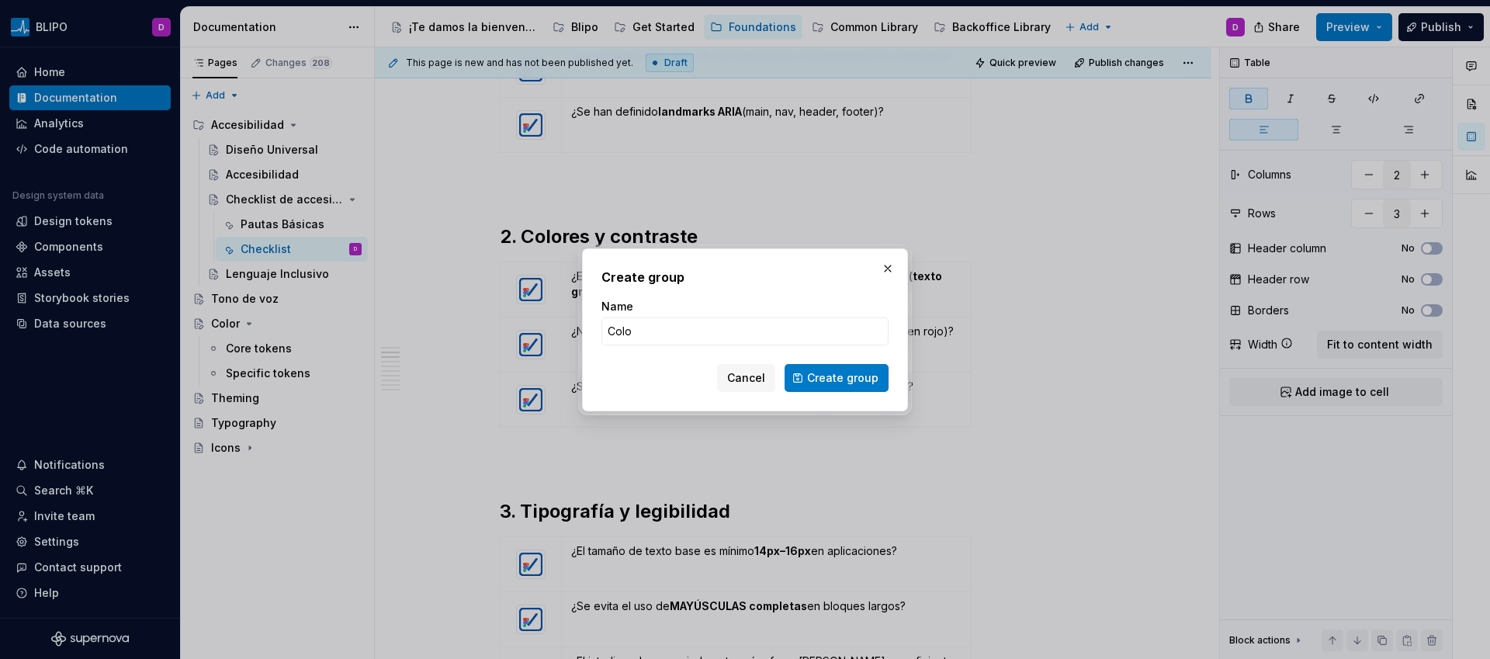
type input "Color"
click button "Create group" at bounding box center [837, 378] width 104 height 28
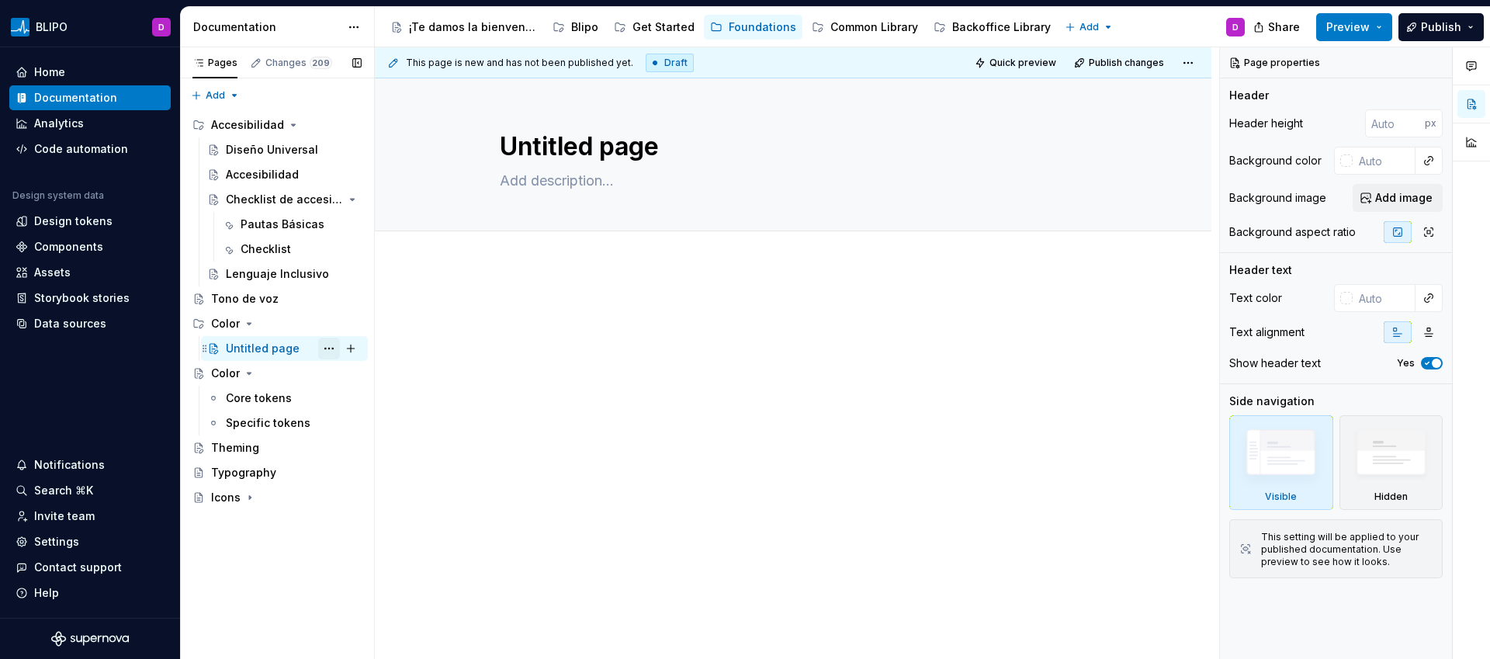
click at [329, 350] on button "Page tree" at bounding box center [329, 349] width 22 height 22
type textarea "*"
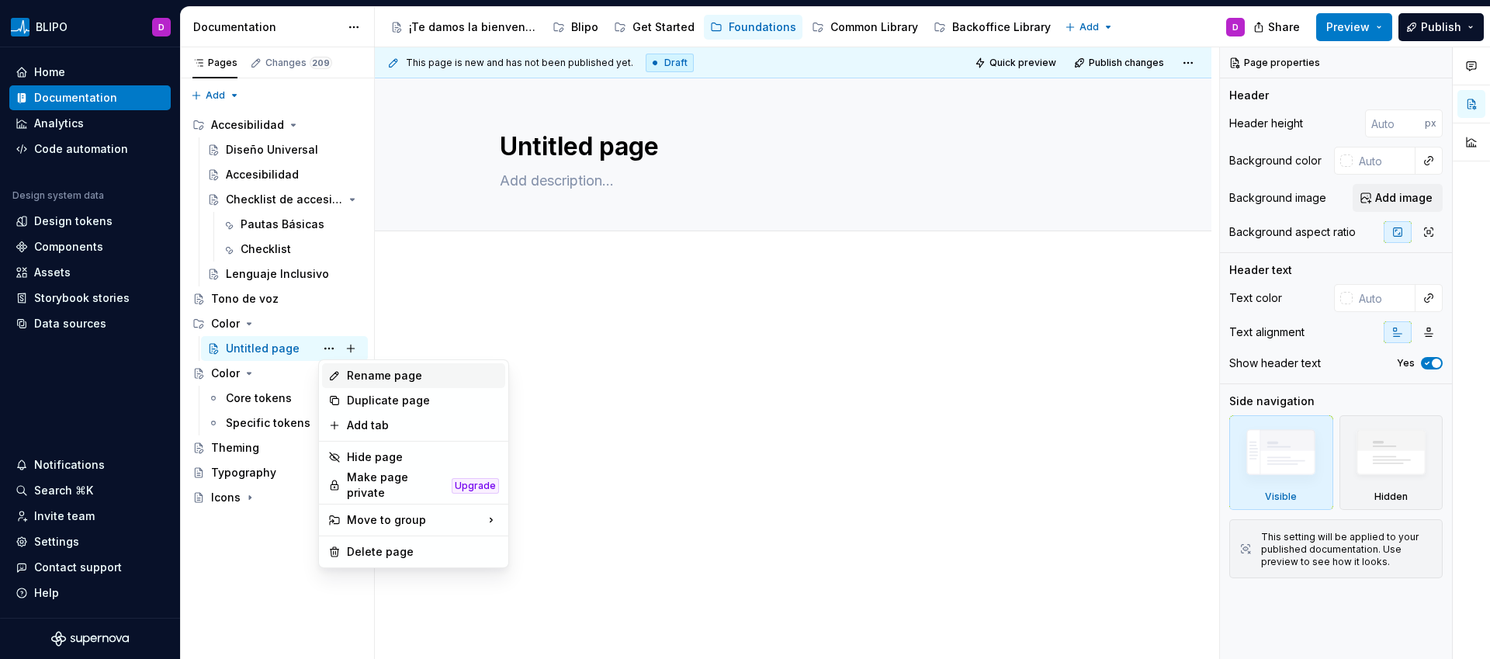
click at [425, 381] on div "Rename page" at bounding box center [423, 376] width 152 height 16
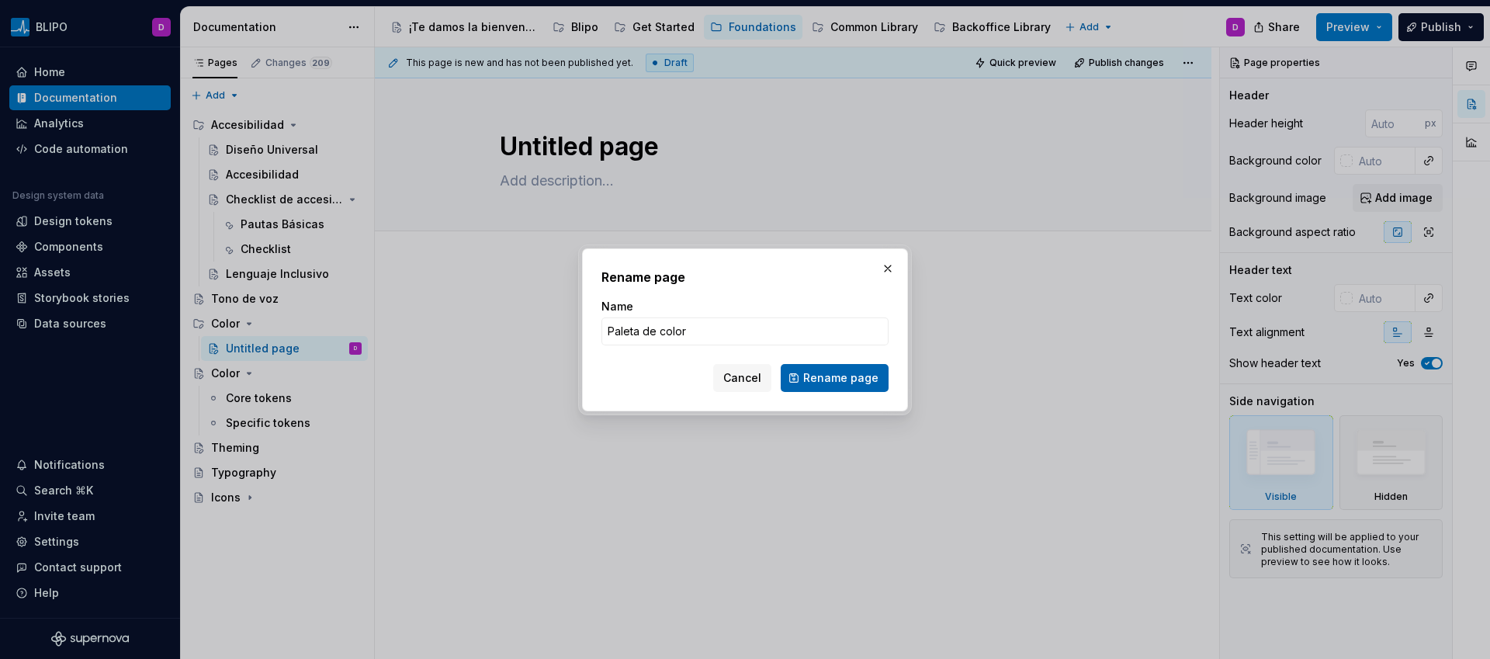
type input "Paleta de color"
click at [875, 380] on span "Rename page" at bounding box center [840, 378] width 75 height 16
type textarea "*"
type textarea "Paleta de color"
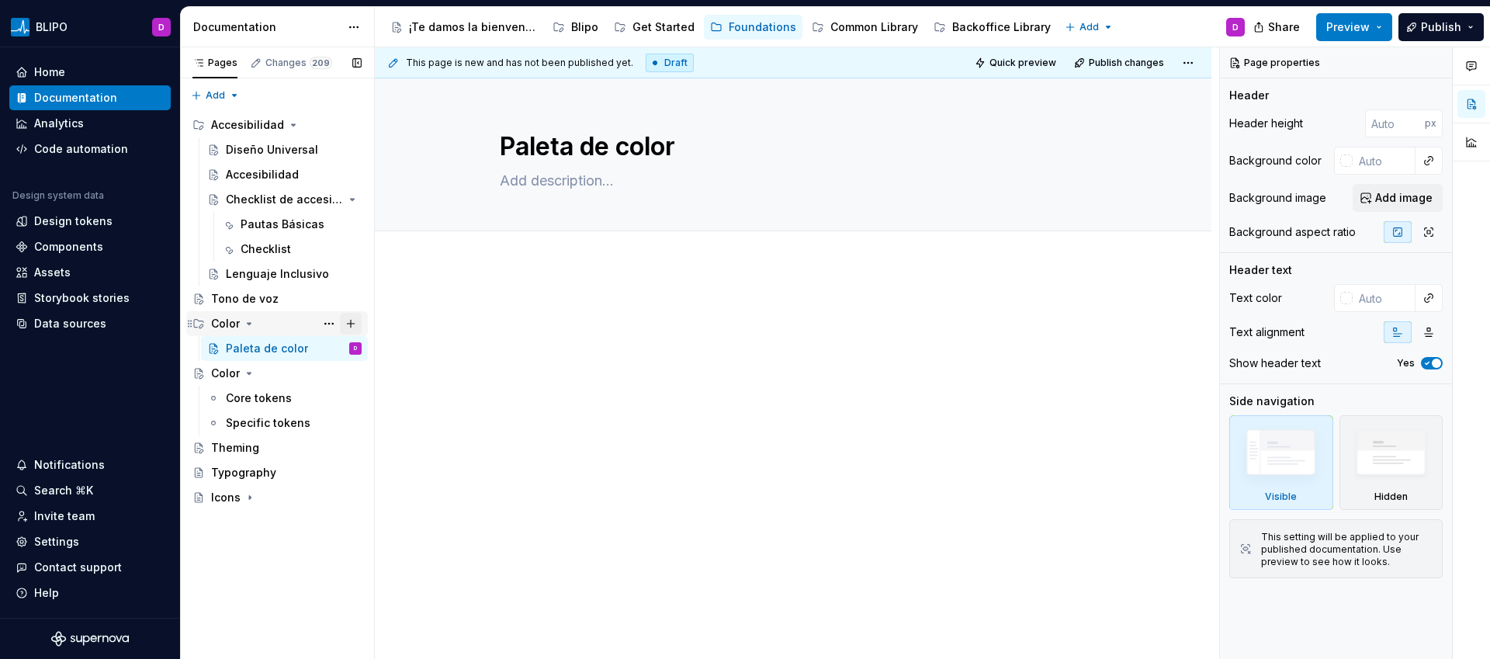
click at [346, 324] on button "Page tree" at bounding box center [351, 324] width 22 height 22
type textarea "*"
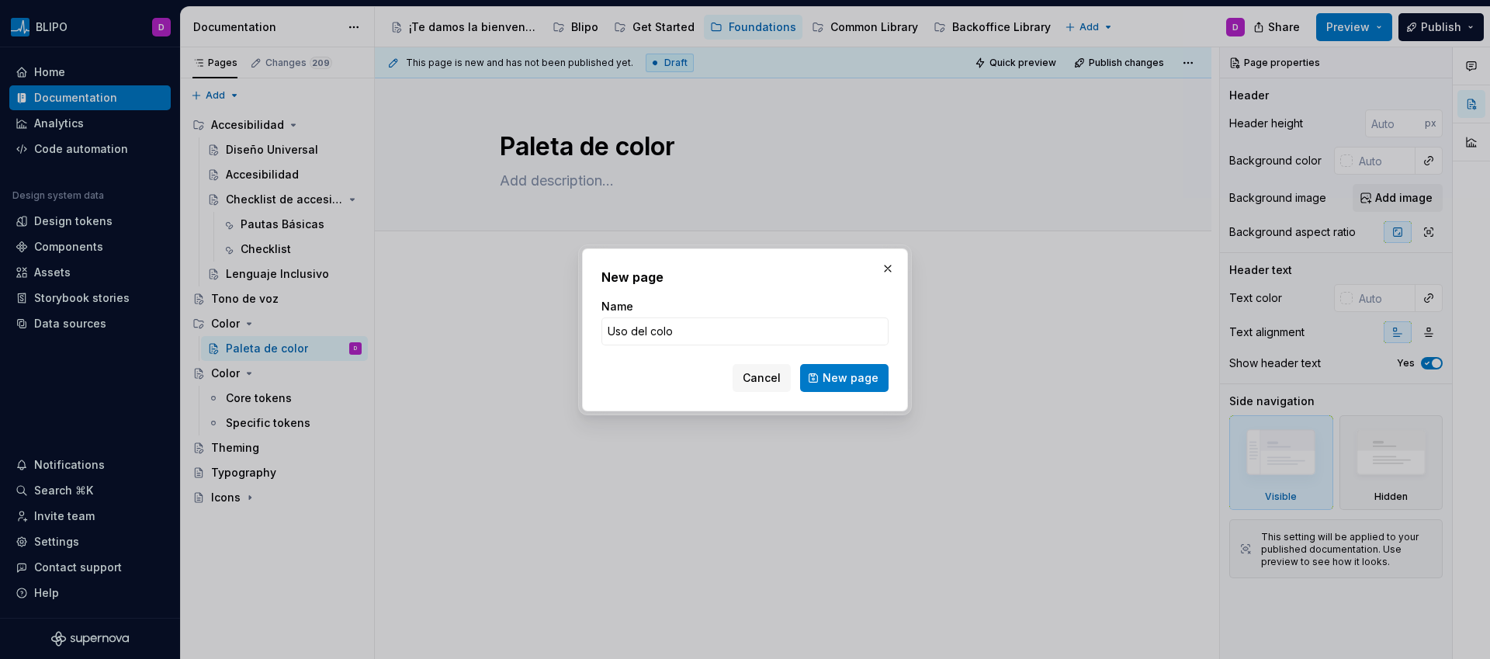
type input "Uso del color"
click button "New page" at bounding box center [844, 378] width 88 height 28
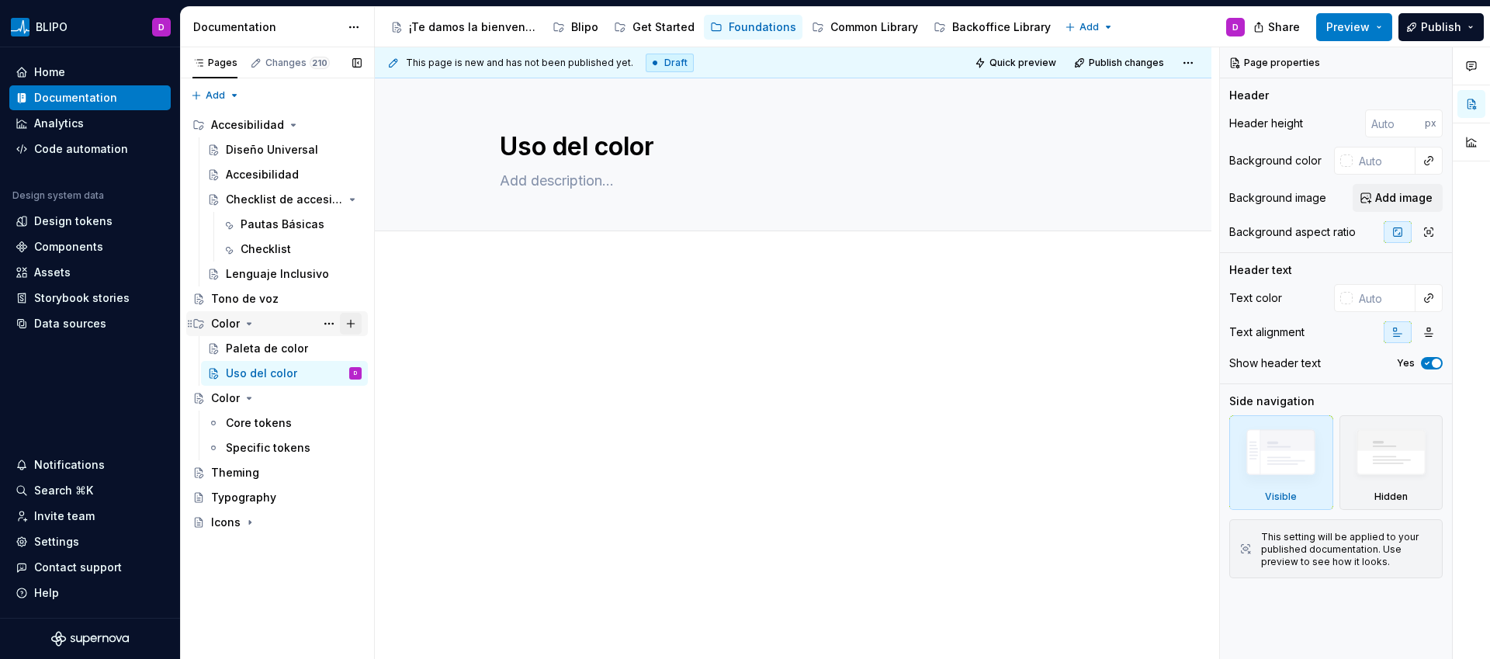
click at [358, 321] on button "Page tree" at bounding box center [351, 324] width 22 height 22
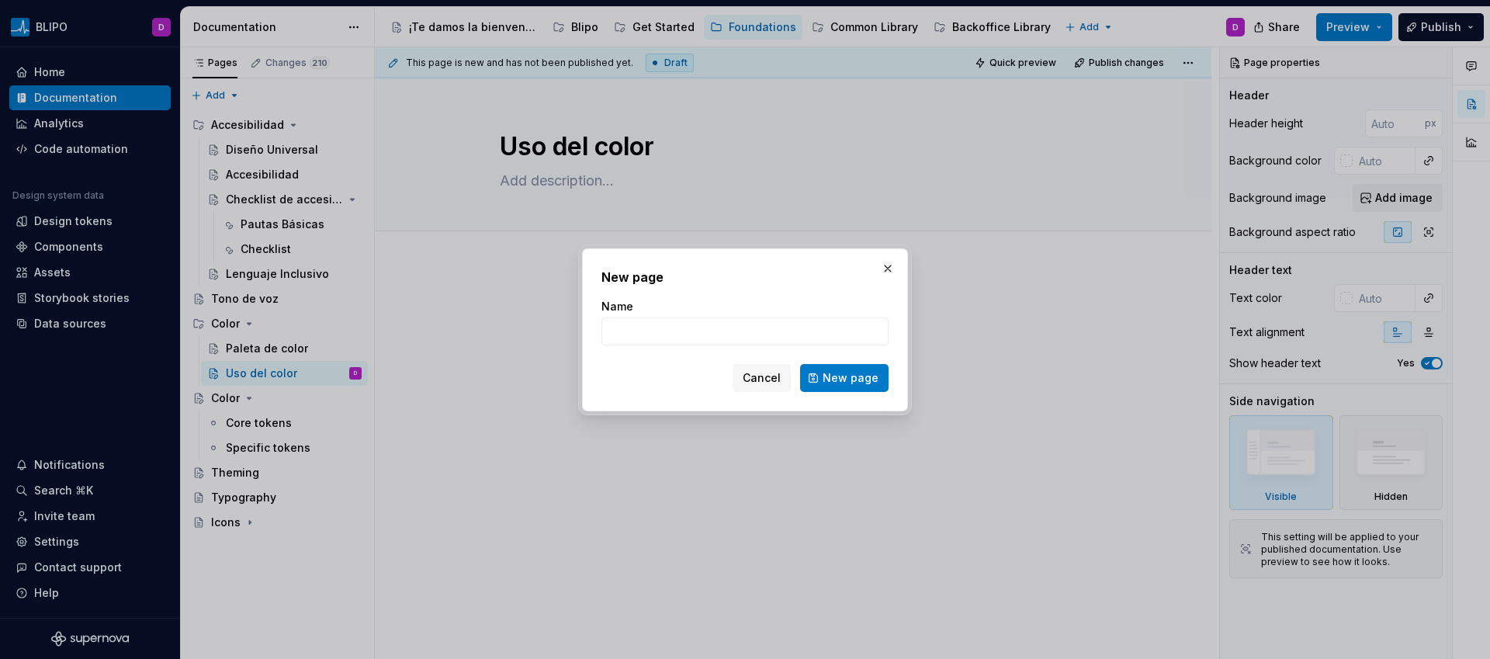
type textarea "*"
type input "Fundamentos y sistema"
click button "New page" at bounding box center [844, 378] width 88 height 28
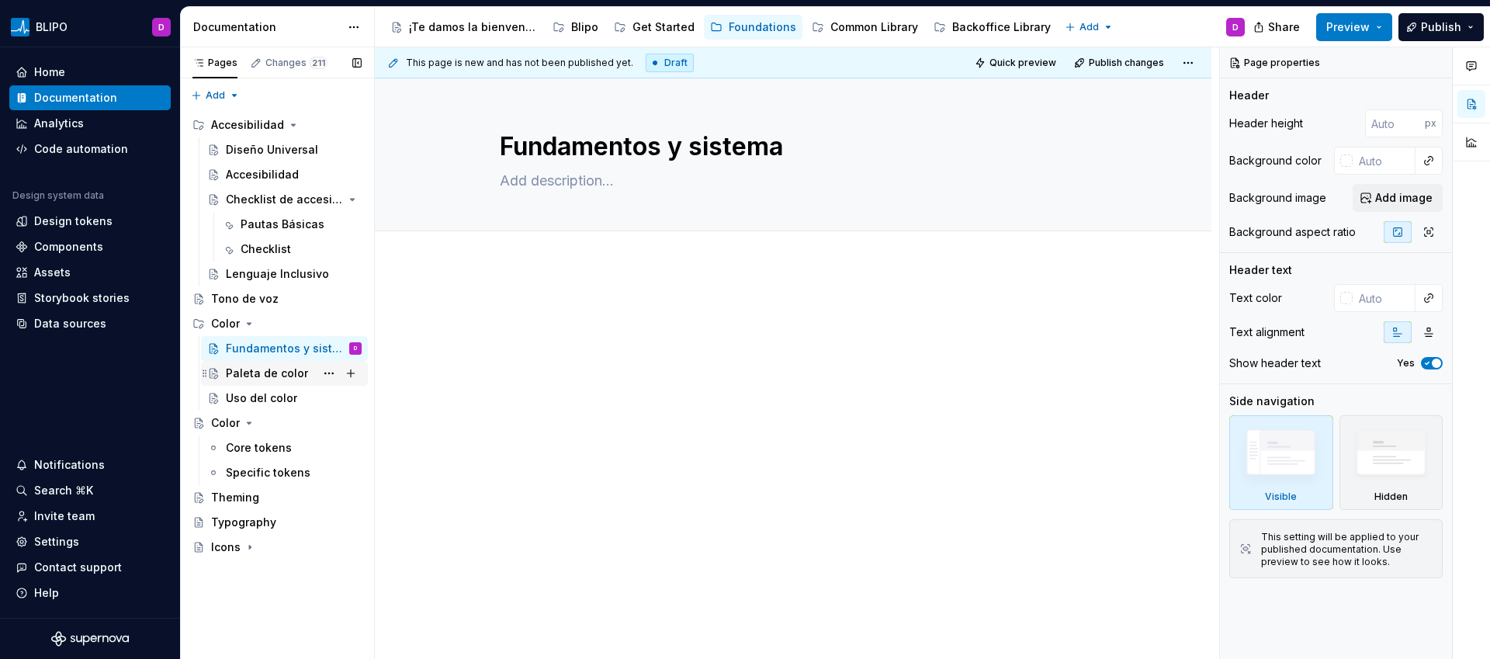
click at [293, 380] on div "Paleta de color" at bounding box center [267, 374] width 82 height 16
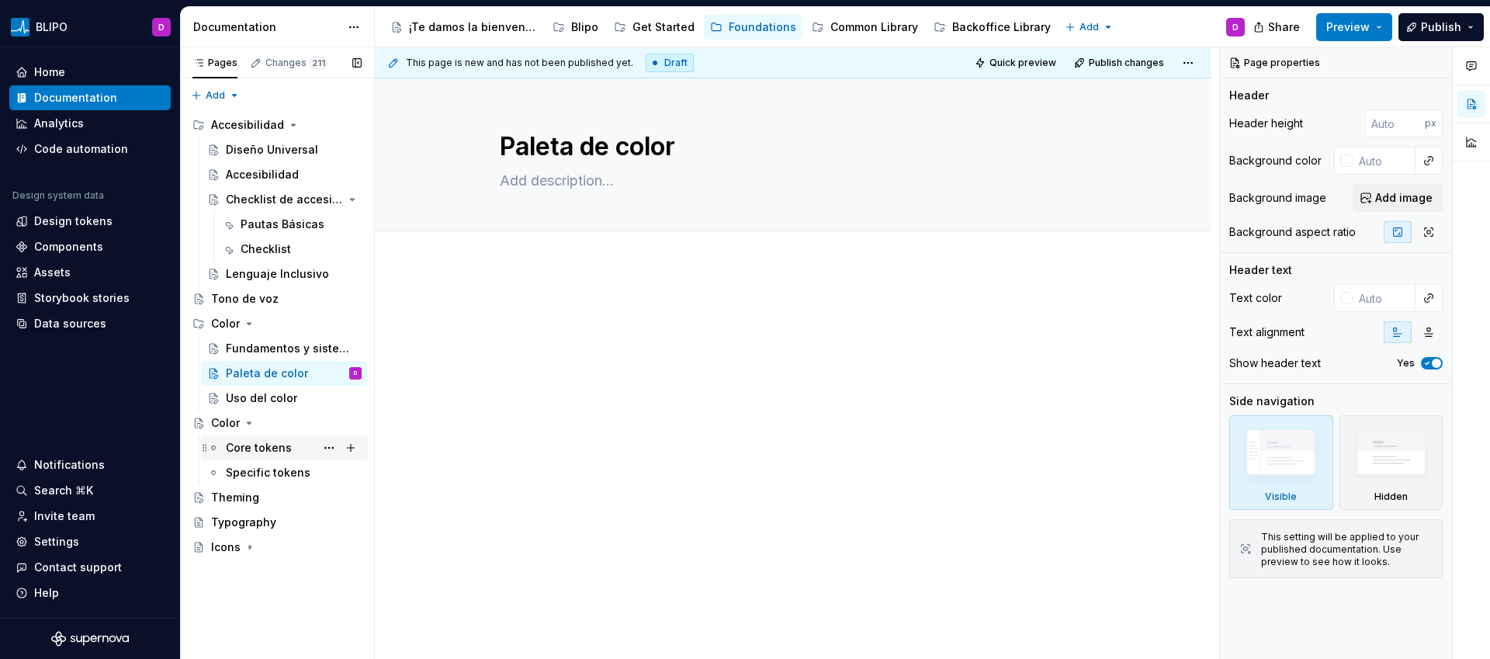
click at [281, 449] on div "Core tokens" at bounding box center [259, 448] width 66 height 16
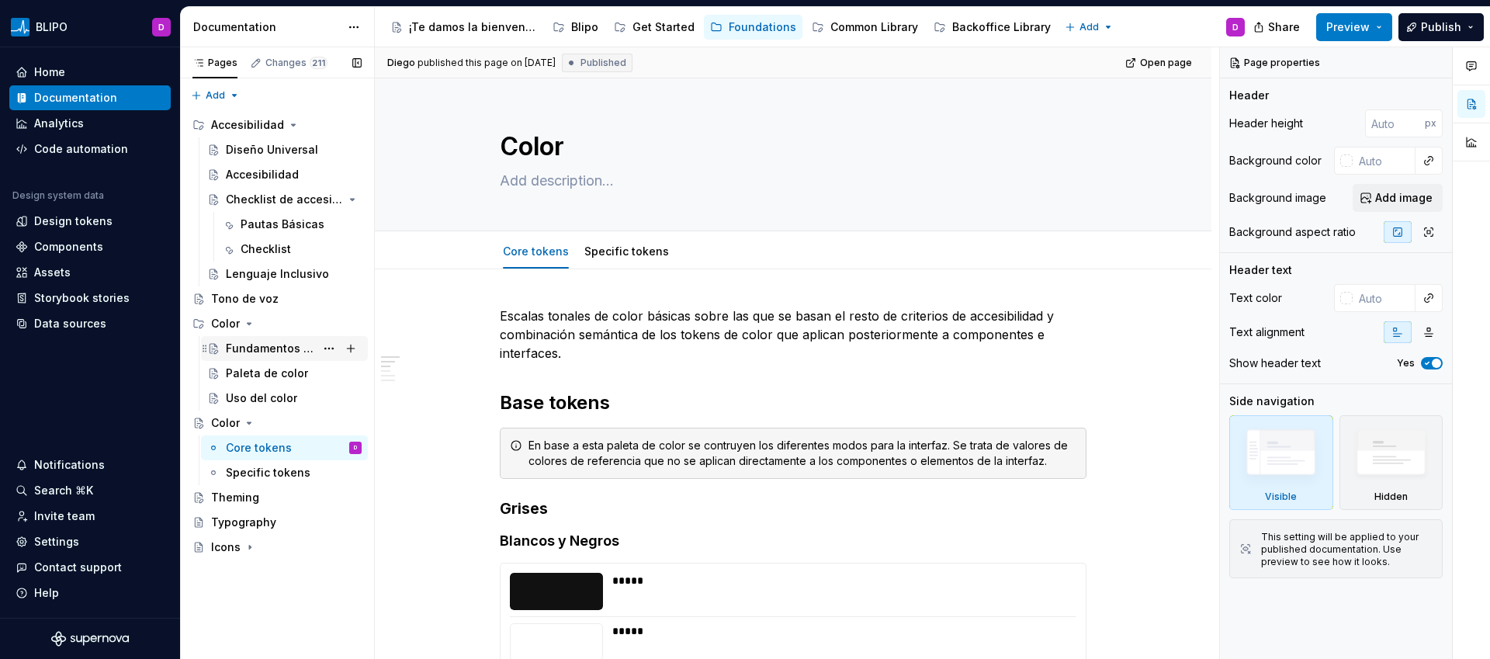
click at [281, 352] on div "Fundamentos y sistema" at bounding box center [270, 349] width 89 height 16
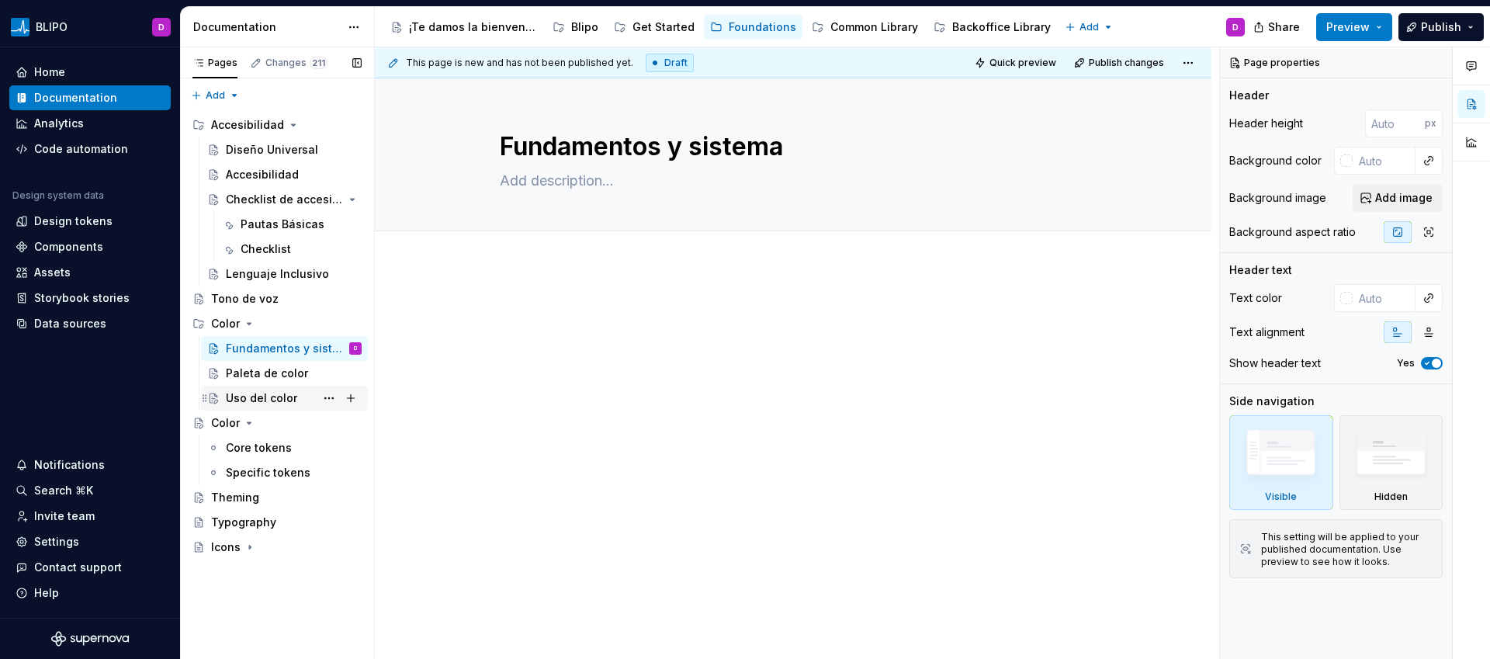
click at [298, 397] on div "Uso del color" at bounding box center [294, 398] width 136 height 22
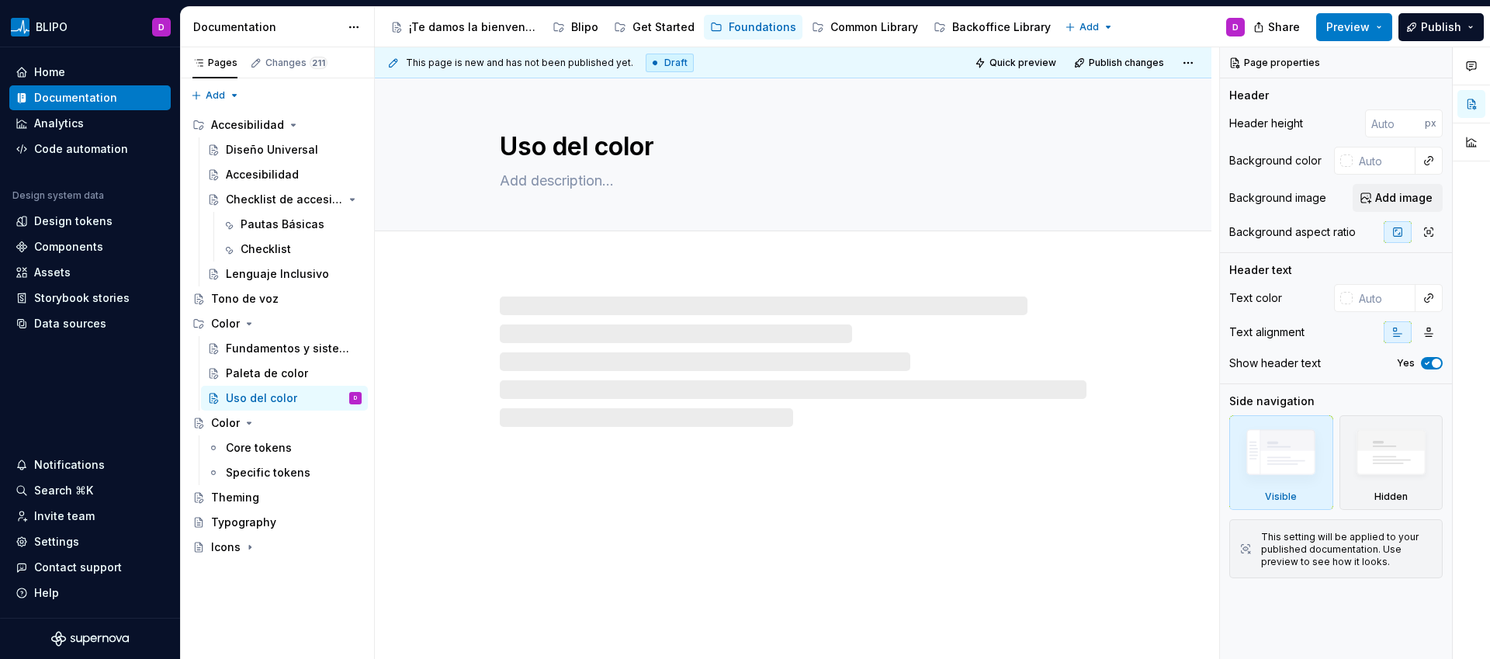
click at [661, 309] on div at bounding box center [793, 362] width 587 height 130
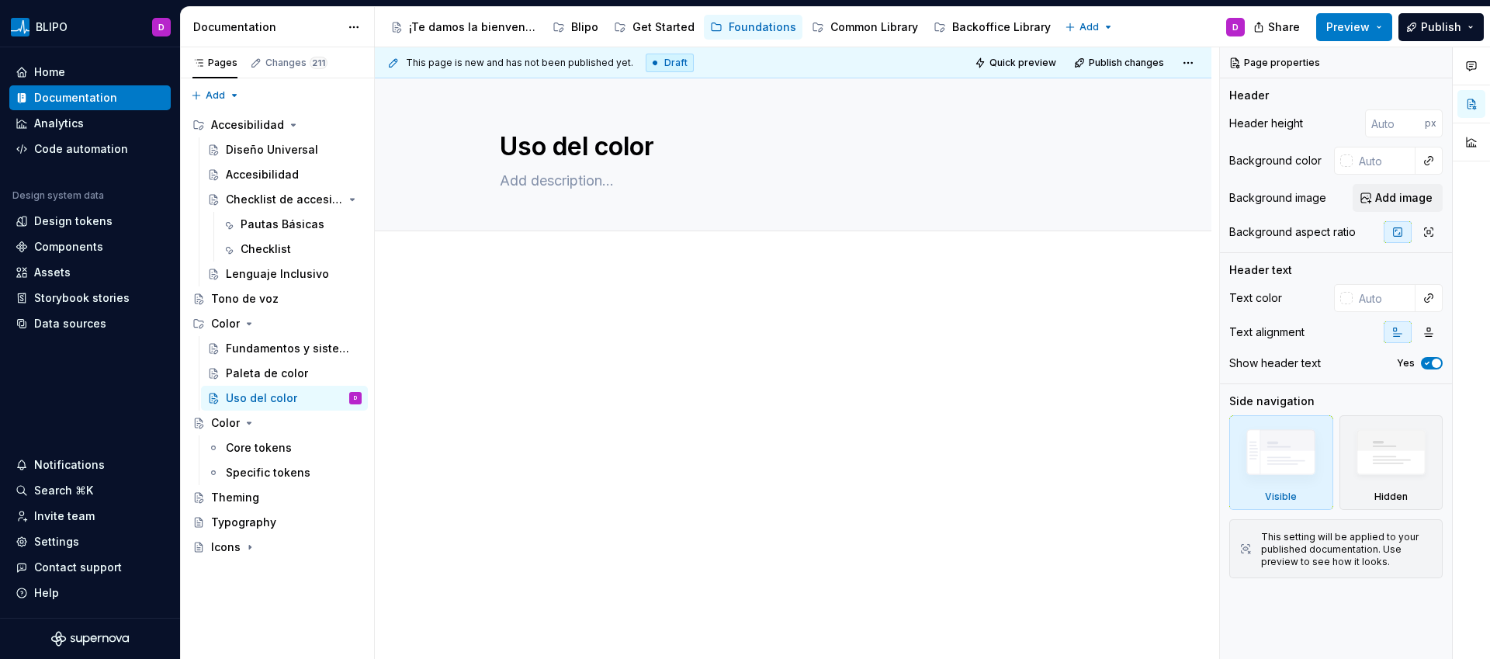
click at [600, 303] on p at bounding box center [793, 312] width 587 height 19
type textarea "*"
click at [515, 317] on p at bounding box center [793, 312] width 587 height 19
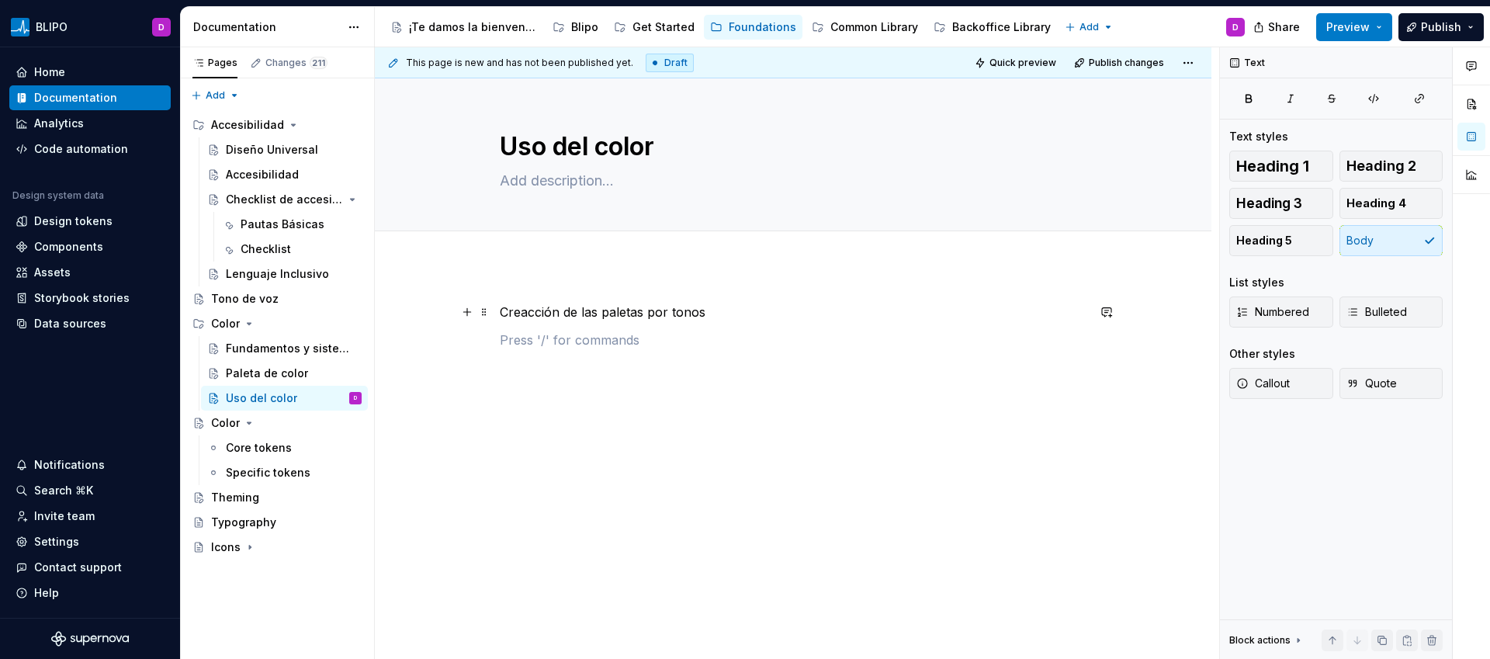
click at [500, 309] on p "Creacción de las paletas por tonos" at bounding box center [793, 312] width 587 height 19
click at [514, 346] on p "Creacción de las paletas por tonos" at bounding box center [793, 340] width 587 height 19
click at [549, 367] on p at bounding box center [793, 368] width 587 height 19
click at [500, 342] on p "Creacción de las paletas por tonos" at bounding box center [793, 340] width 587 height 19
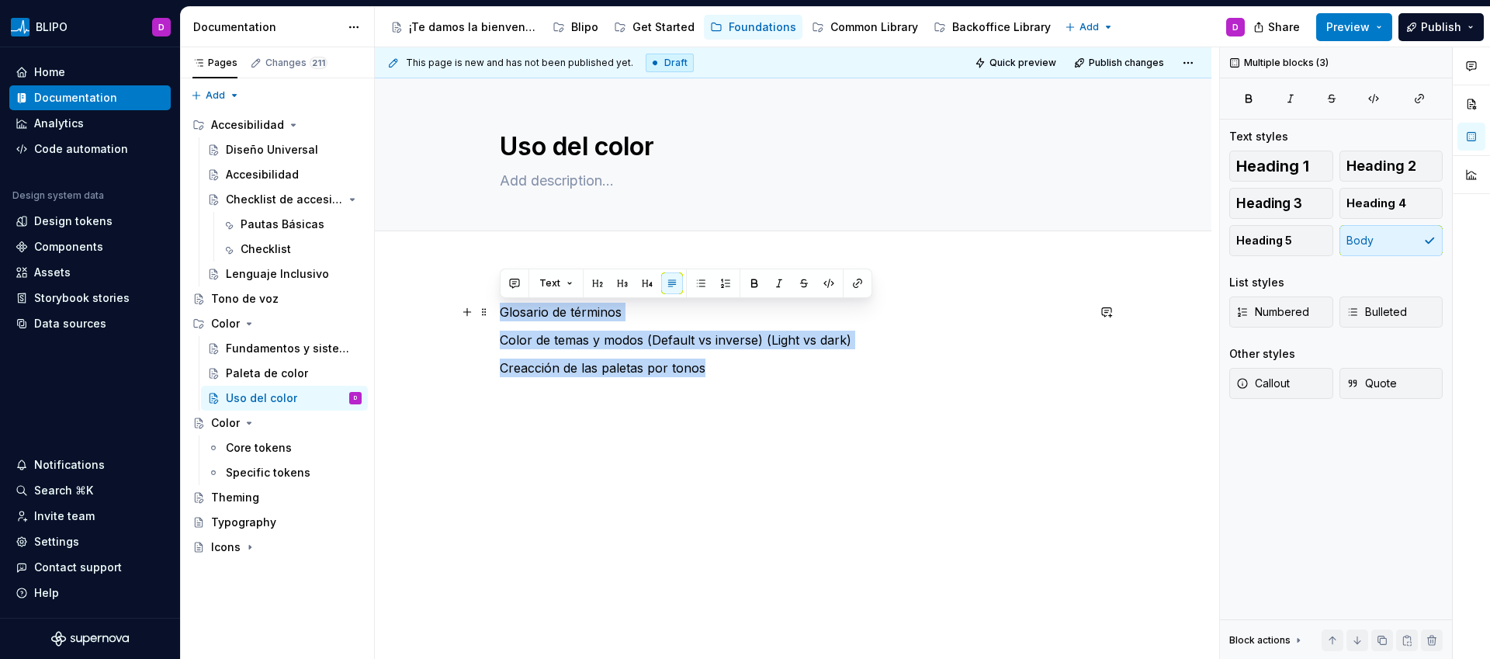
drag, startPoint x: 731, startPoint y: 372, endPoint x: 494, endPoint y: 307, distance: 246.1
click at [494, 307] on div "Glosario de términos Color de temas y modos (Default vs inverse) (Light vs dark…" at bounding box center [793, 443] width 837 height 356
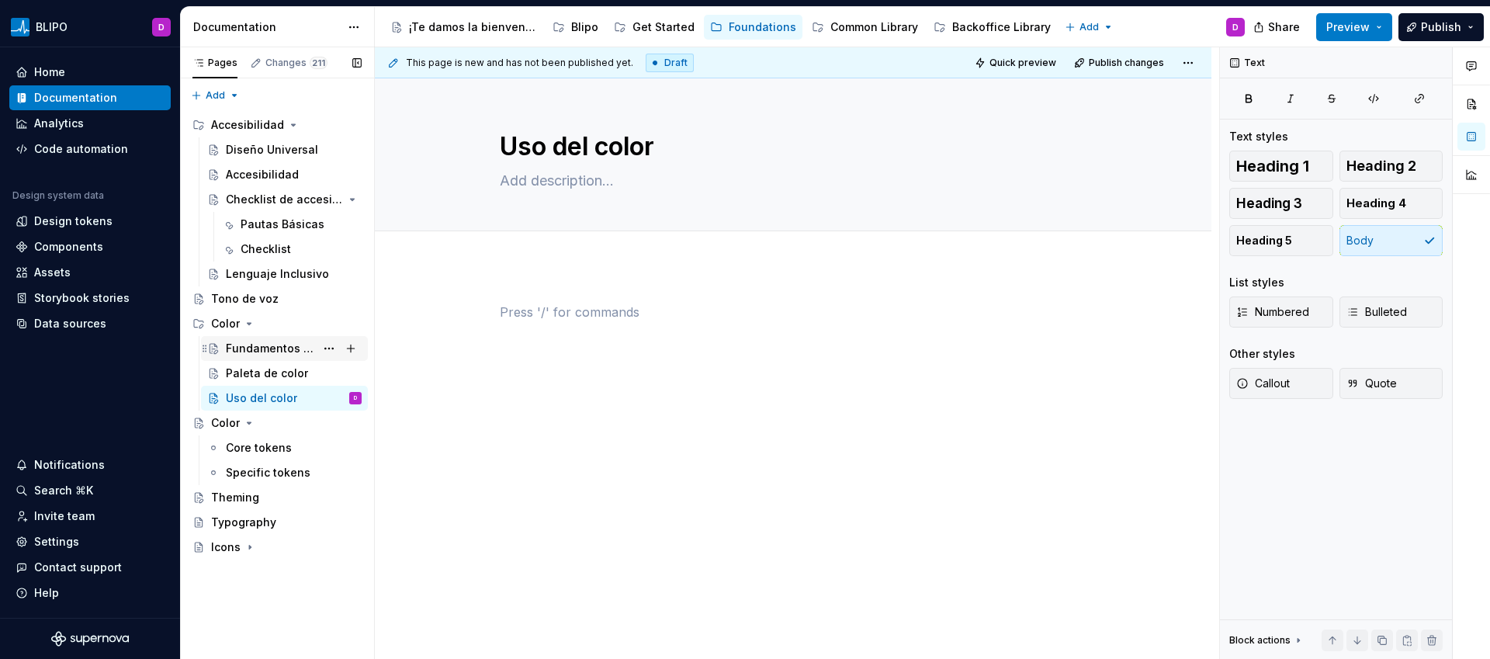
click at [271, 351] on div "Fundamentos y sistema" at bounding box center [270, 349] width 89 height 16
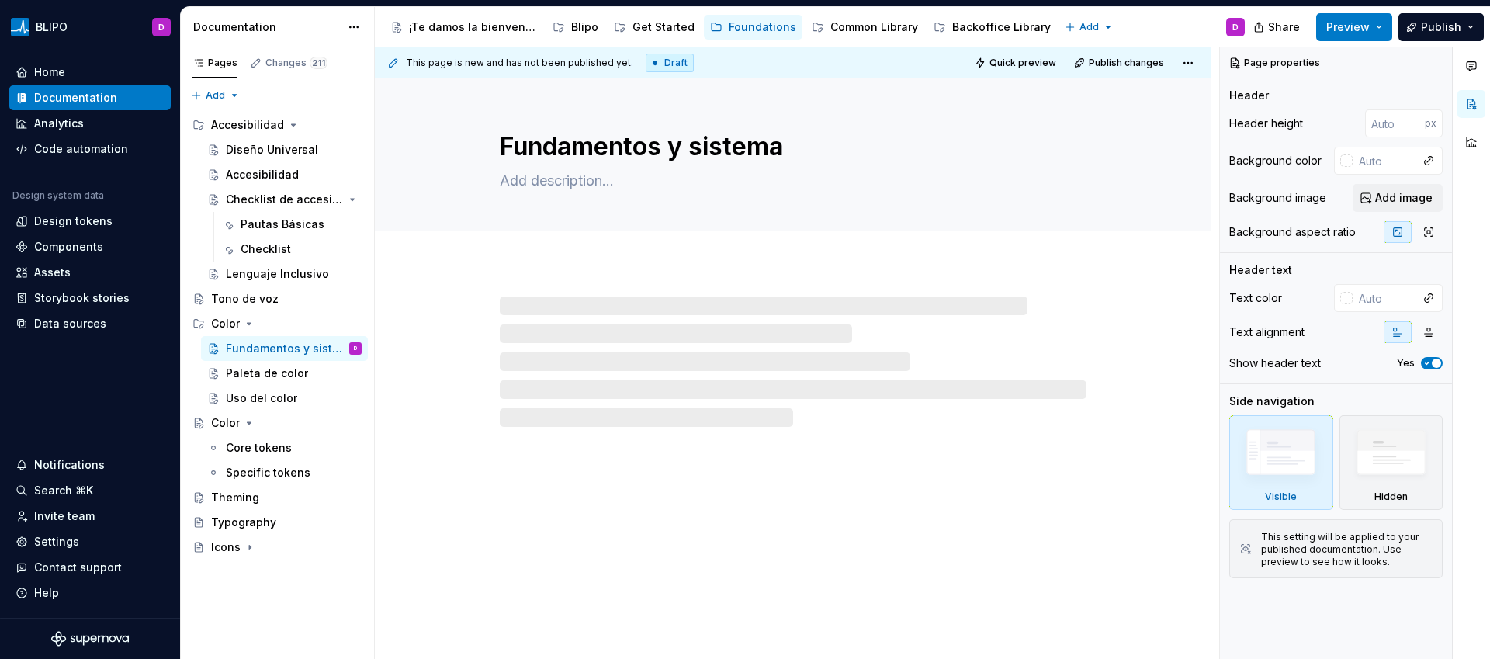
click at [542, 314] on div at bounding box center [793, 362] width 587 height 130
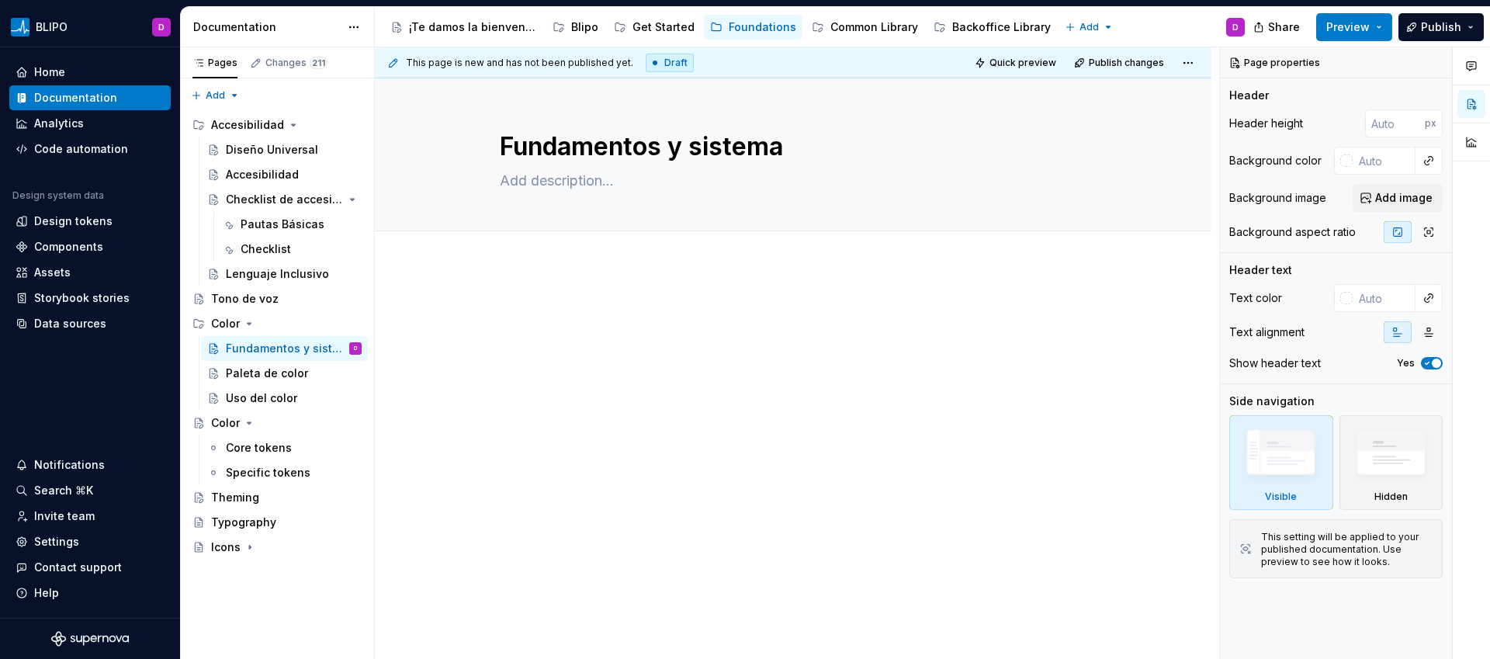
click at [529, 306] on p at bounding box center [793, 312] width 587 height 19
type textarea "*"
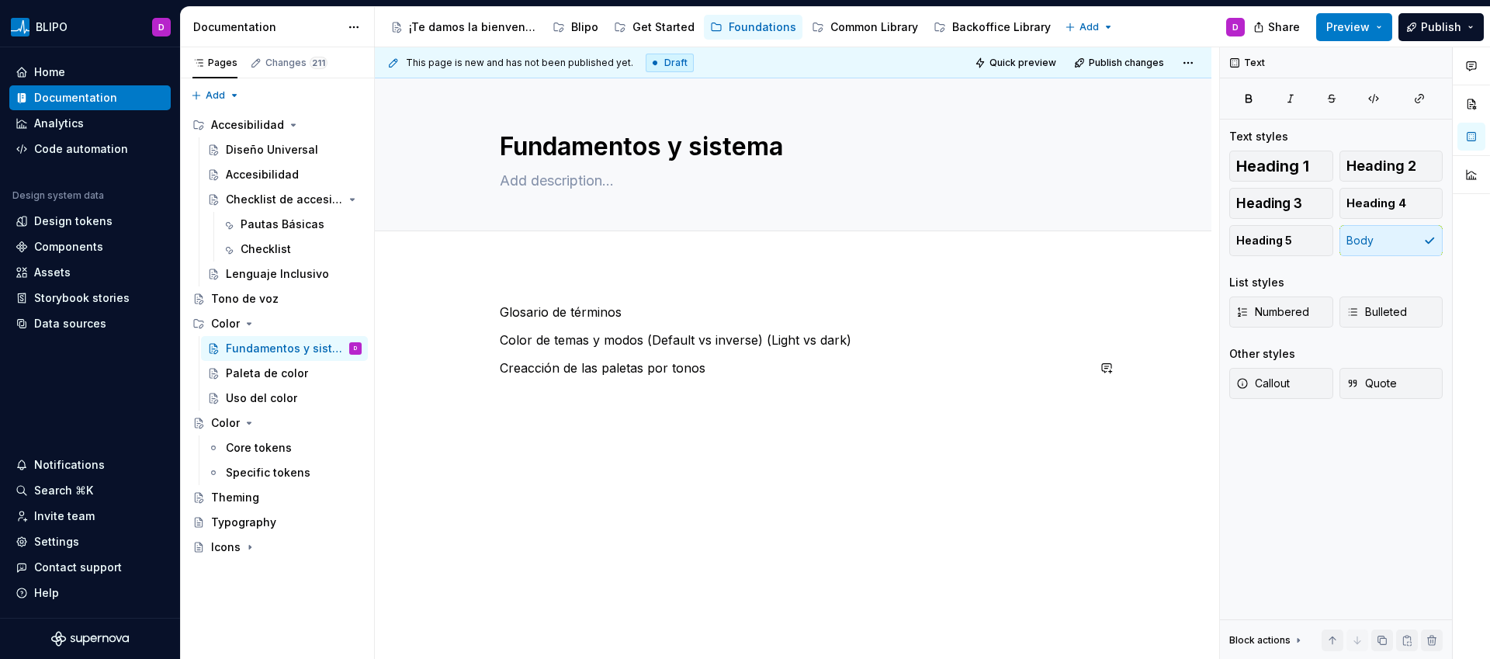
click at [747, 383] on div "Glosario de términos Color de temas y modos (Default vs inverse) (Light vs dark…" at bounding box center [793, 349] width 587 height 93
click at [720, 373] on p "Creacción de las paletas por tonos" at bounding box center [793, 368] width 587 height 19
click at [734, 374] on p "Creacción de las paletas por tonos" at bounding box center [793, 368] width 587 height 19
click at [278, 397] on div "Uso del color" at bounding box center [261, 398] width 71 height 16
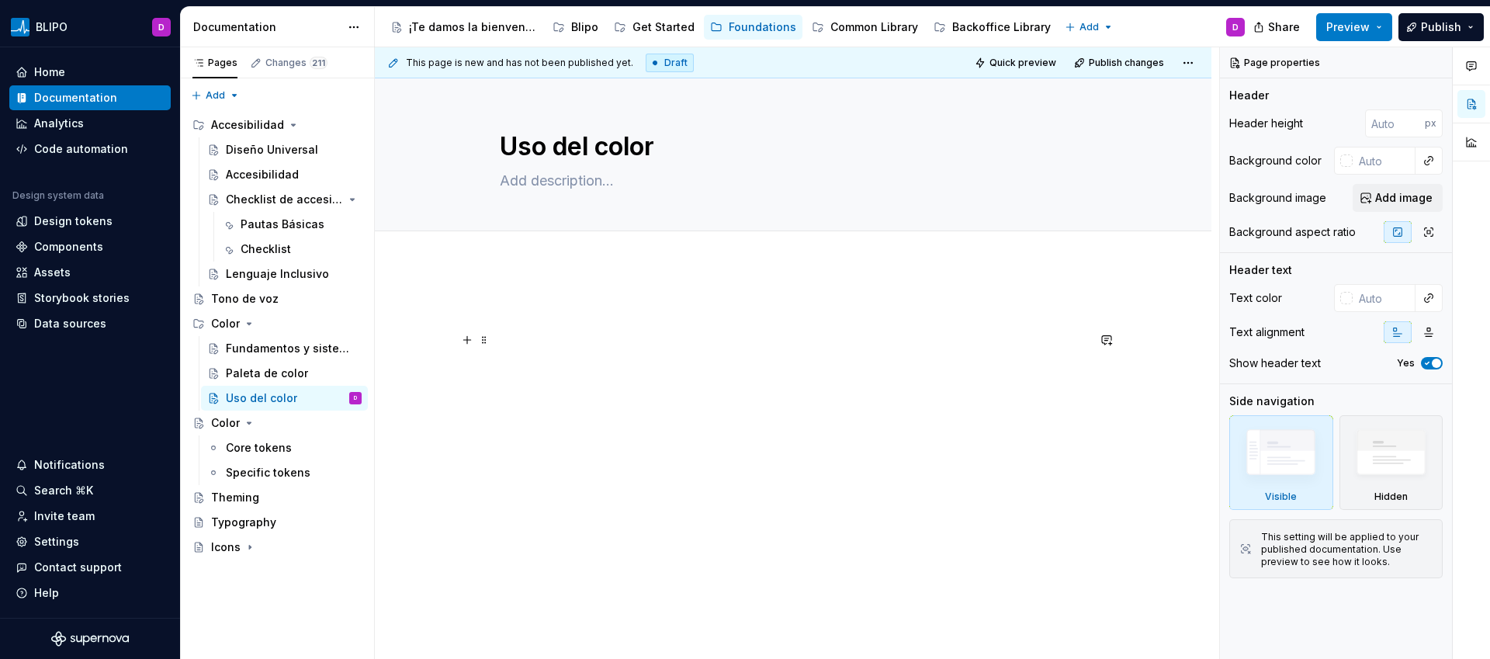
type textarea "*"
click at [660, 331] on p at bounding box center [793, 340] width 587 height 19
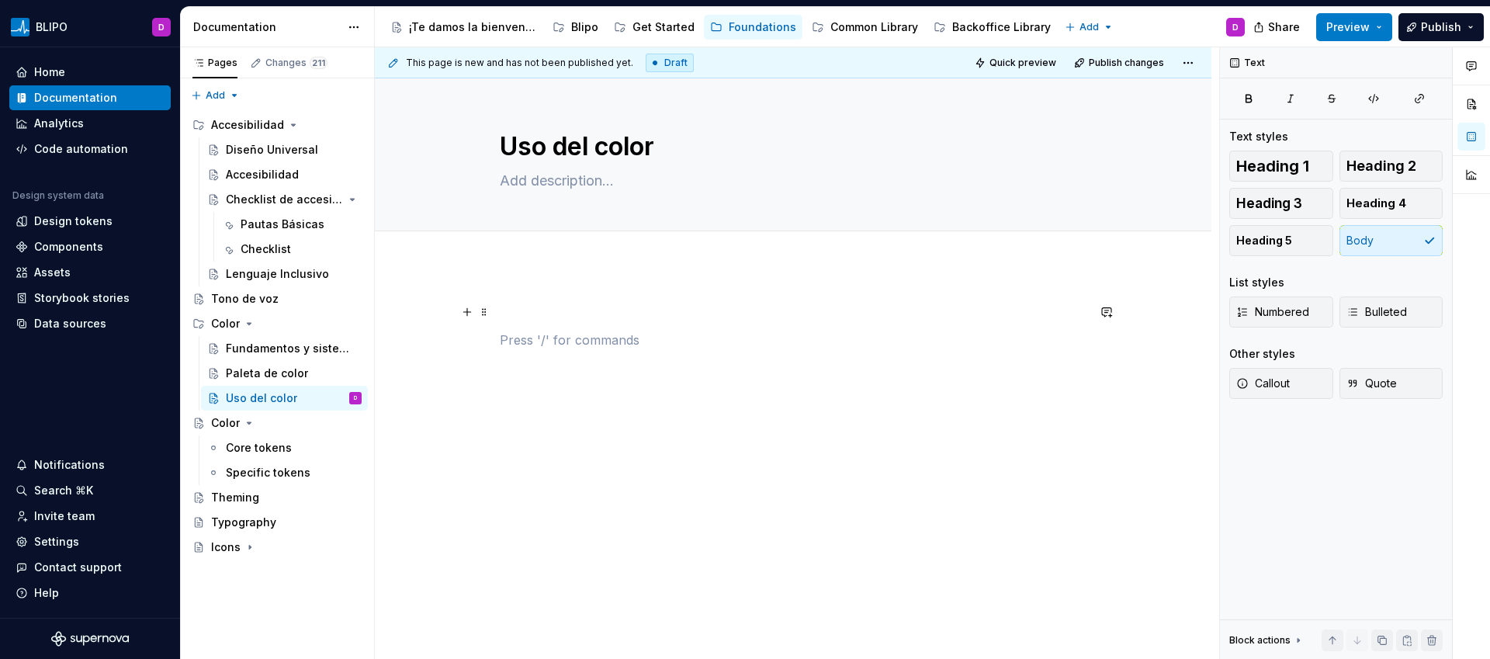
click at [608, 313] on p at bounding box center [793, 312] width 587 height 19
click at [656, 314] on p "Aplicaciones semánticas" at bounding box center [793, 312] width 587 height 19
click at [292, 346] on div "Fundamentos y sistema" at bounding box center [270, 349] width 89 height 16
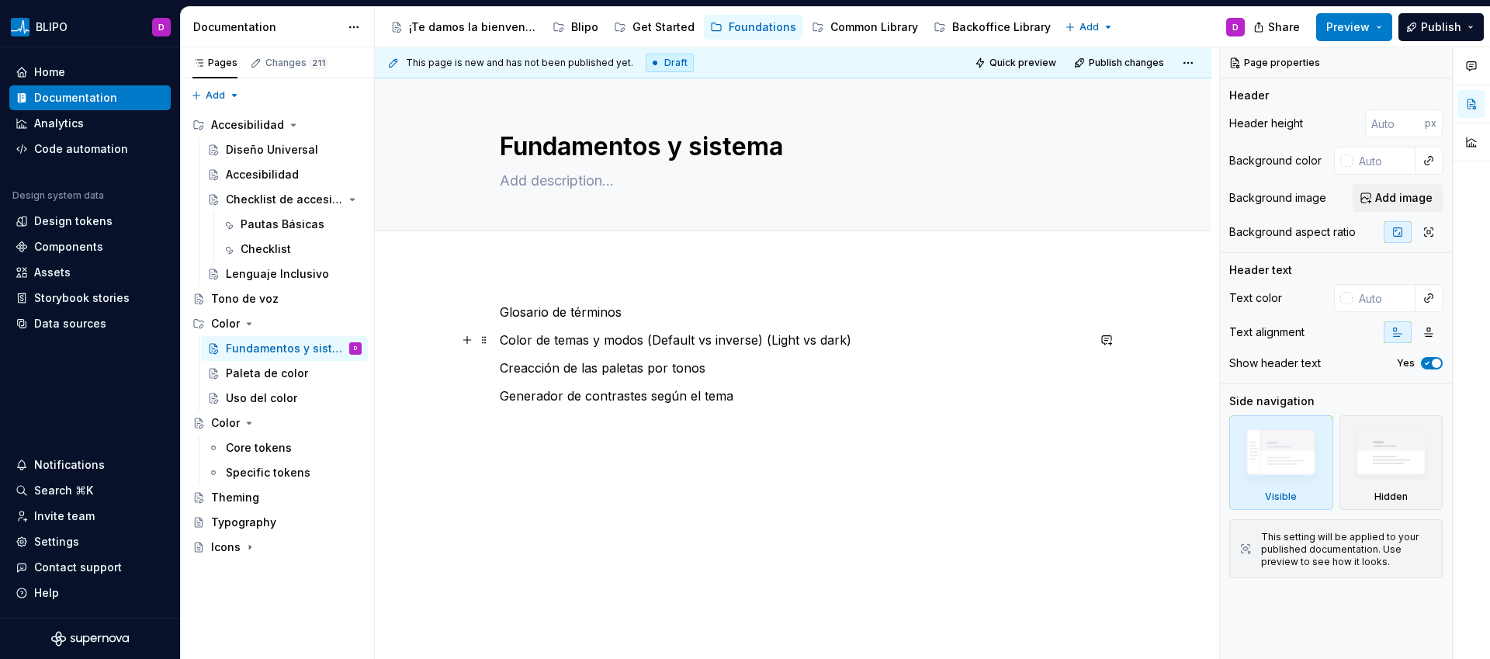
type textarea "*"
click at [859, 343] on p "Color de temas y modos (Default vs inverse) (Light vs dark)" at bounding box center [793, 340] width 587 height 19
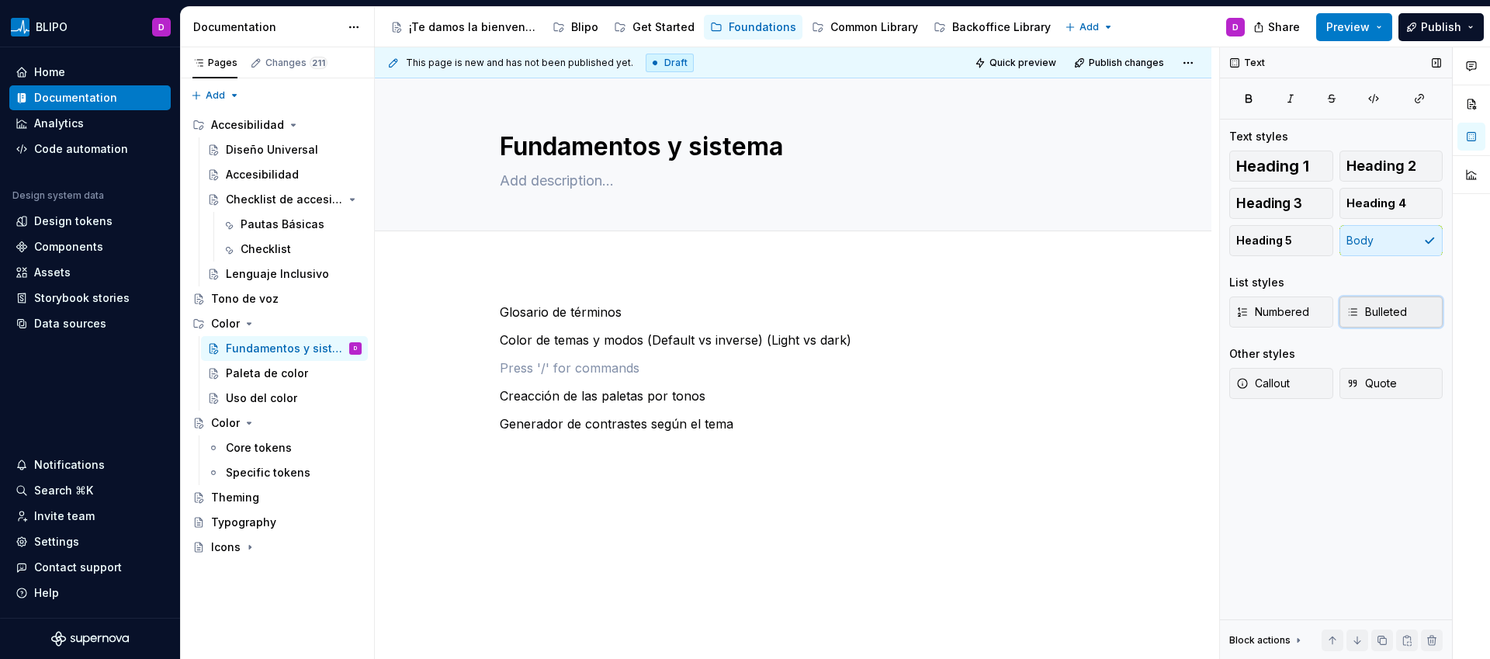
click at [1371, 310] on span "Bulleted" at bounding box center [1377, 312] width 61 height 16
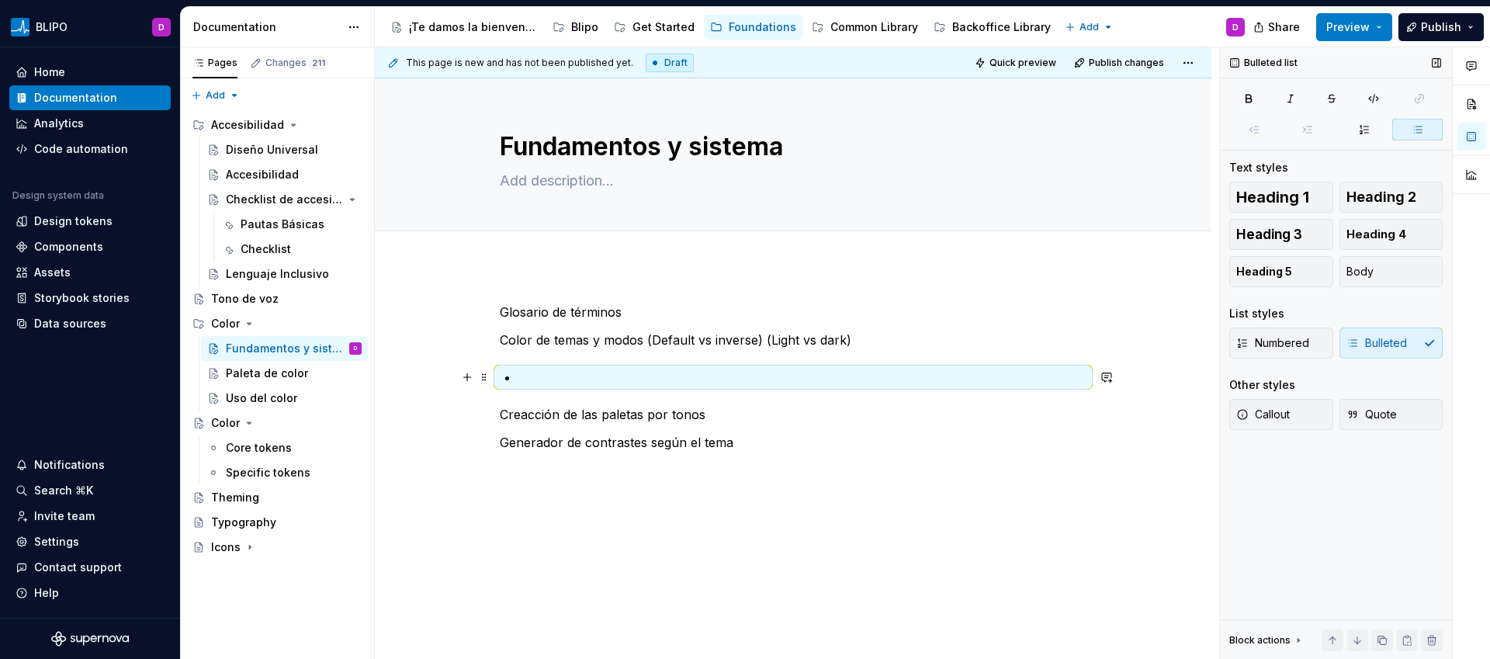
click at [869, 381] on p at bounding box center [803, 377] width 568 height 19
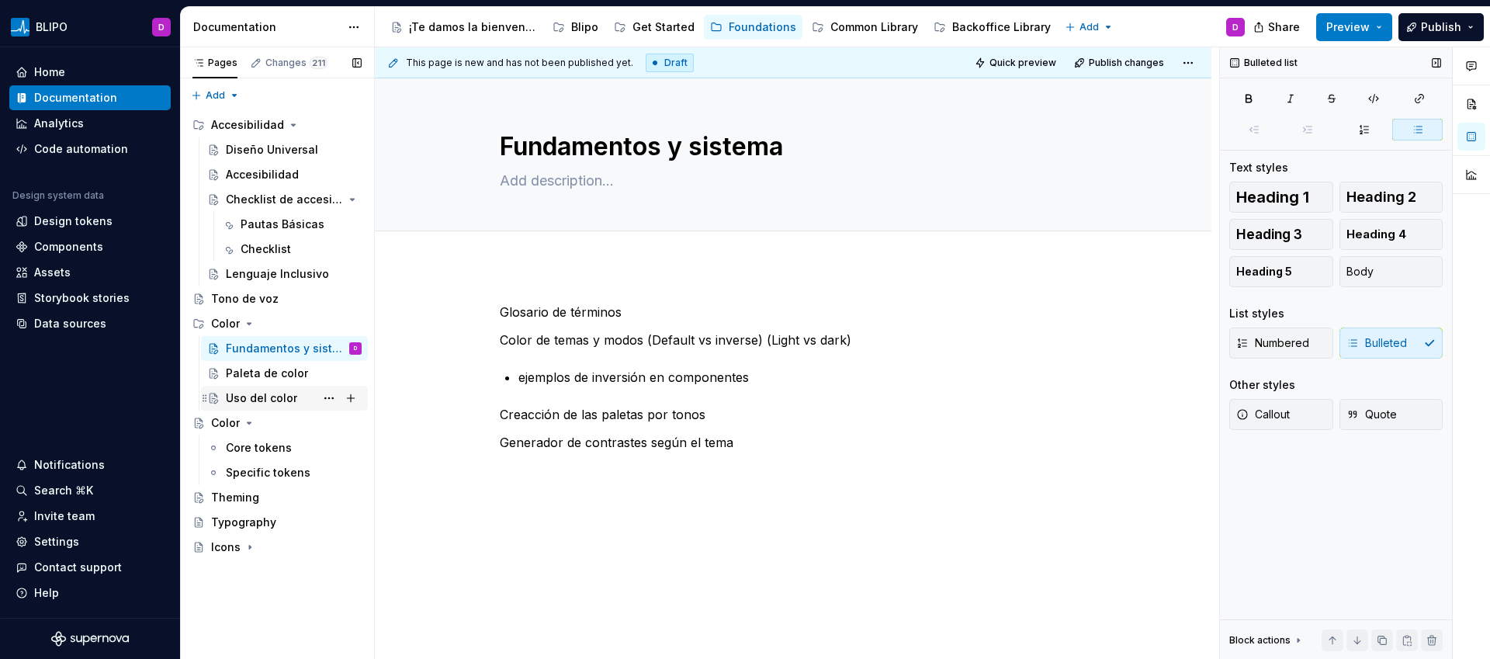
click at [269, 394] on div "Uso del color" at bounding box center [261, 398] width 71 height 16
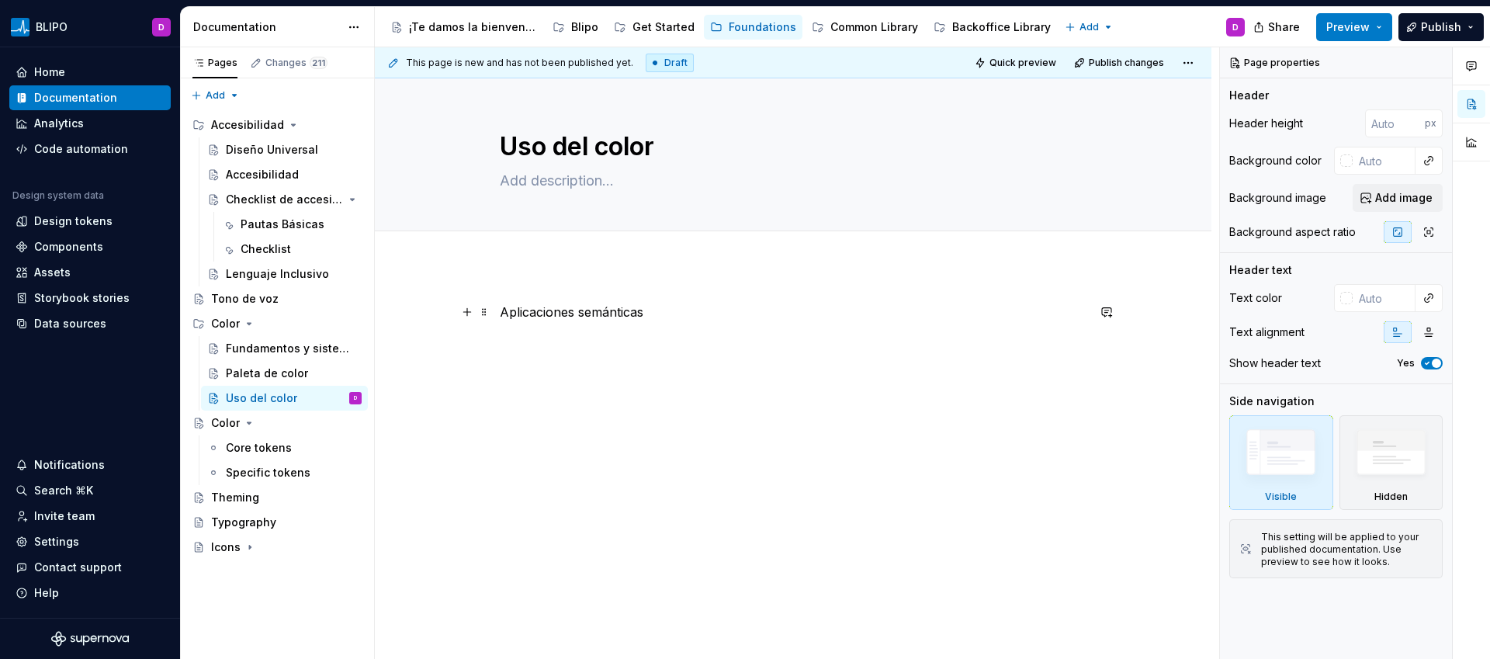
type textarea "*"
click at [669, 317] on p "Aplicaciones semánticas" at bounding box center [793, 312] width 587 height 19
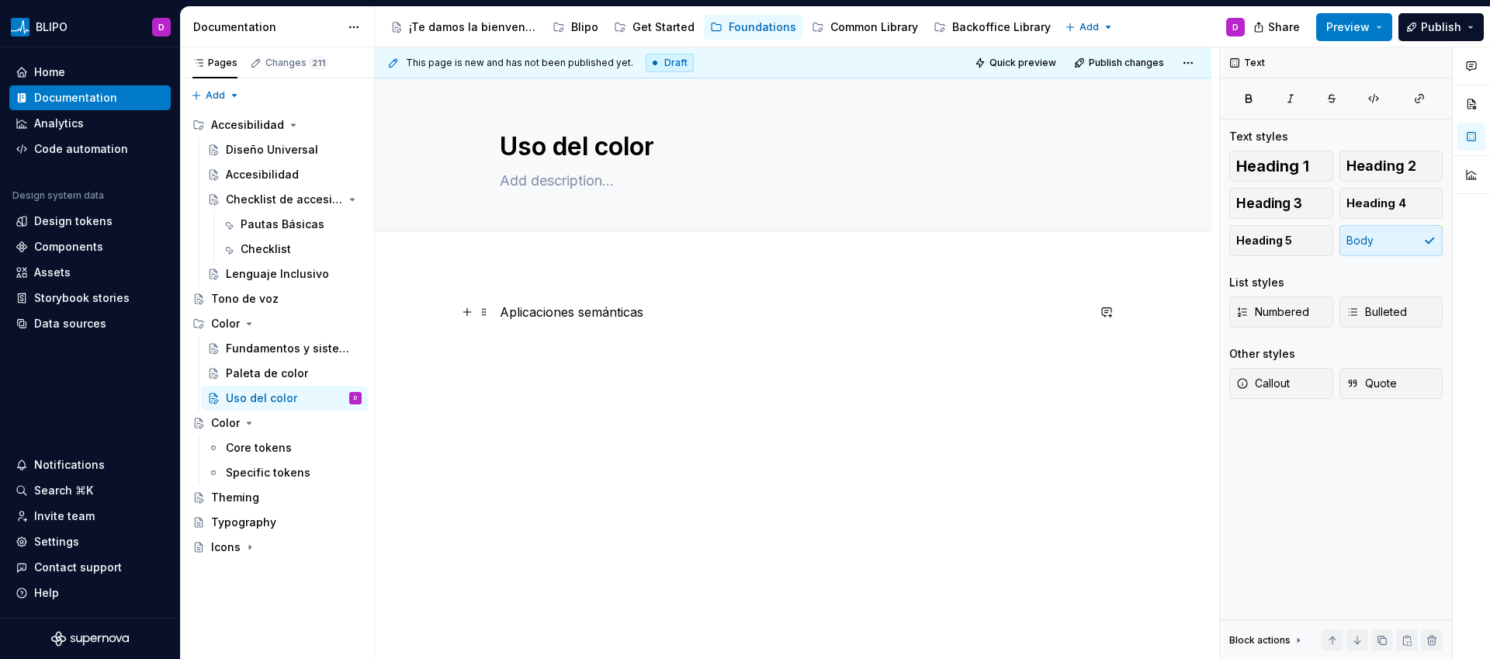
click at [663, 314] on p "Aplicaciones semánticas" at bounding box center [793, 312] width 587 height 19
click at [580, 333] on p "Backgrounds" at bounding box center [793, 340] width 587 height 19
click at [605, 370] on p at bounding box center [793, 368] width 587 height 19
click at [501, 341] on p "Backgrounds jerarquía" at bounding box center [793, 340] width 587 height 19
click at [525, 343] on p "Surface Backgrounds jerarquía" at bounding box center [793, 340] width 587 height 19
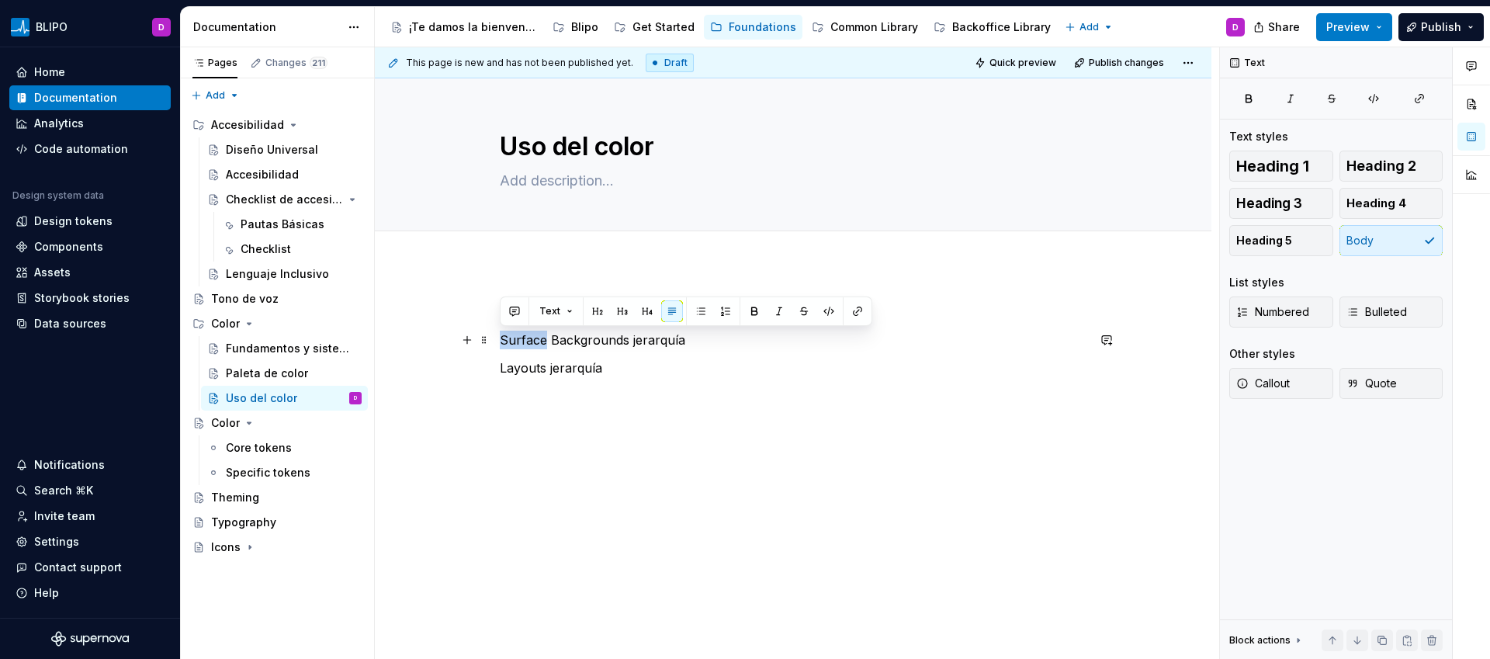
click at [525, 343] on p "Surface Backgrounds jerarquía" at bounding box center [793, 340] width 587 height 19
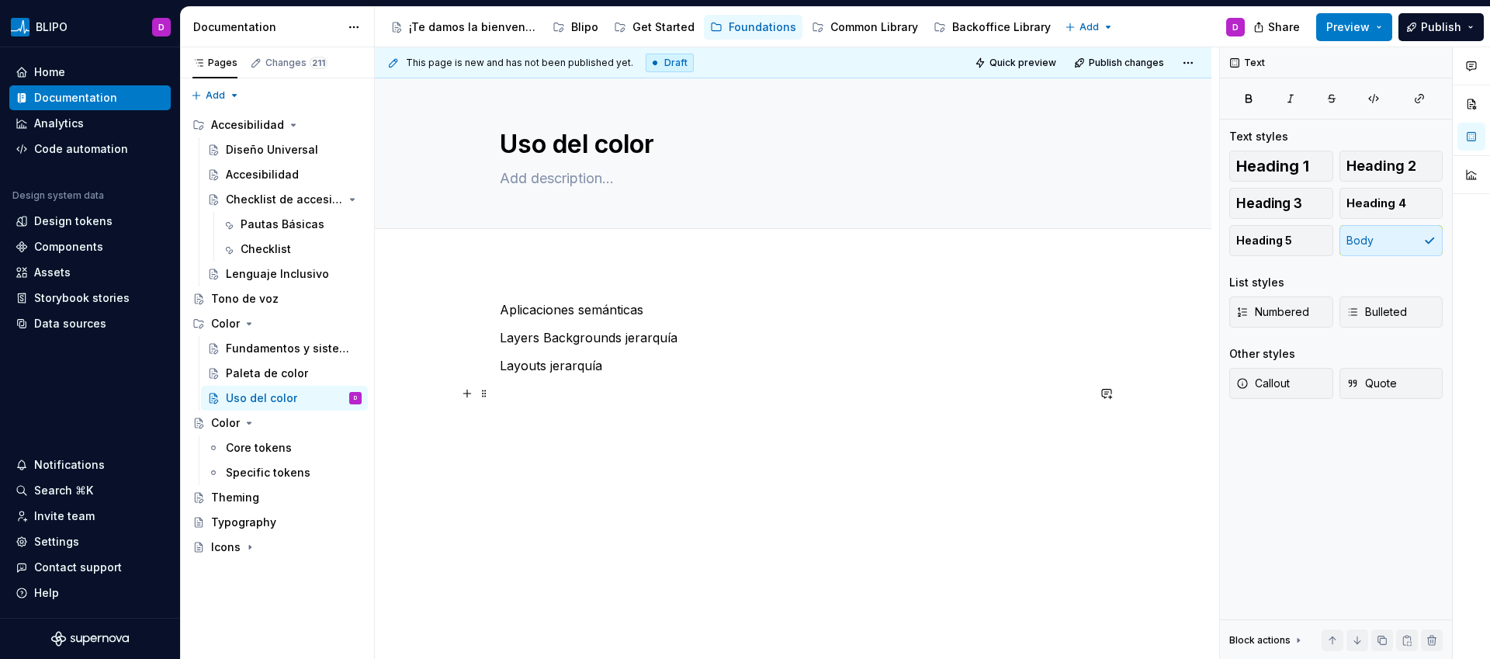
scroll to position [3, 0]
click at [553, 391] on p at bounding box center [793, 392] width 587 height 19
click at [502, 366] on p "Layouts jerarquía" at bounding box center [793, 365] width 587 height 19
click at [571, 390] on p at bounding box center [793, 392] width 587 height 19
click at [663, 391] on p "Colores en backgrounds" at bounding box center [793, 392] width 587 height 19
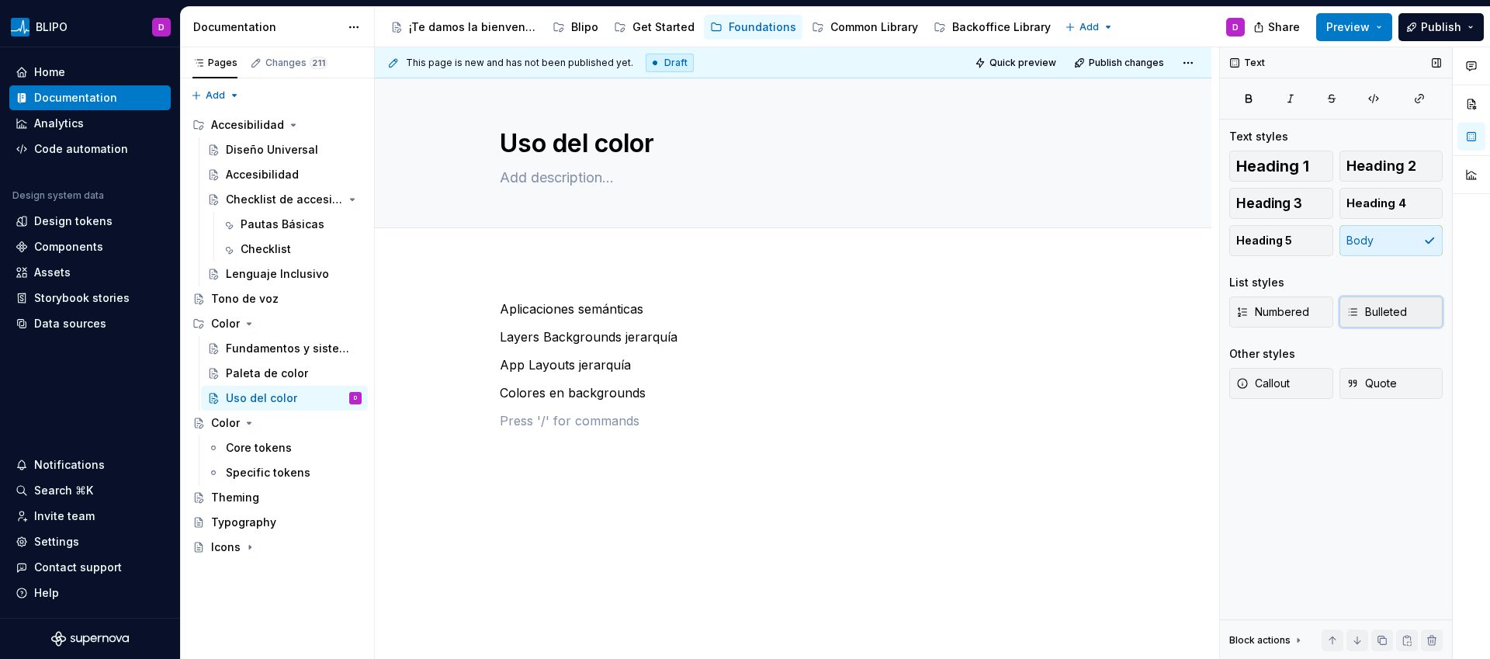
click at [1392, 314] on span "Bulleted" at bounding box center [1377, 312] width 61 height 16
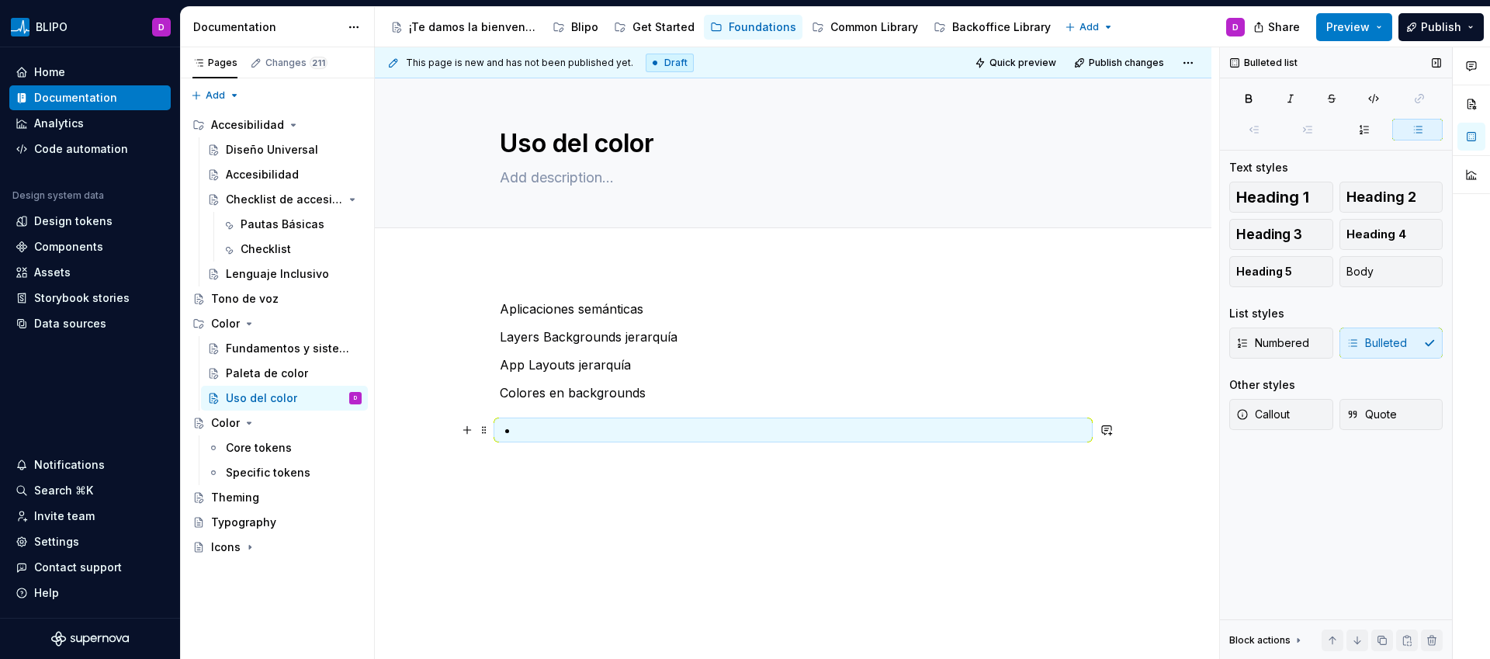
click at [914, 430] on p at bounding box center [803, 430] width 568 height 19
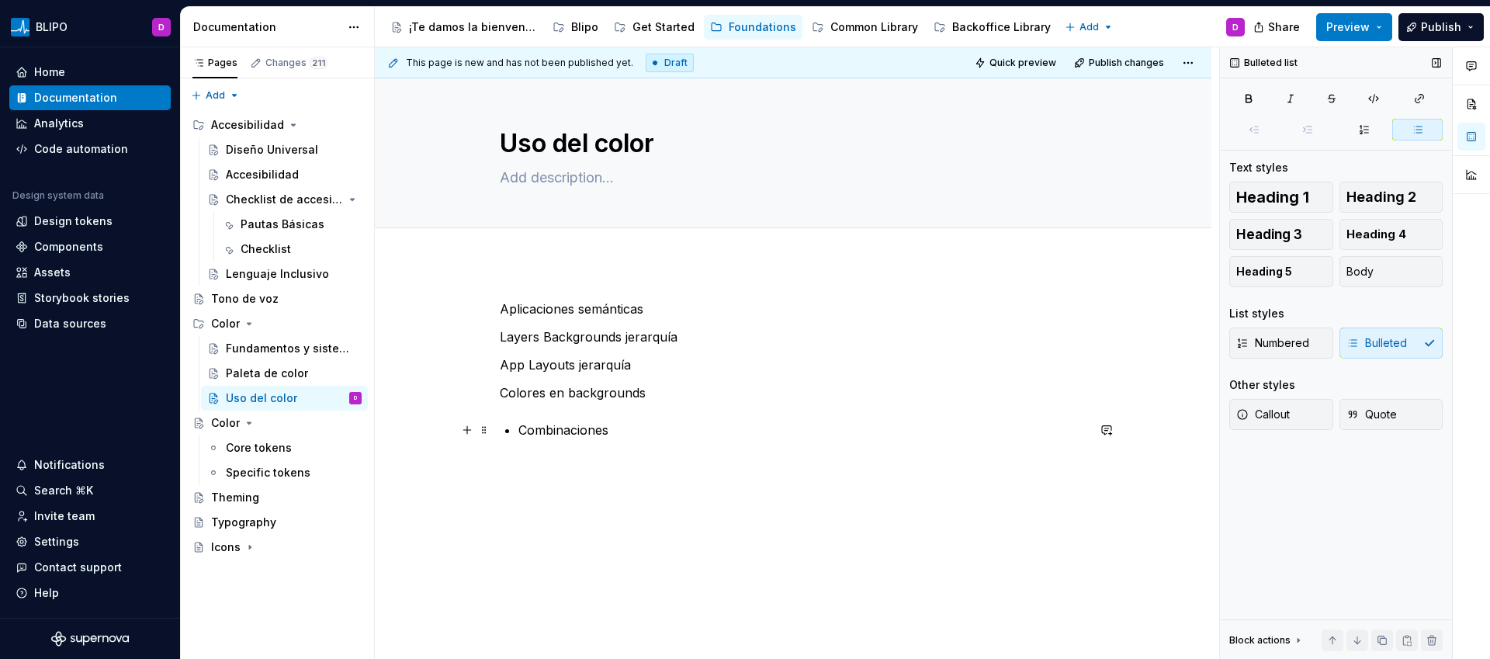
click at [647, 422] on p "Combinaciones" at bounding box center [803, 430] width 568 height 19
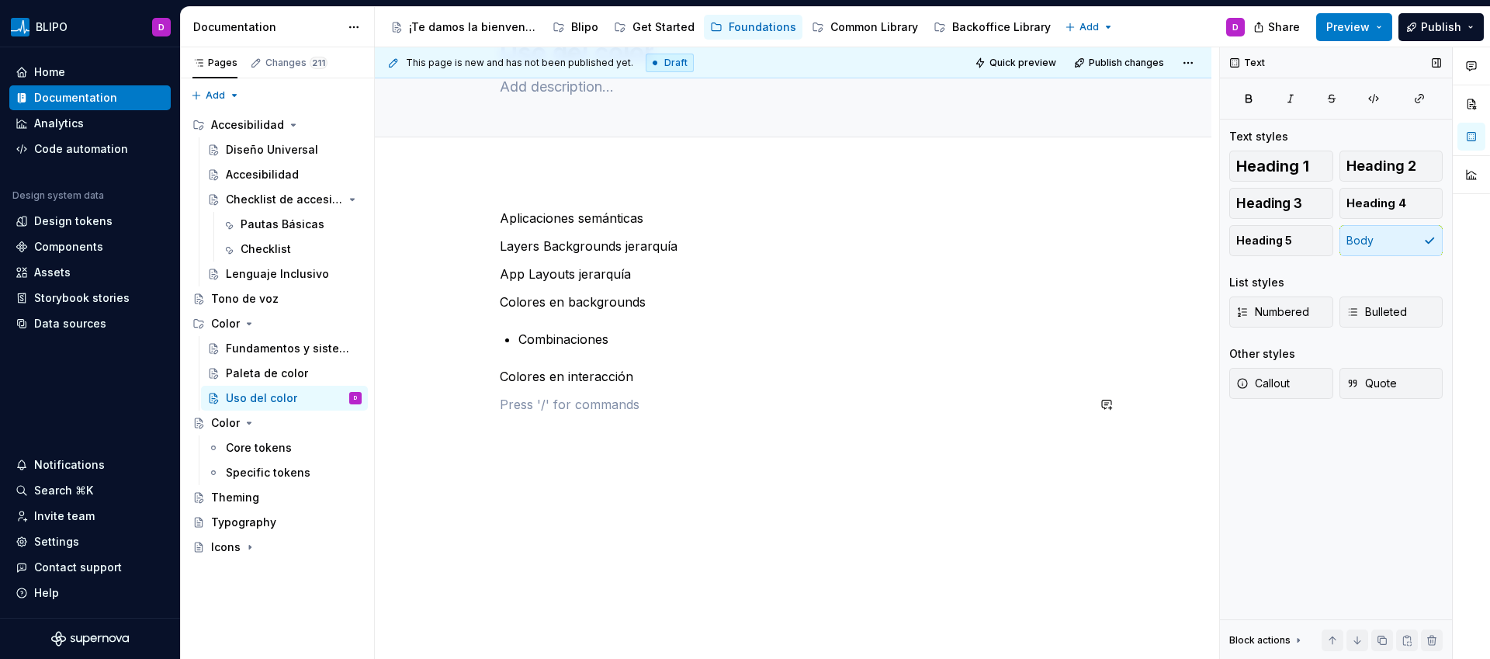
scroll to position [0, 0]
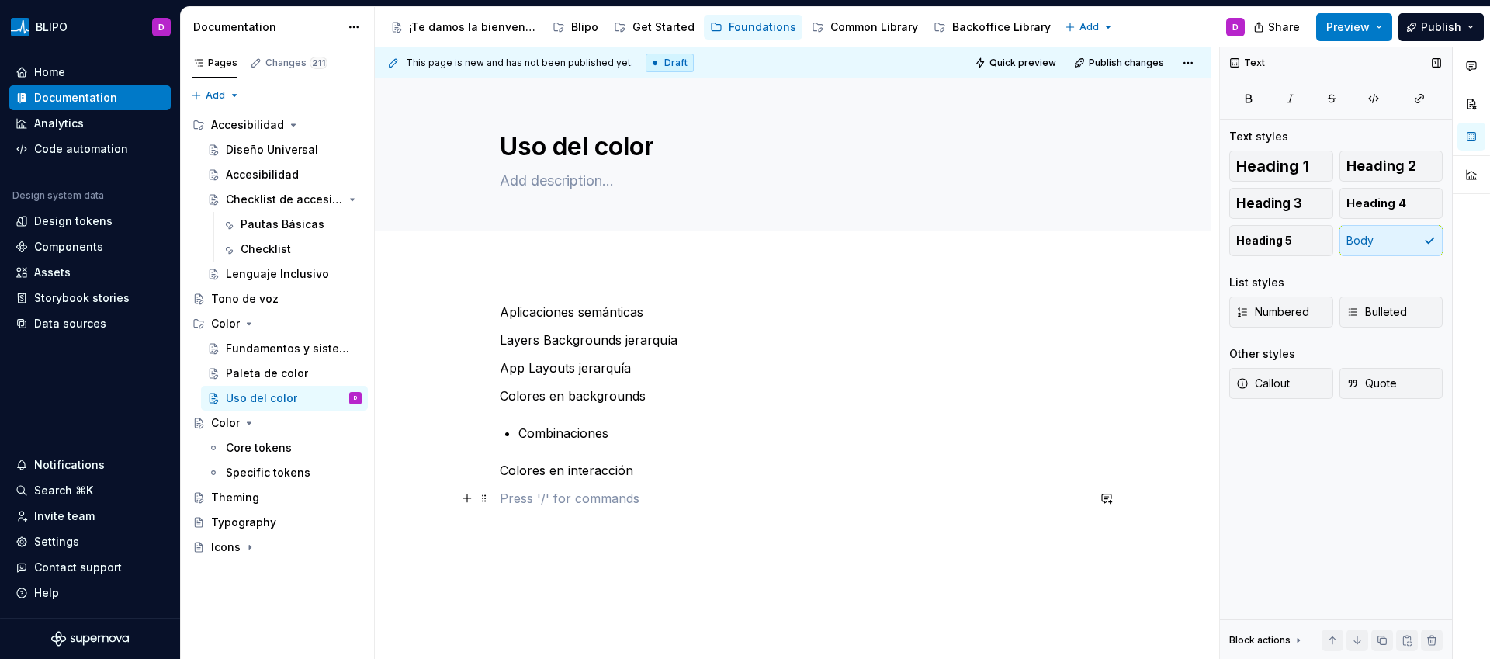
click at [576, 506] on p at bounding box center [793, 498] width 587 height 19
click at [678, 442] on div "Aplicaciones semánticas Layers Backgrounds jerarquía App Layouts jerarquía Colo…" at bounding box center [793, 433] width 587 height 261
click at [269, 378] on div "Paleta de color" at bounding box center [267, 374] width 82 height 16
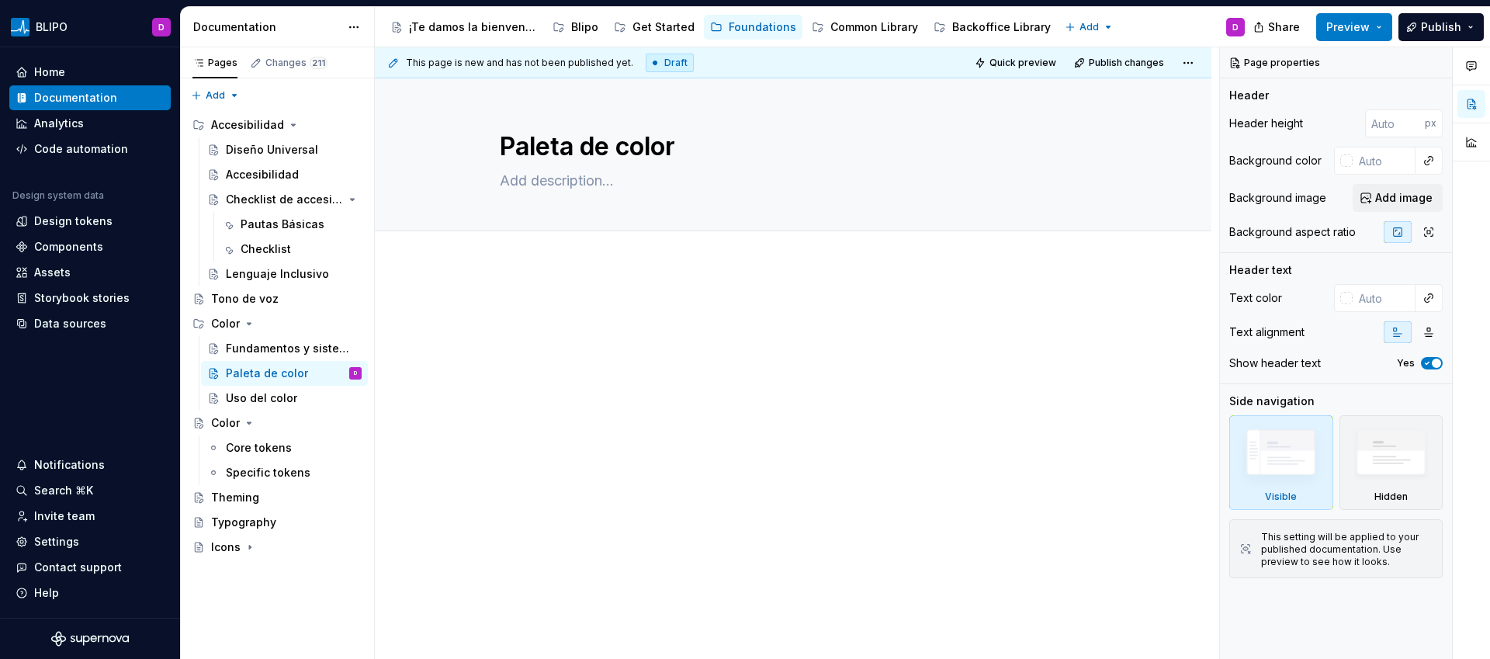
type textarea "*"
click at [508, 319] on p at bounding box center [793, 312] width 587 height 19
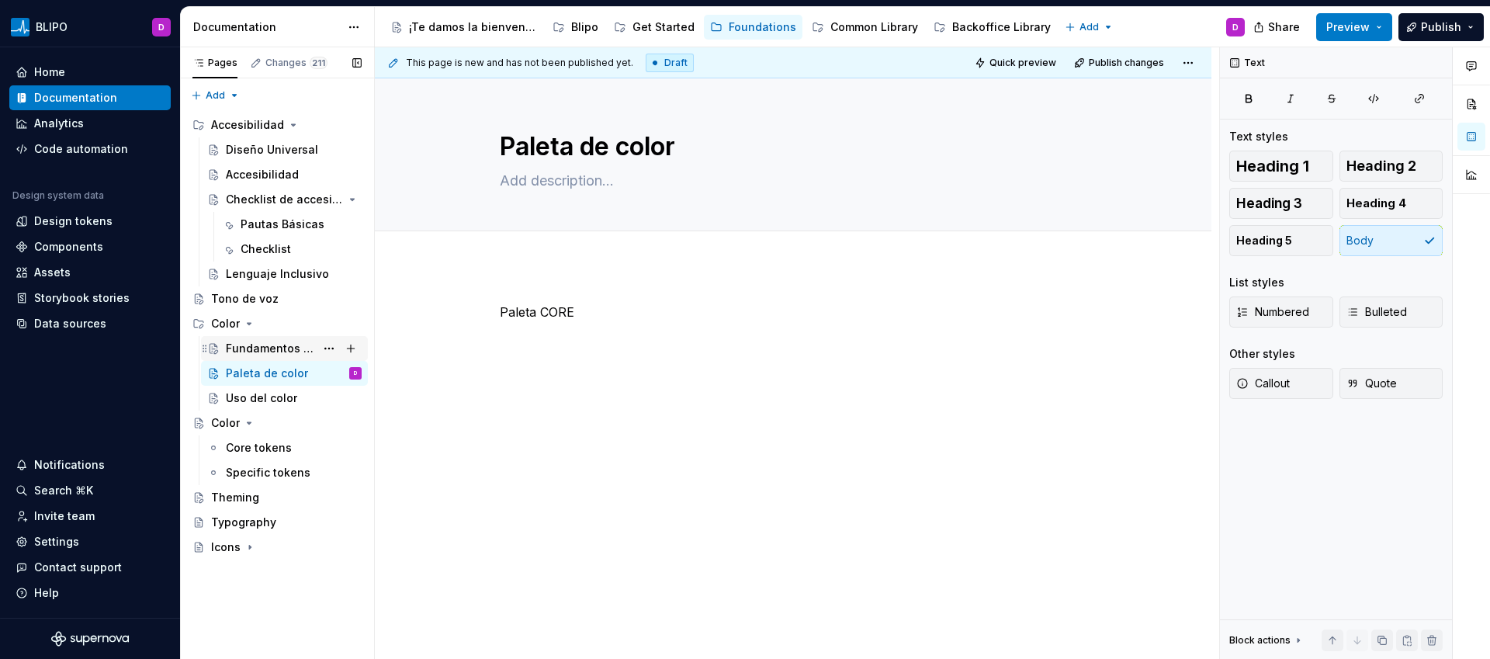
click at [295, 345] on div "Fundamentos y sistema" at bounding box center [270, 349] width 89 height 16
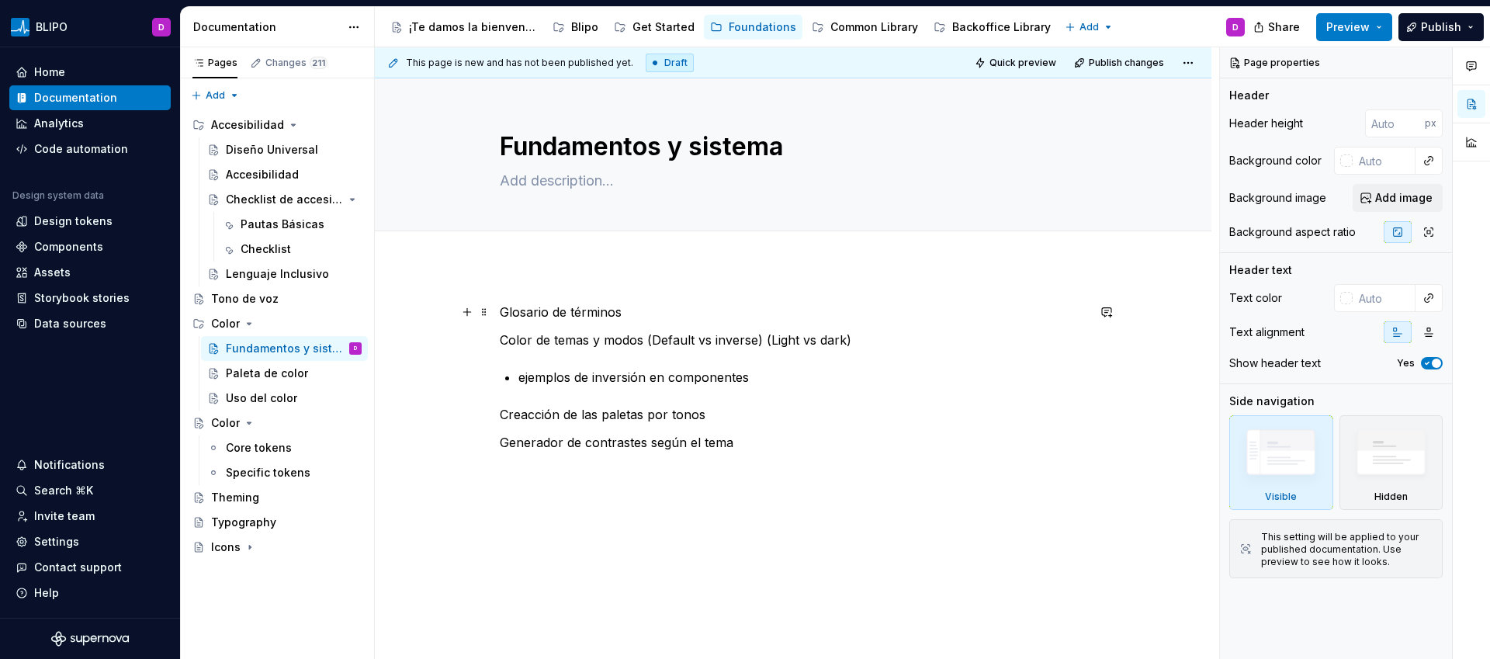
type textarea "*"
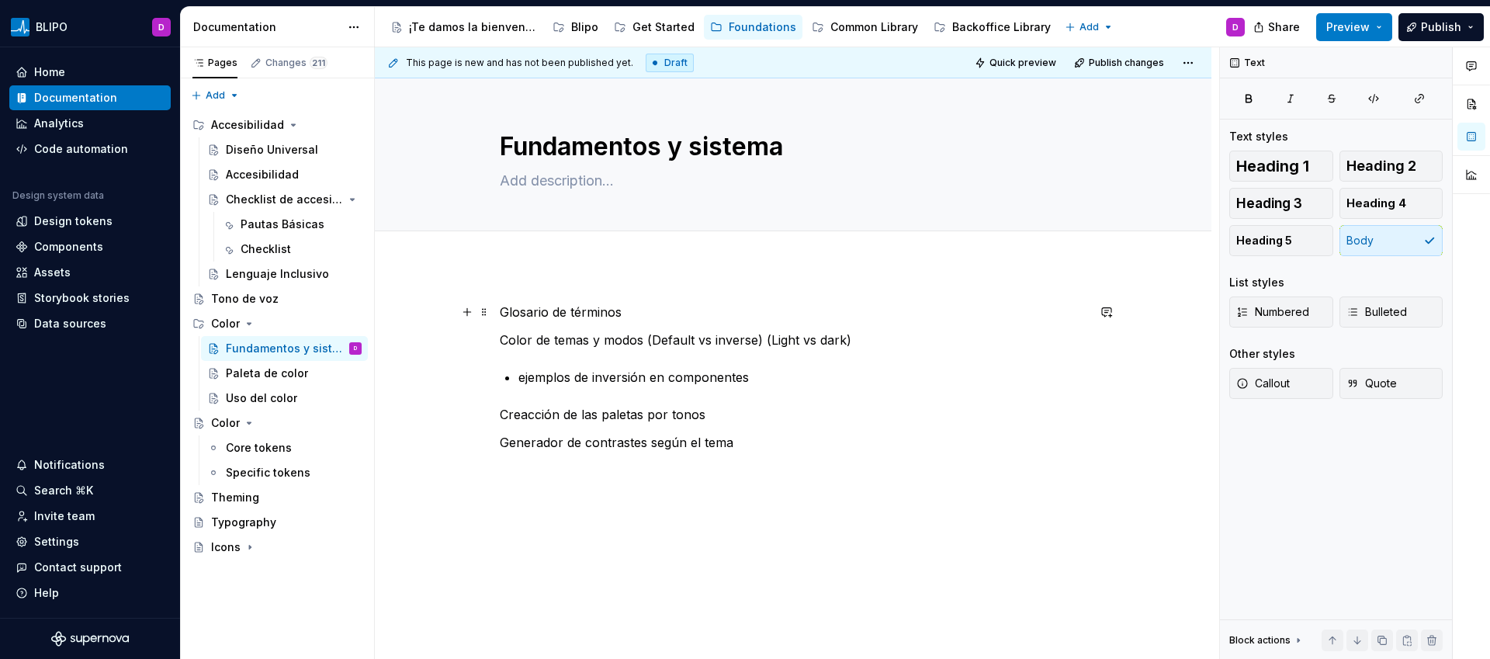
click at [619, 313] on p "Glosario de términos" at bounding box center [793, 312] width 587 height 19
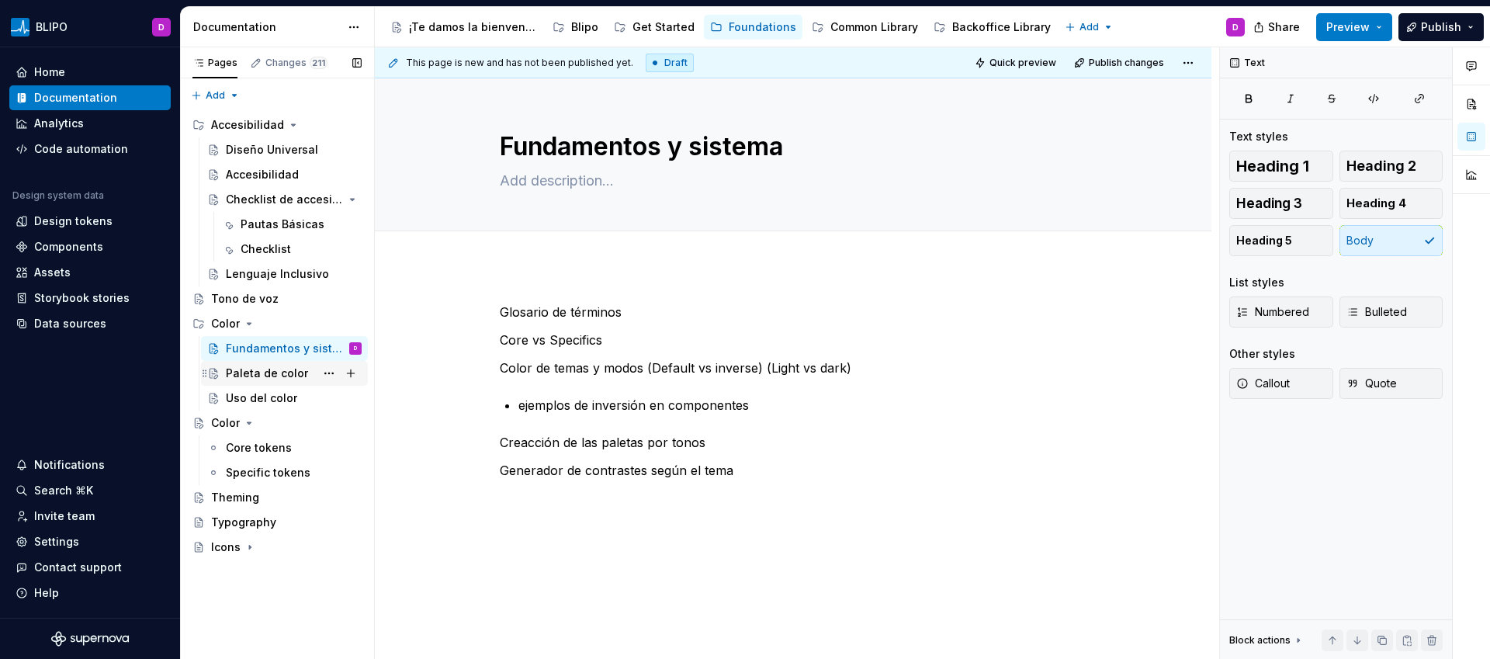
click at [292, 373] on div "Paleta de color" at bounding box center [267, 374] width 82 height 16
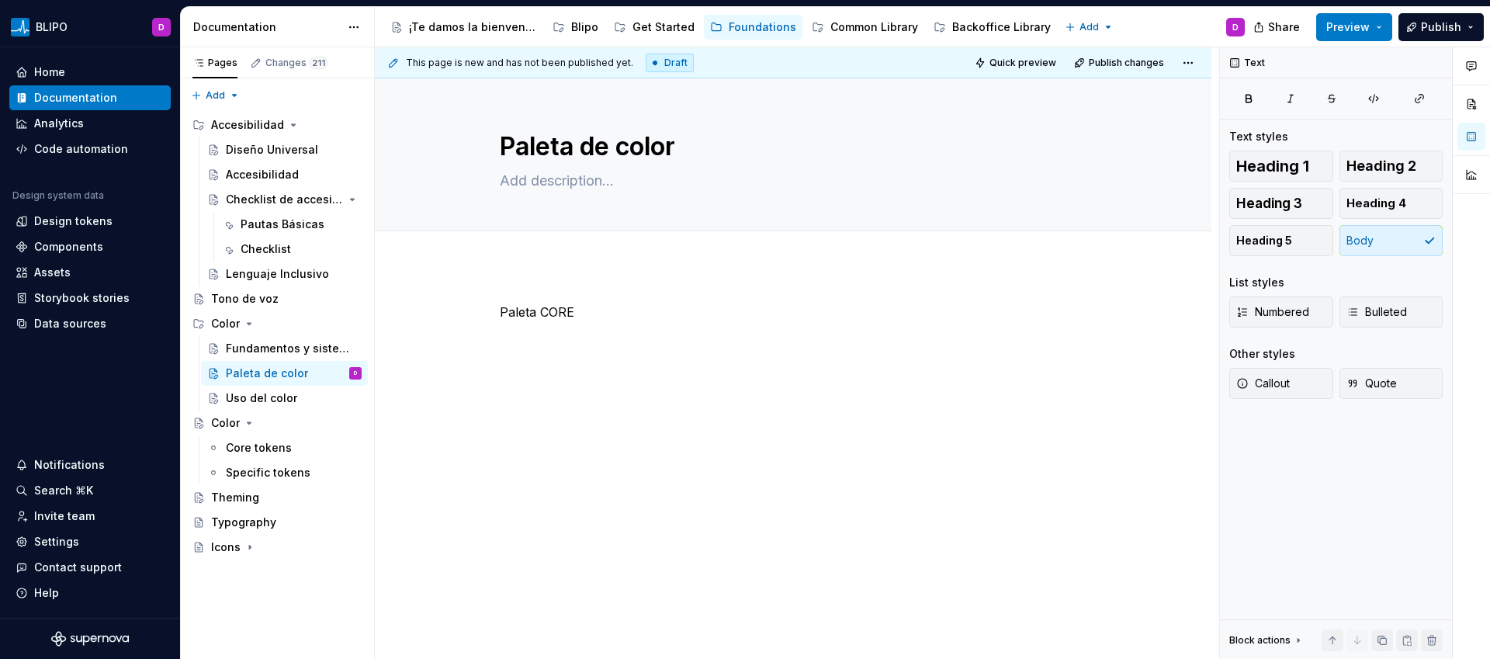
click at [615, 324] on div "Paleta CORE" at bounding box center [793, 332] width 587 height 59
click at [248, 424] on icon "Page tree" at bounding box center [250, 423] width 4 height 2
click at [231, 100] on div "Pages Changes 211 Add Accessibility guide for tree Page tree. Navigate the tree…" at bounding box center [277, 353] width 194 height 612
click at [241, 127] on div "New page" at bounding box center [265, 126] width 101 height 16
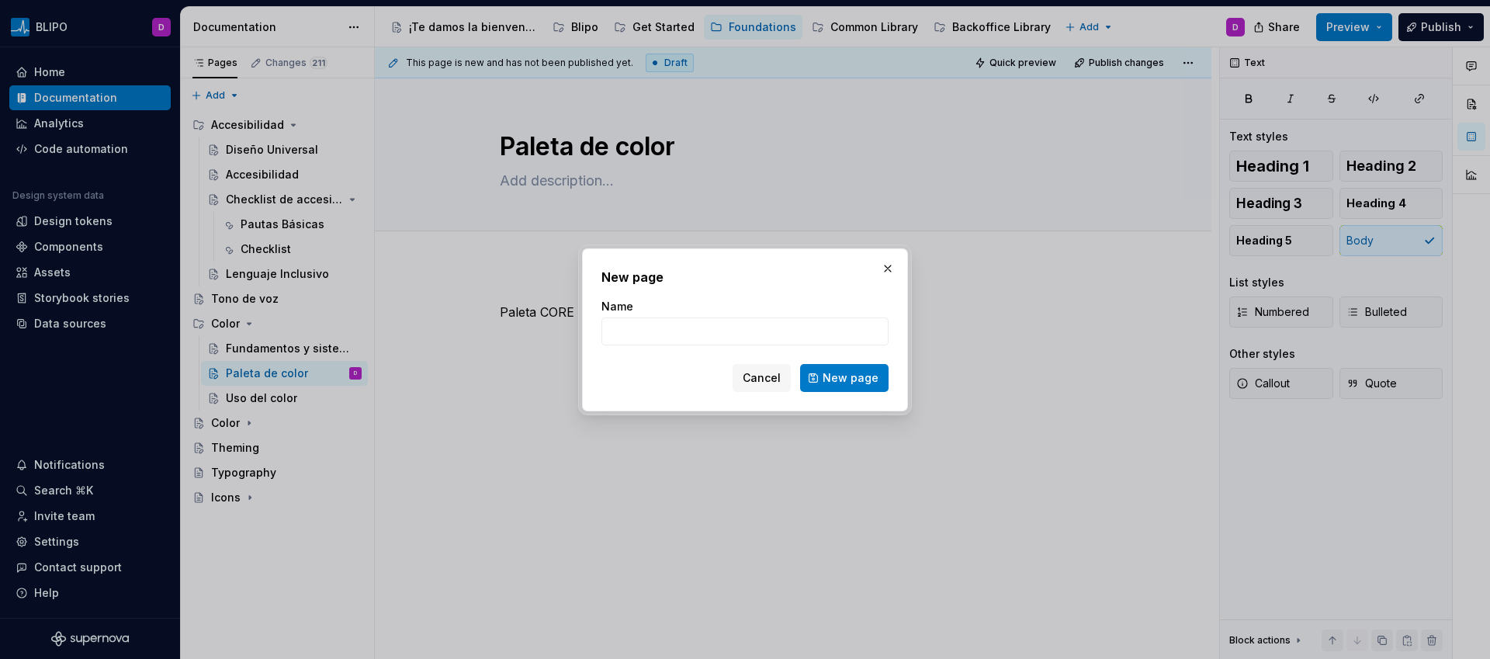
type textarea "*"
type input "Estilos"
click button "New page" at bounding box center [844, 378] width 88 height 28
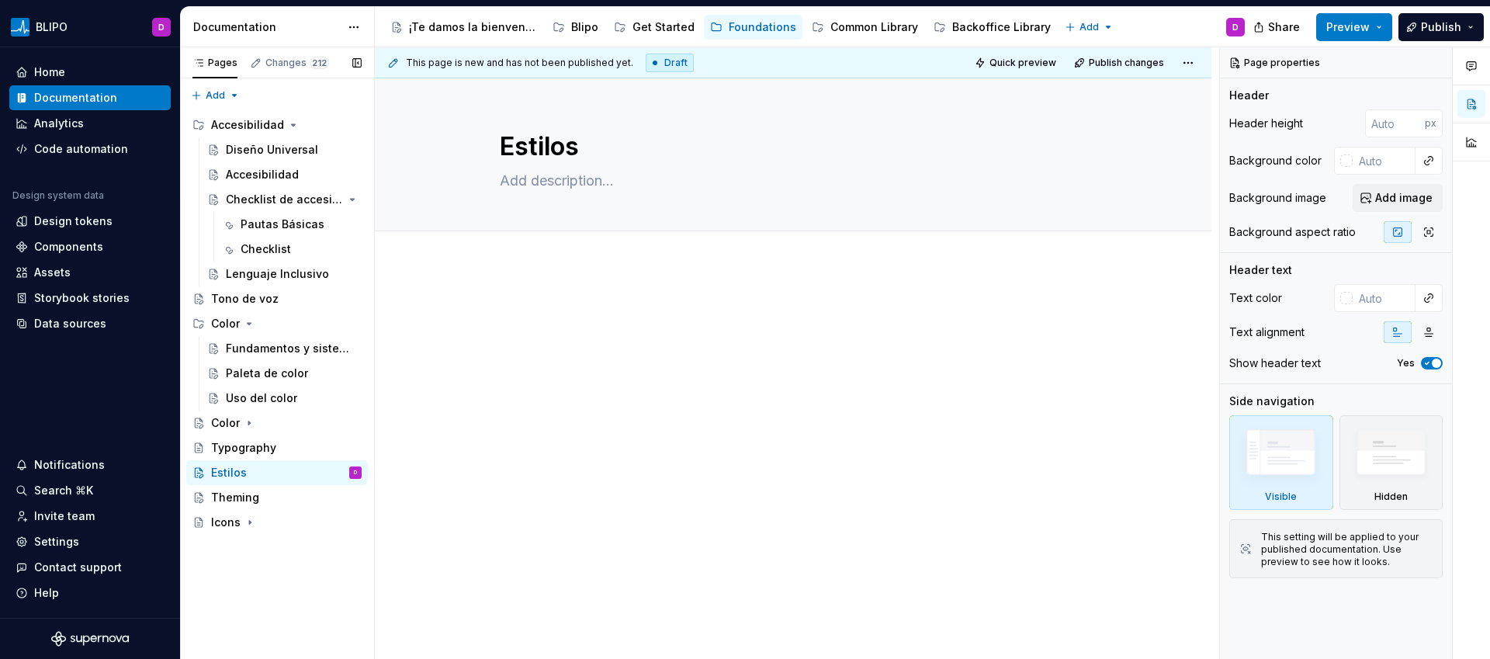
type textarea "*"
click at [592, 274] on div at bounding box center [793, 421] width 837 height 313
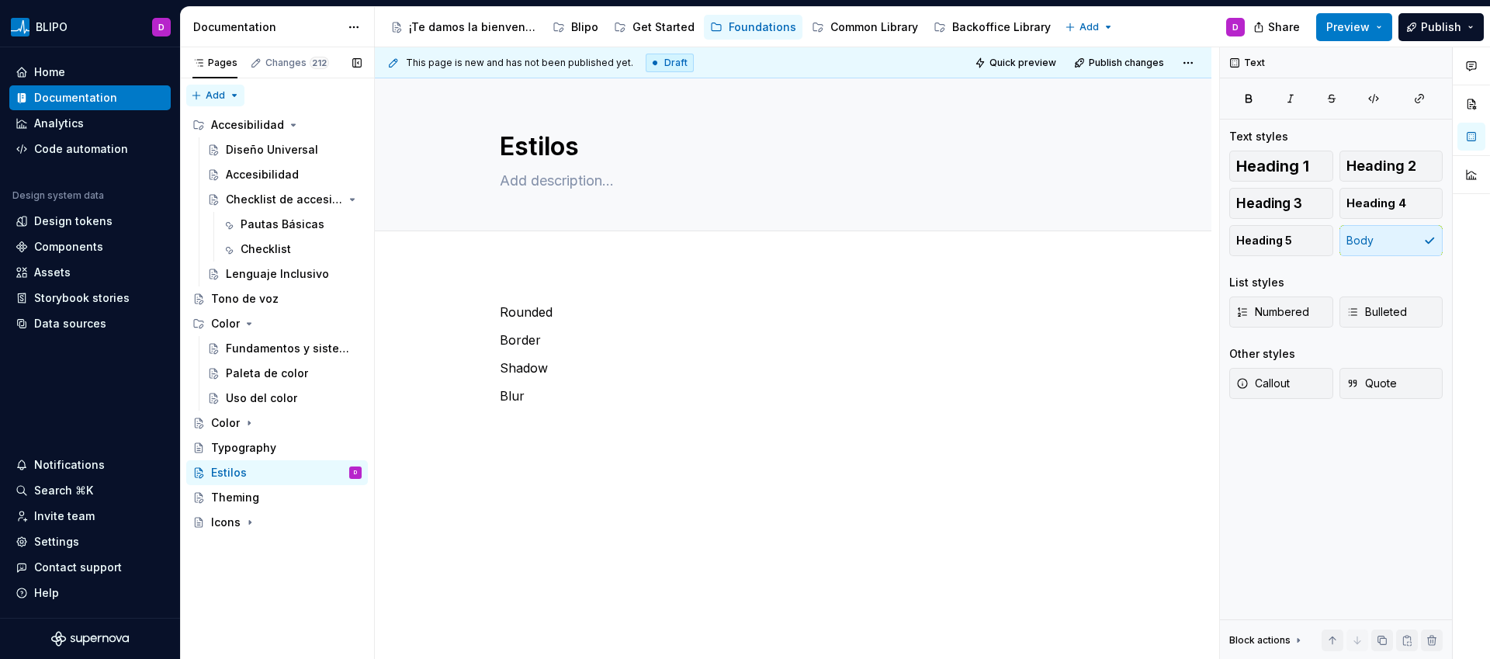
click at [235, 94] on div "Pages Changes 212 Add Accessibility guide for tree Page tree. Navigate the tree…" at bounding box center [277, 353] width 194 height 612
click at [259, 127] on div "New page" at bounding box center [265, 126] width 101 height 16
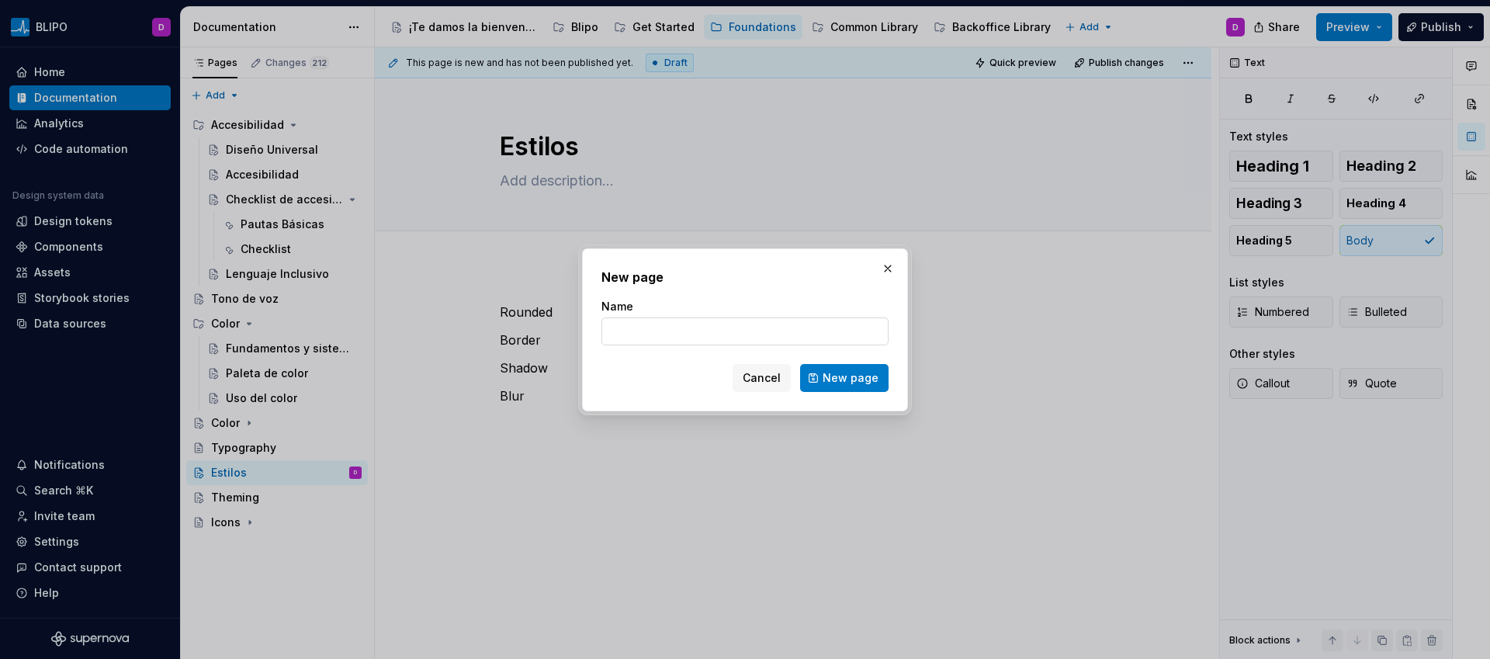
type input "S"
type input "Espaciados"
click button "New page" at bounding box center [844, 378] width 88 height 28
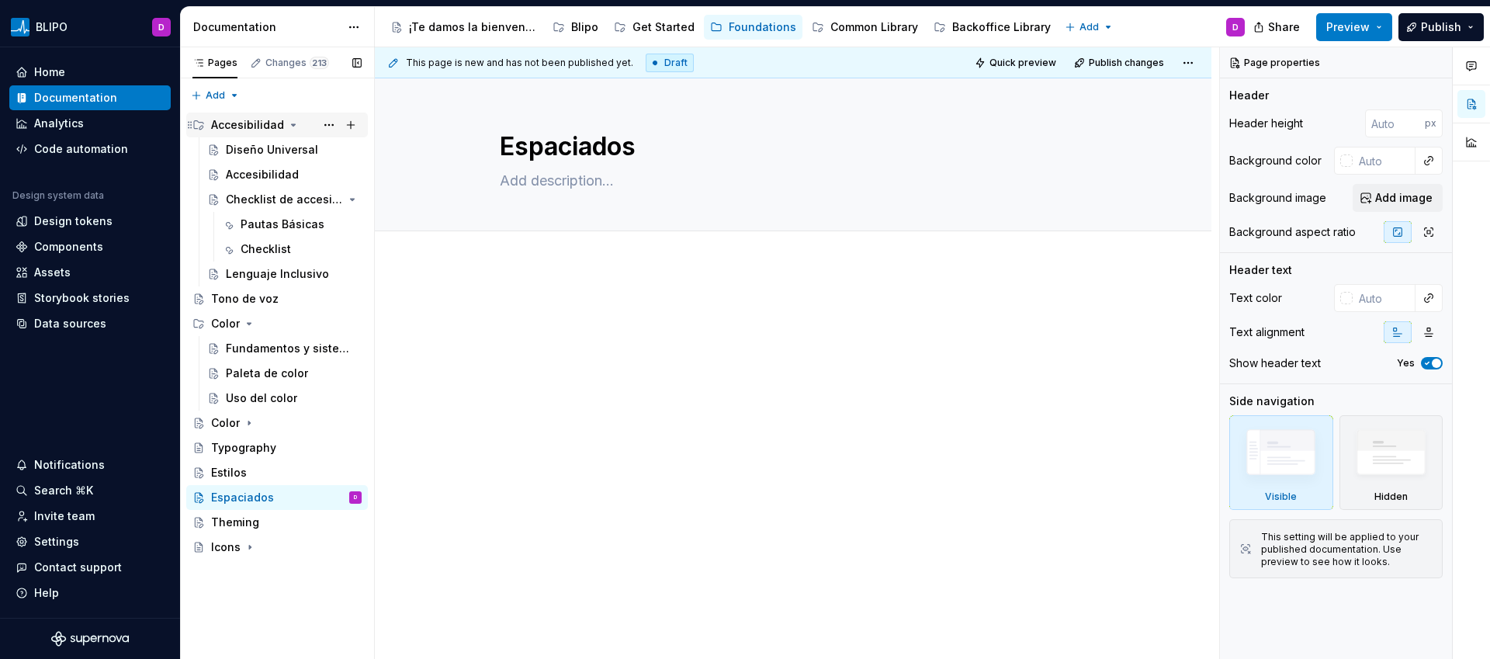
click at [292, 124] on icon "Page tree" at bounding box center [294, 125] width 4 height 2
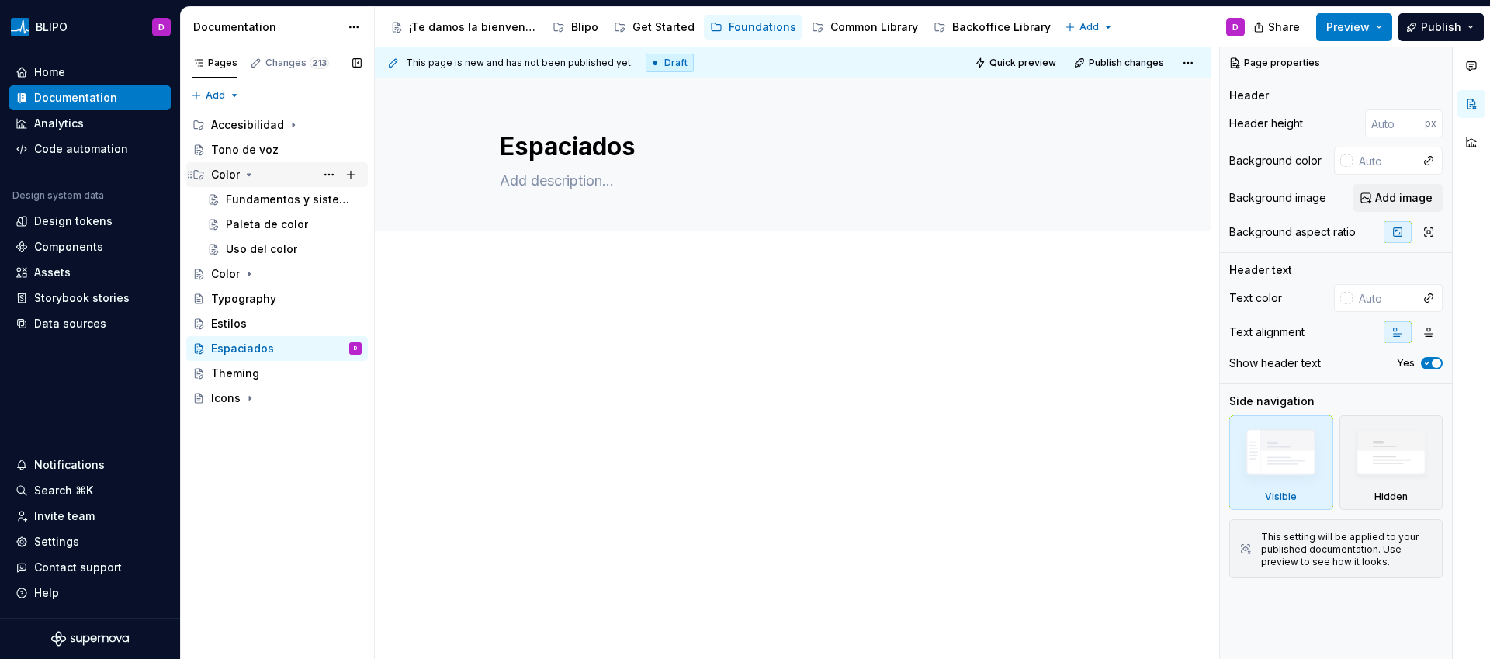
click at [248, 172] on icon "Page tree" at bounding box center [249, 174] width 12 height 12
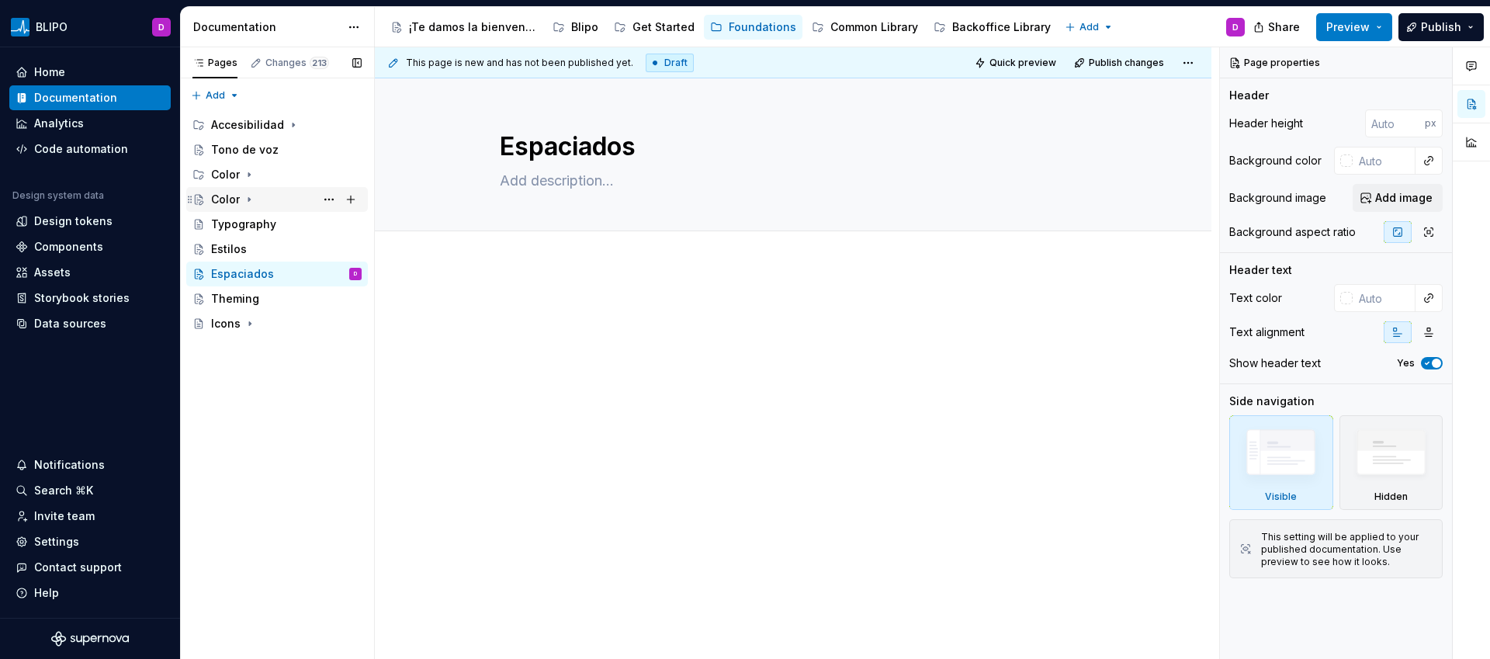
click at [248, 202] on icon "Page tree" at bounding box center [249, 199] width 12 height 12
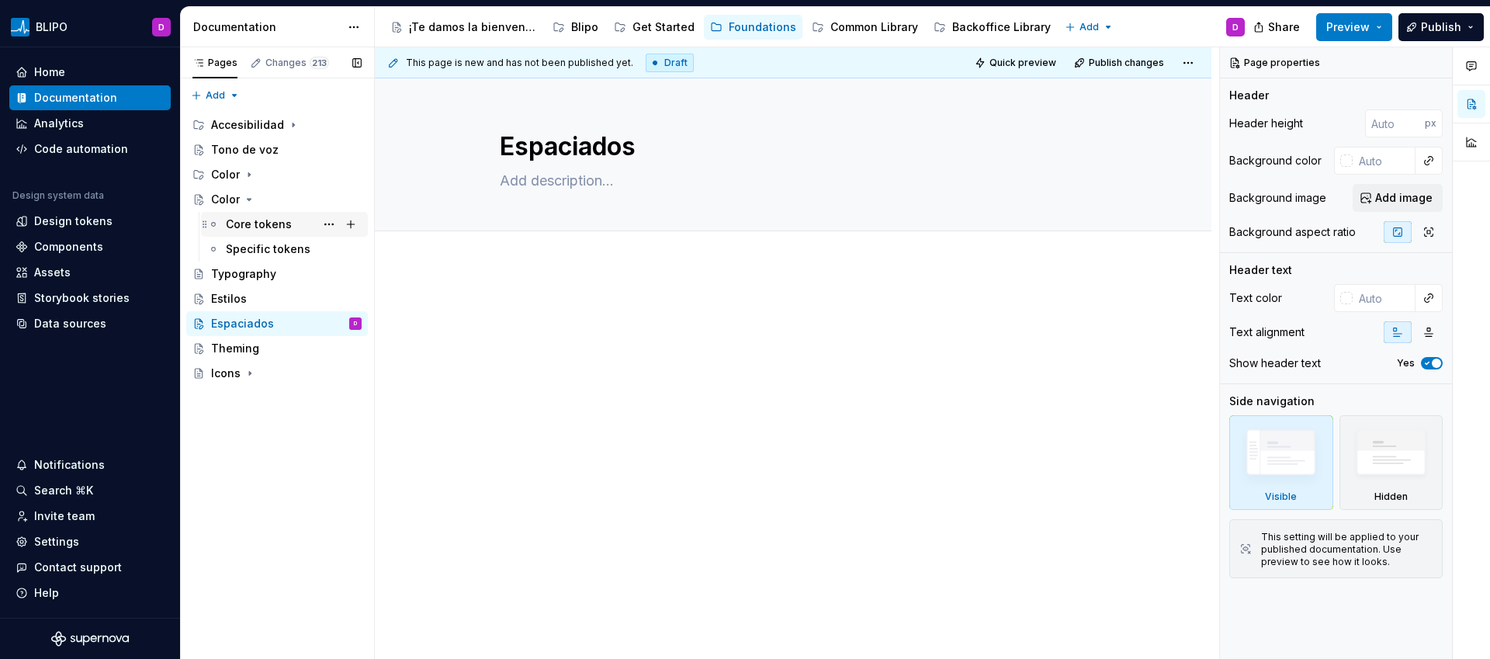
click at [250, 234] on div "Core tokens" at bounding box center [294, 224] width 136 height 22
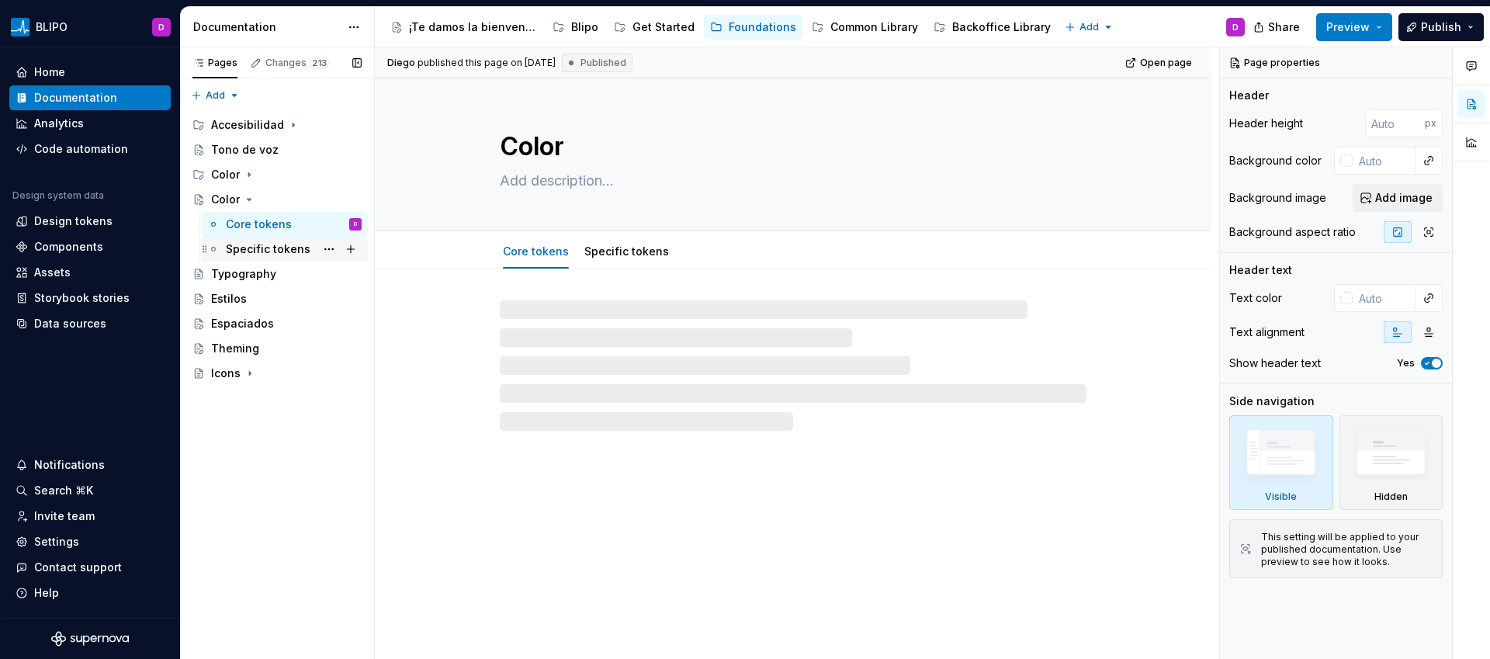
click at [250, 251] on div "Specific tokens" at bounding box center [268, 249] width 85 height 16
click at [255, 226] on div "Core tokens" at bounding box center [259, 225] width 66 height 16
click at [248, 202] on icon "Page tree" at bounding box center [249, 199] width 12 height 12
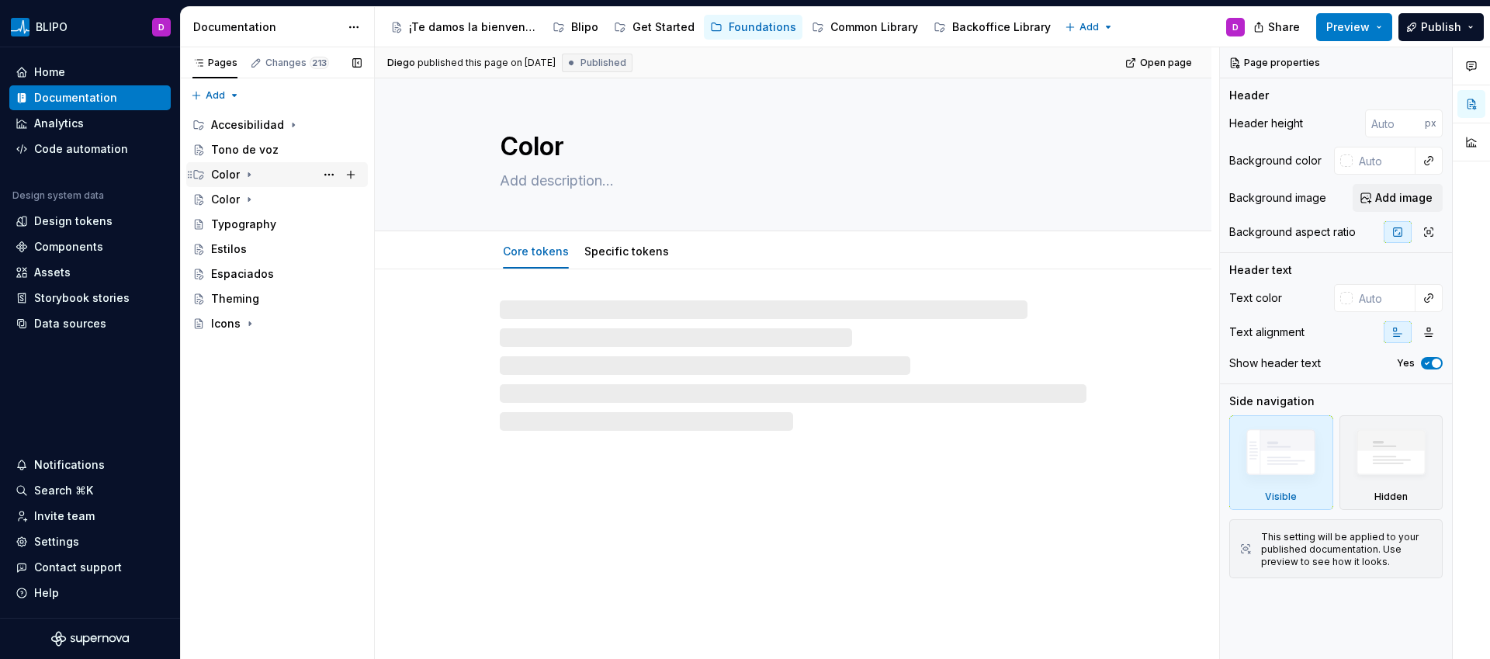
click at [250, 173] on icon "Page tree" at bounding box center [249, 174] width 12 height 12
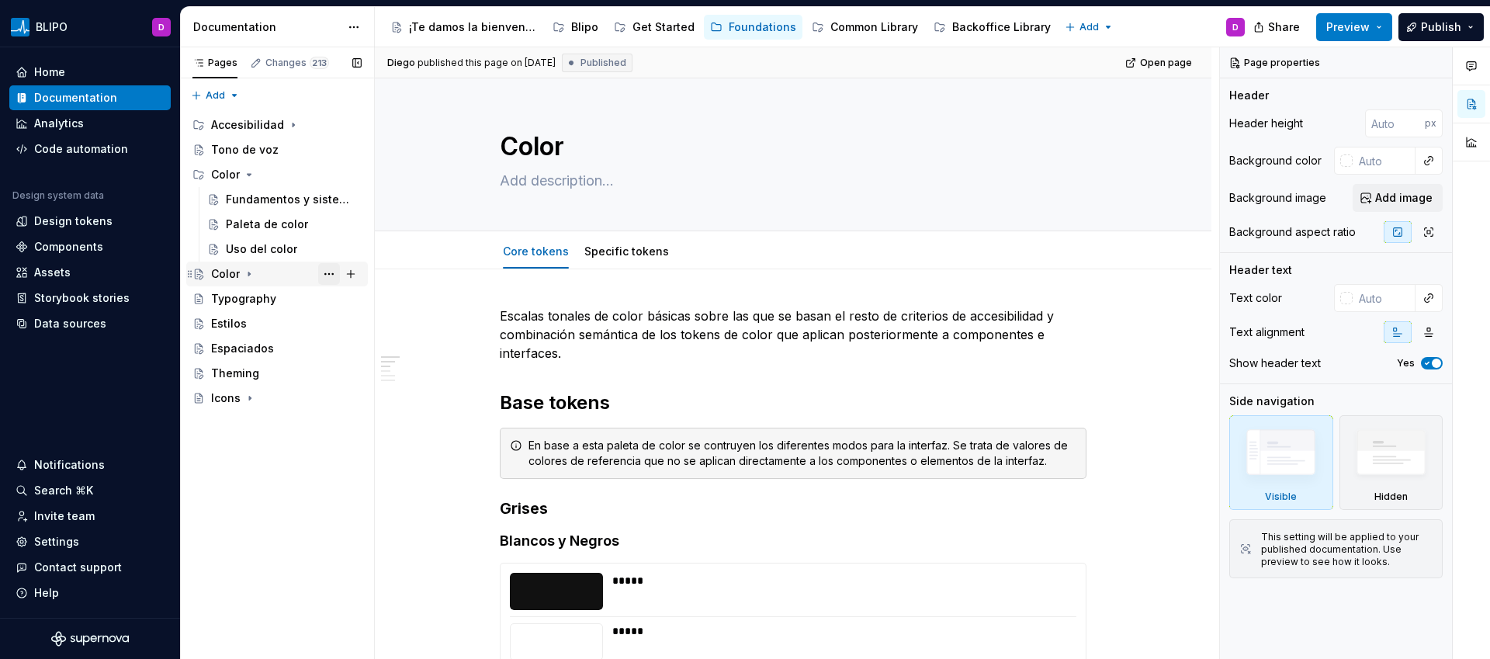
click at [331, 276] on button "Page tree" at bounding box center [329, 274] width 22 height 22
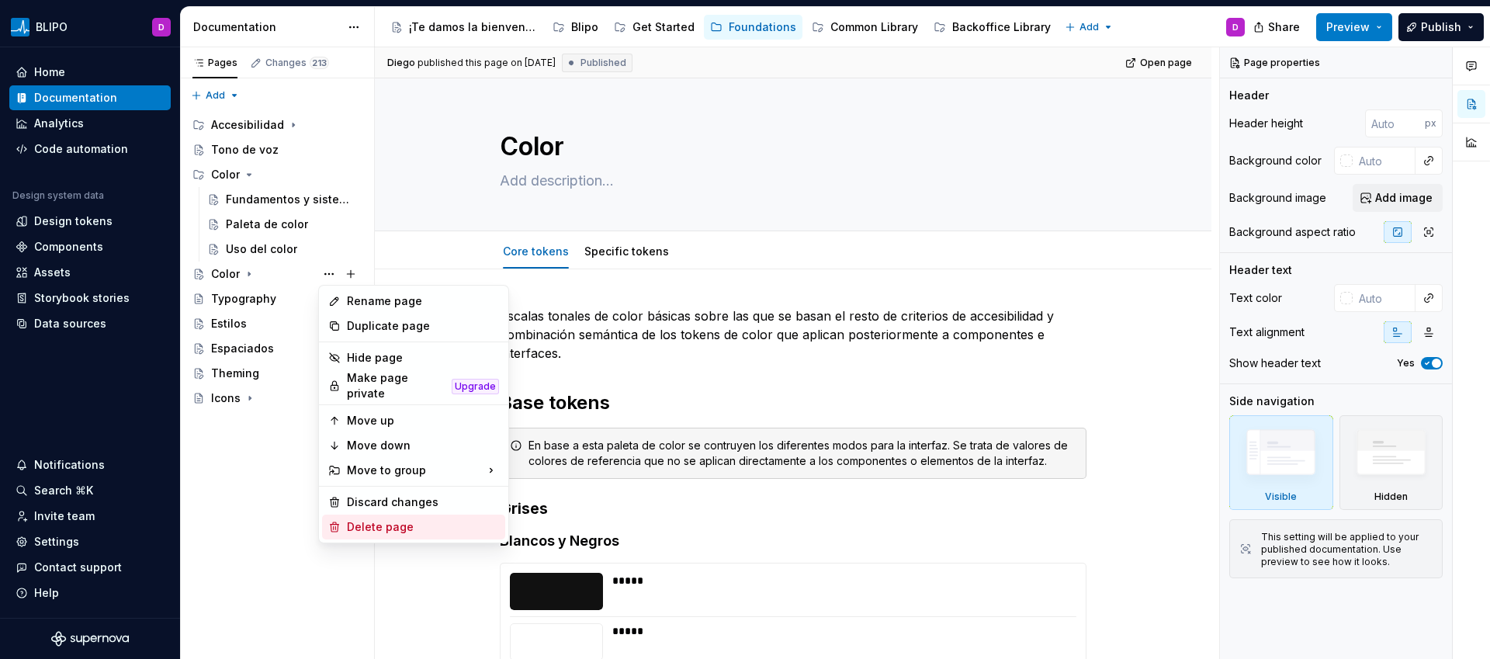
click at [376, 521] on div "Delete page" at bounding box center [423, 527] width 152 height 16
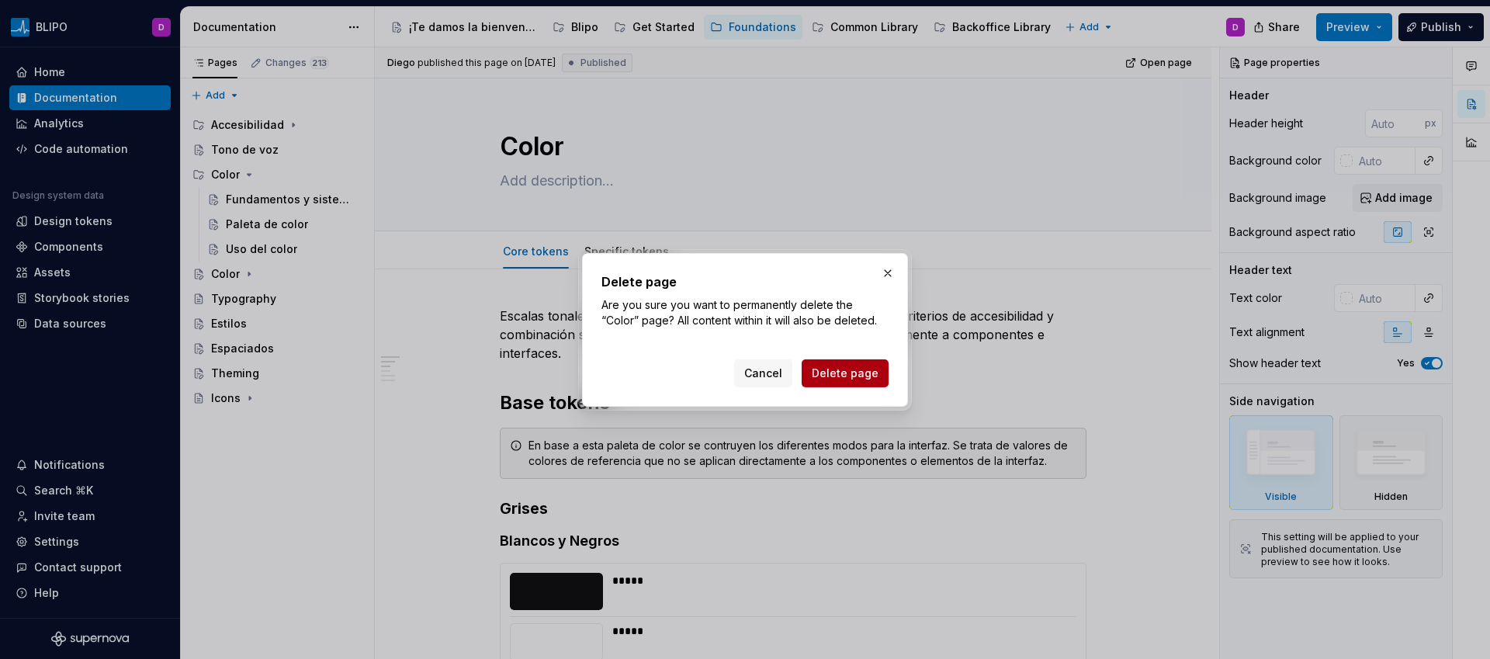
click at [854, 378] on span "Delete page" at bounding box center [845, 374] width 67 height 16
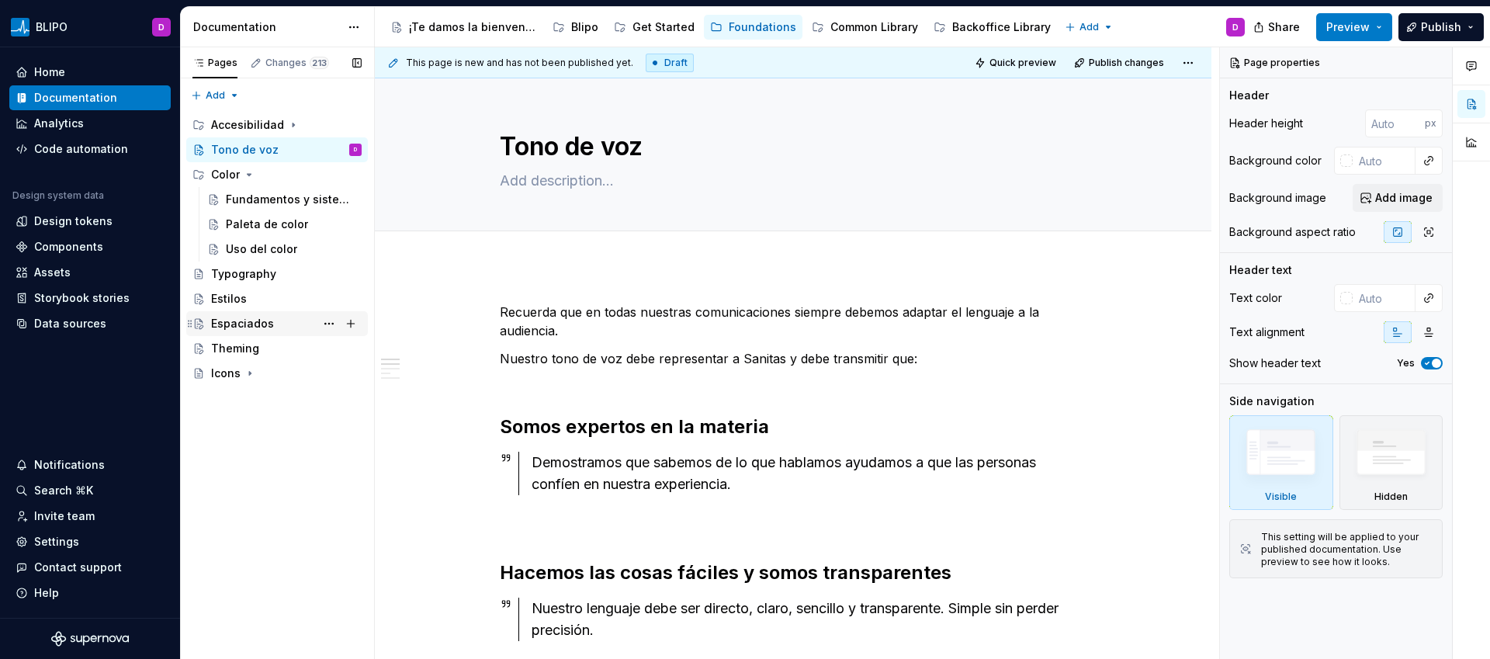
click at [236, 326] on div "Espaciados" at bounding box center [242, 324] width 63 height 16
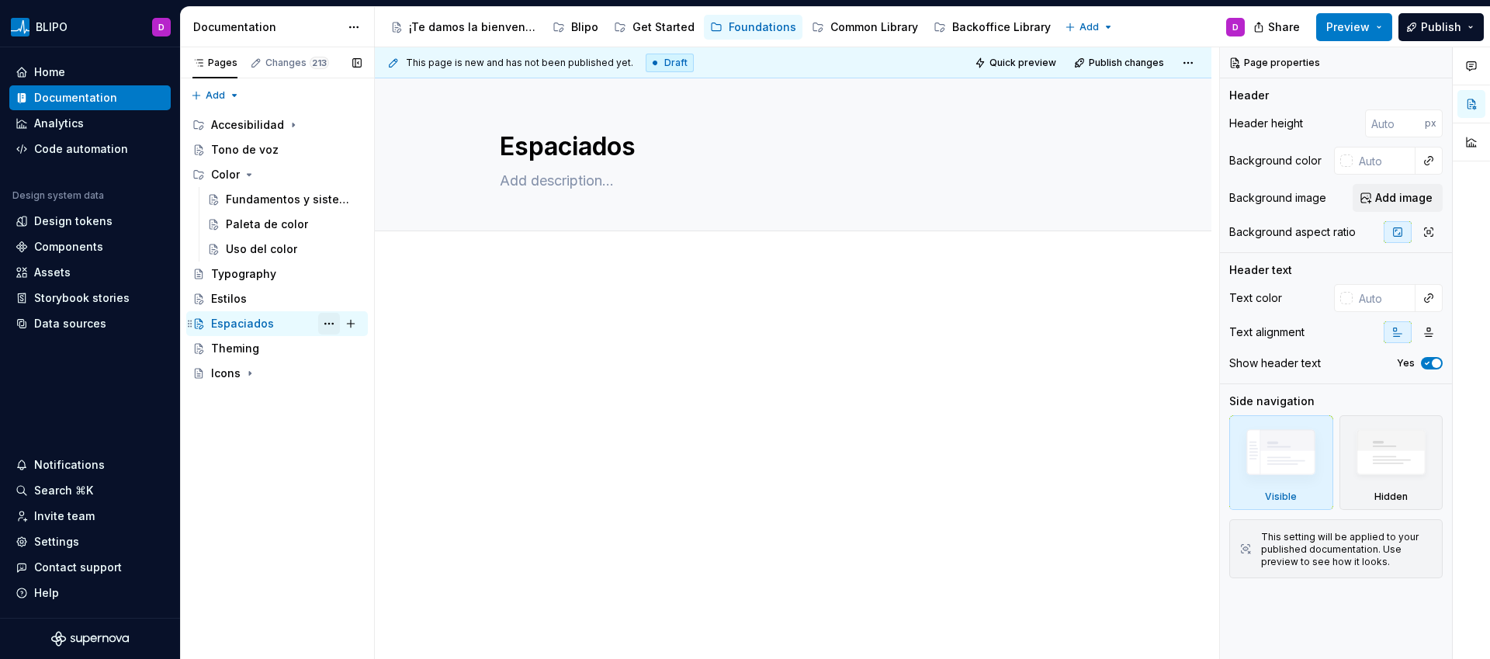
click at [327, 322] on button "Page tree" at bounding box center [329, 324] width 22 height 22
type textarea "*"
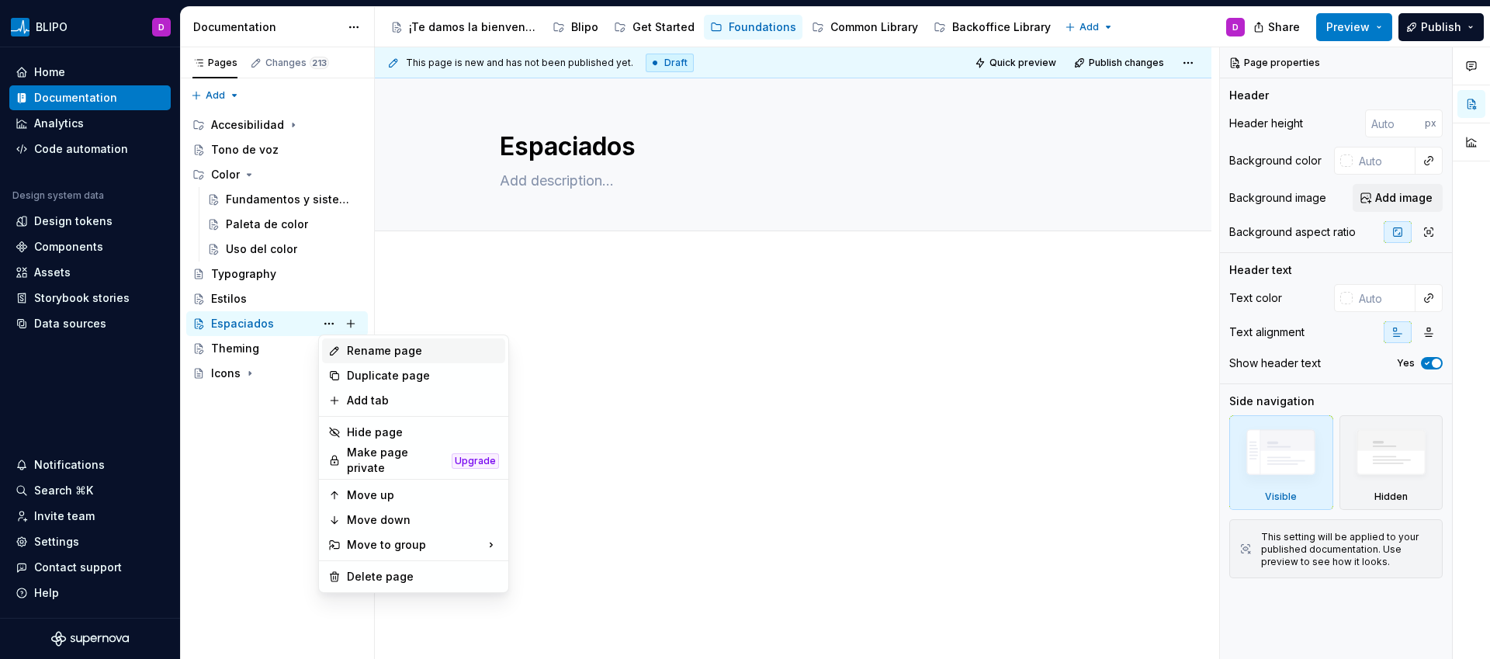
click at [425, 358] on div "Rename page" at bounding box center [423, 351] width 152 height 16
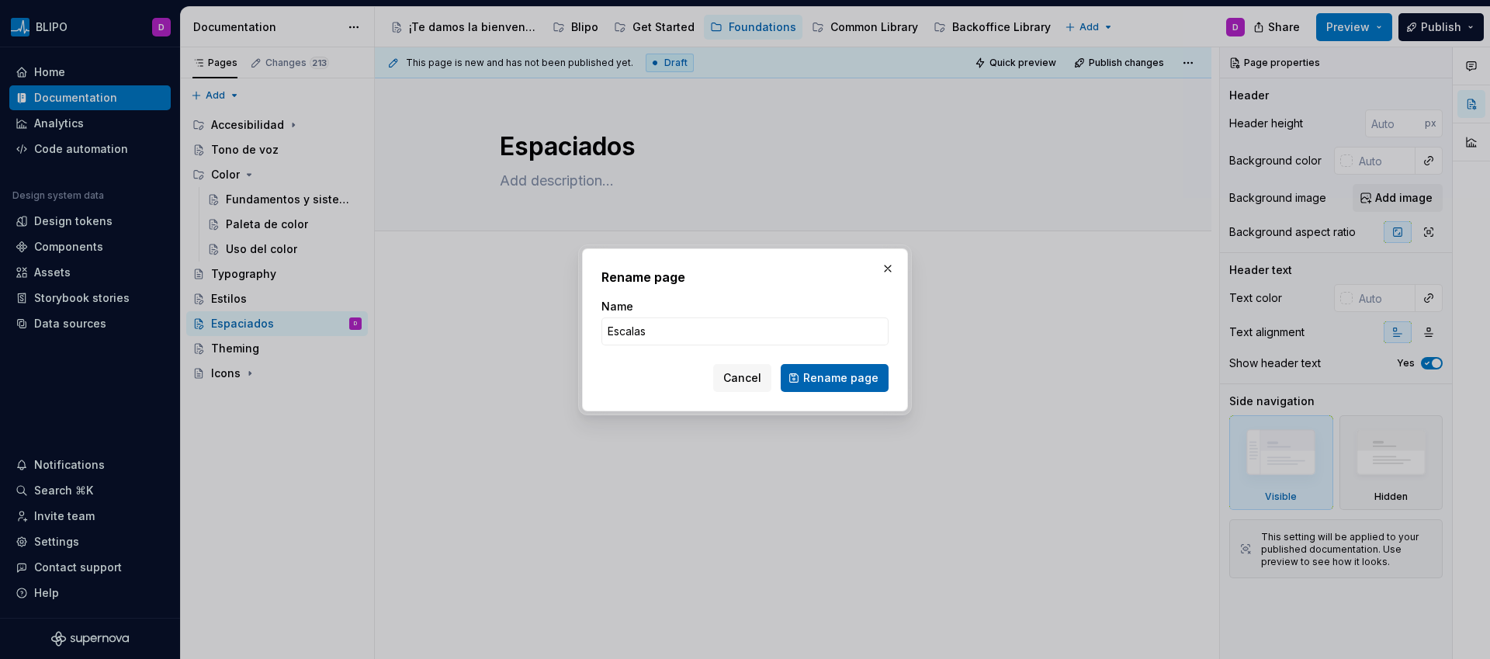
type input "Escalas"
click at [848, 382] on span "Rename page" at bounding box center [840, 378] width 75 height 16
type textarea "*"
type textarea "Escalas"
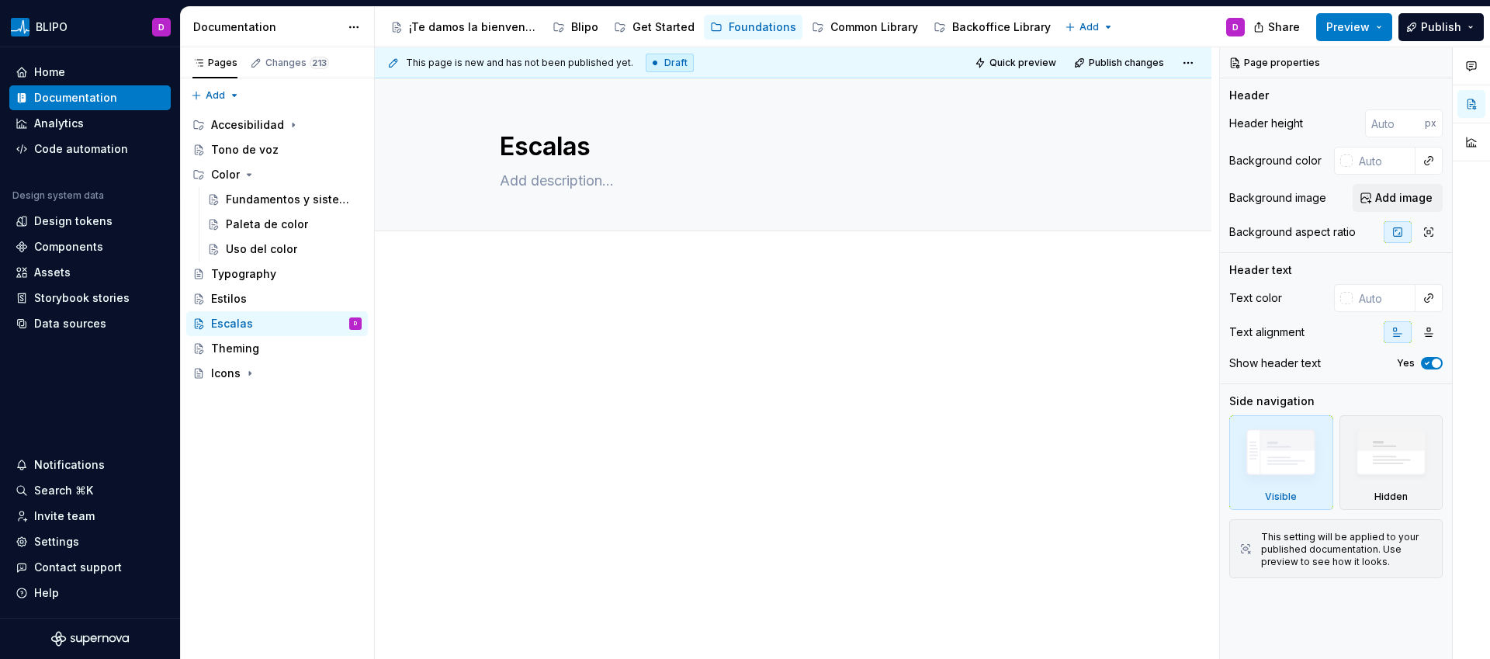
click at [576, 294] on div at bounding box center [793, 421] width 837 height 313
type textarea "*"
click at [580, 321] on div at bounding box center [793, 332] width 587 height 59
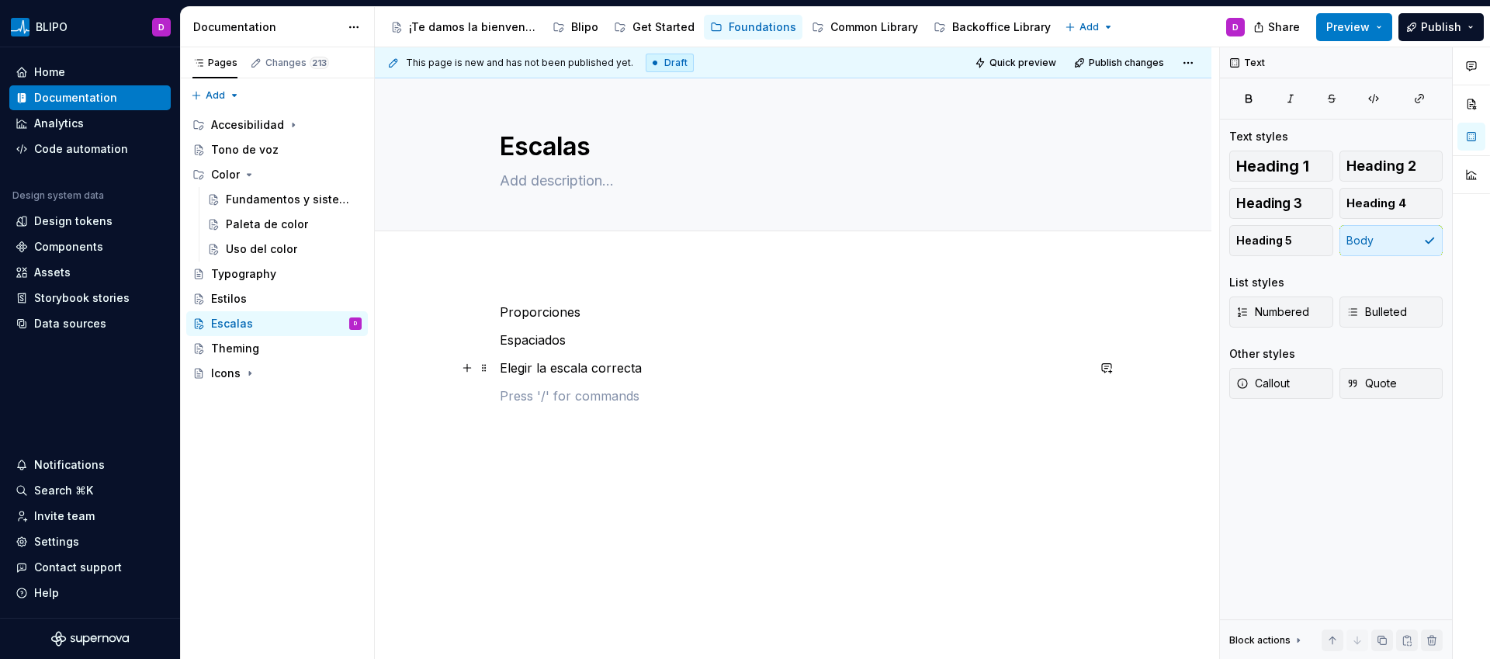
click at [834, 375] on p "Elegir la escala correcta" at bounding box center [793, 368] width 587 height 19
click at [251, 172] on icon "Page tree" at bounding box center [249, 174] width 12 height 12
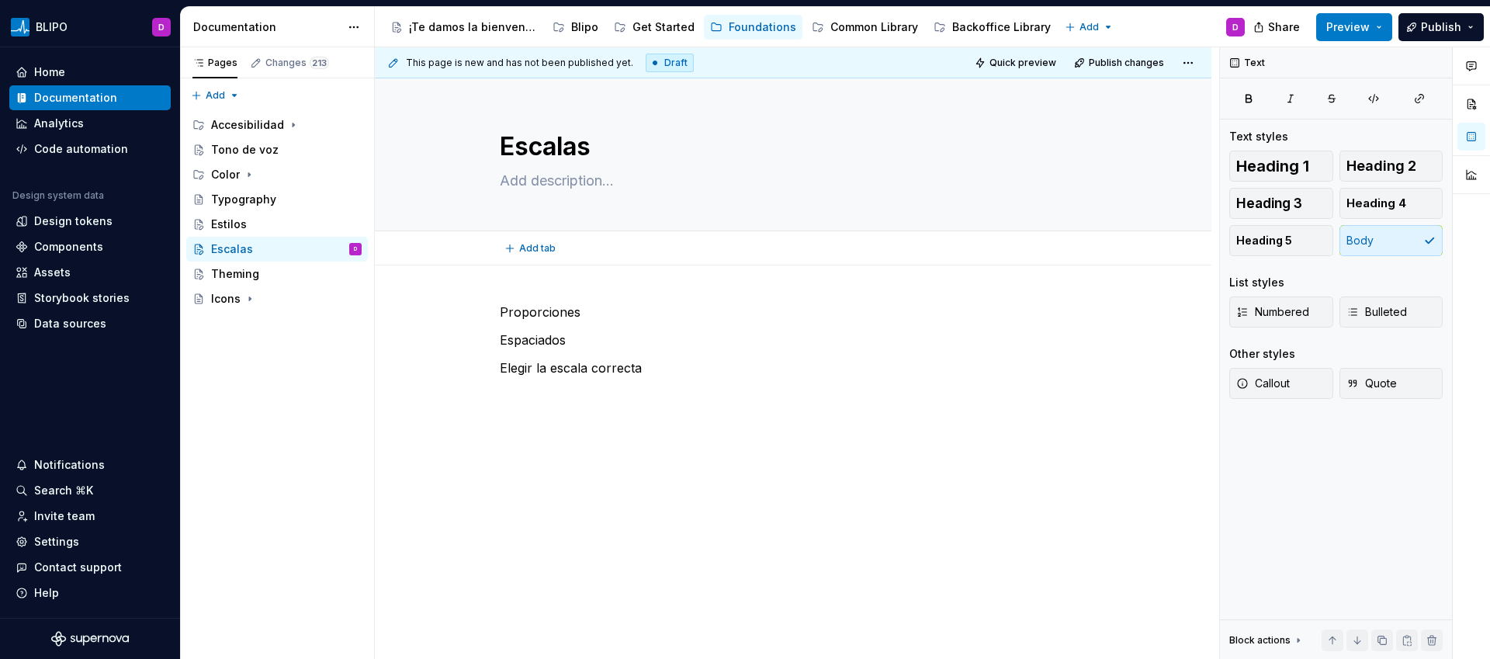
type textarea "*"
